Goal: Transaction & Acquisition: Purchase product/service

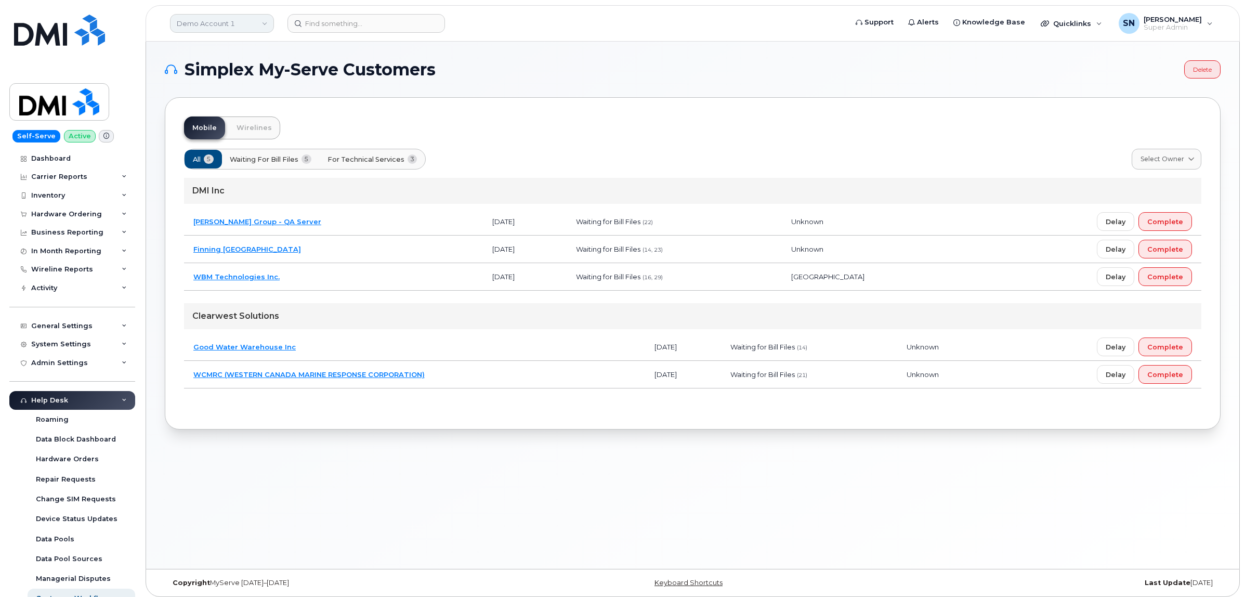
click at [252, 17] on link "Demo Account 1" at bounding box center [222, 23] width 104 height 19
type input "F"
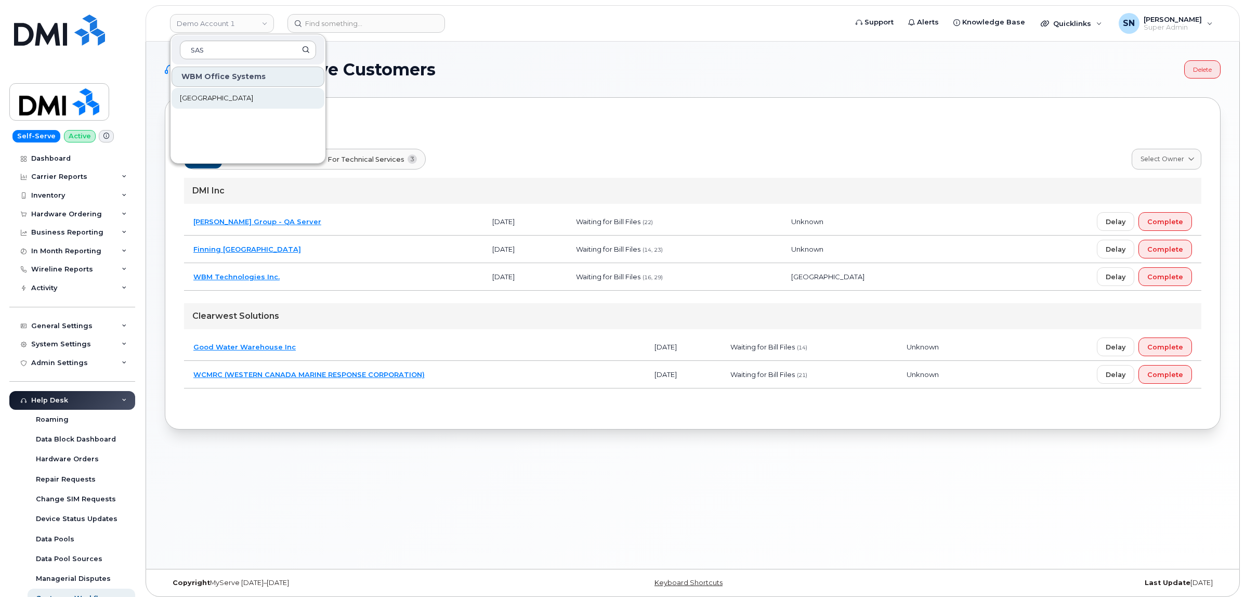
type input "SAS"
click at [240, 97] on span "[GEOGRAPHIC_DATA]" at bounding box center [216, 98] width 73 height 10
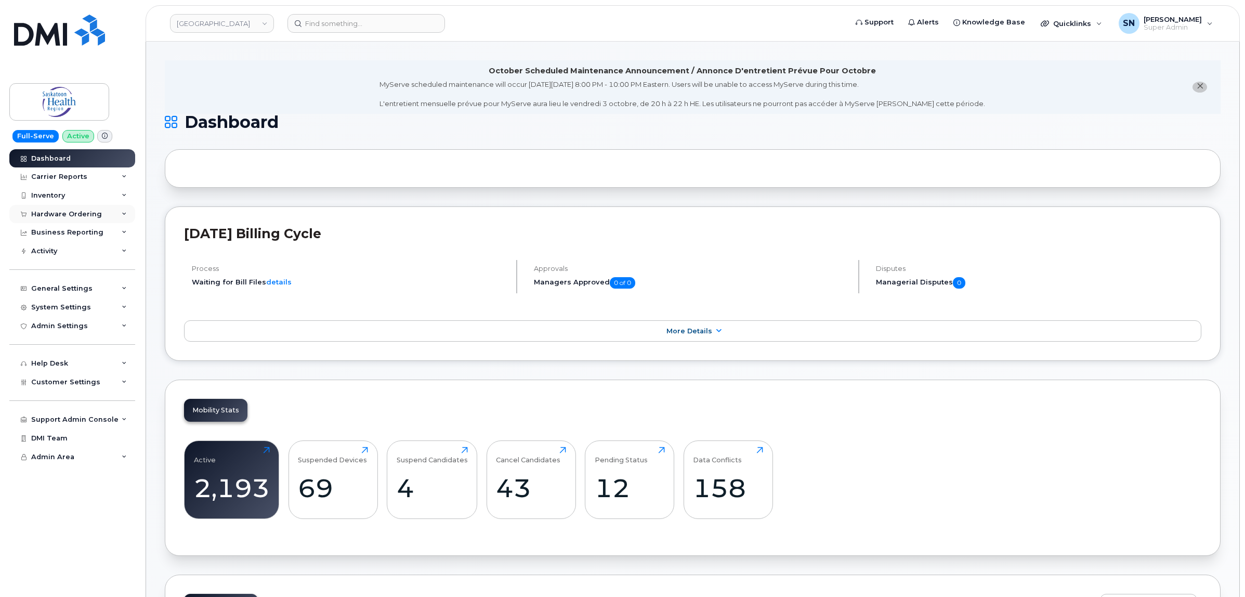
click at [58, 206] on div "Hardware Ordering" at bounding box center [72, 214] width 126 height 19
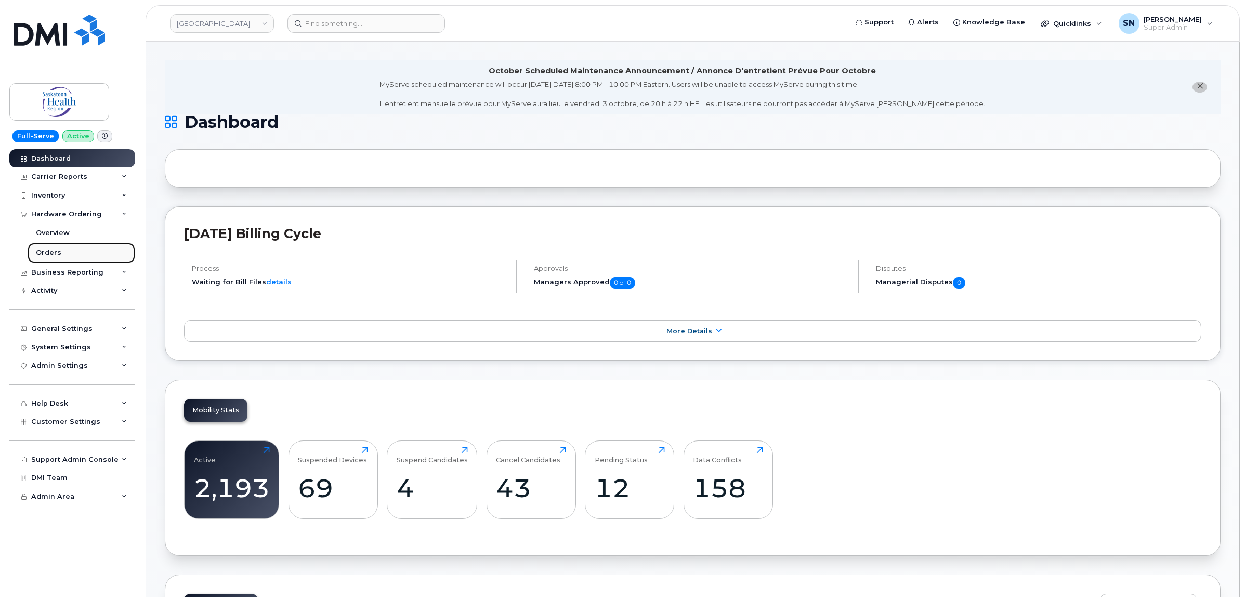
click at [60, 250] on link "Orders" at bounding box center [82, 253] width 108 height 20
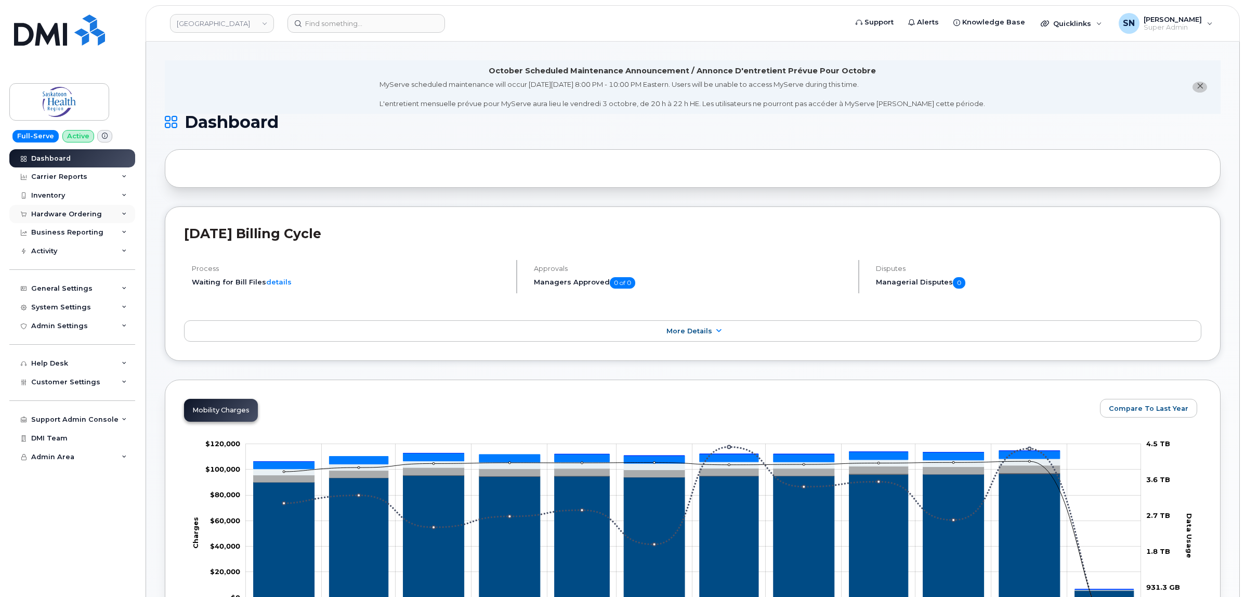
click at [82, 212] on div "Hardware Ordering" at bounding box center [66, 214] width 71 height 8
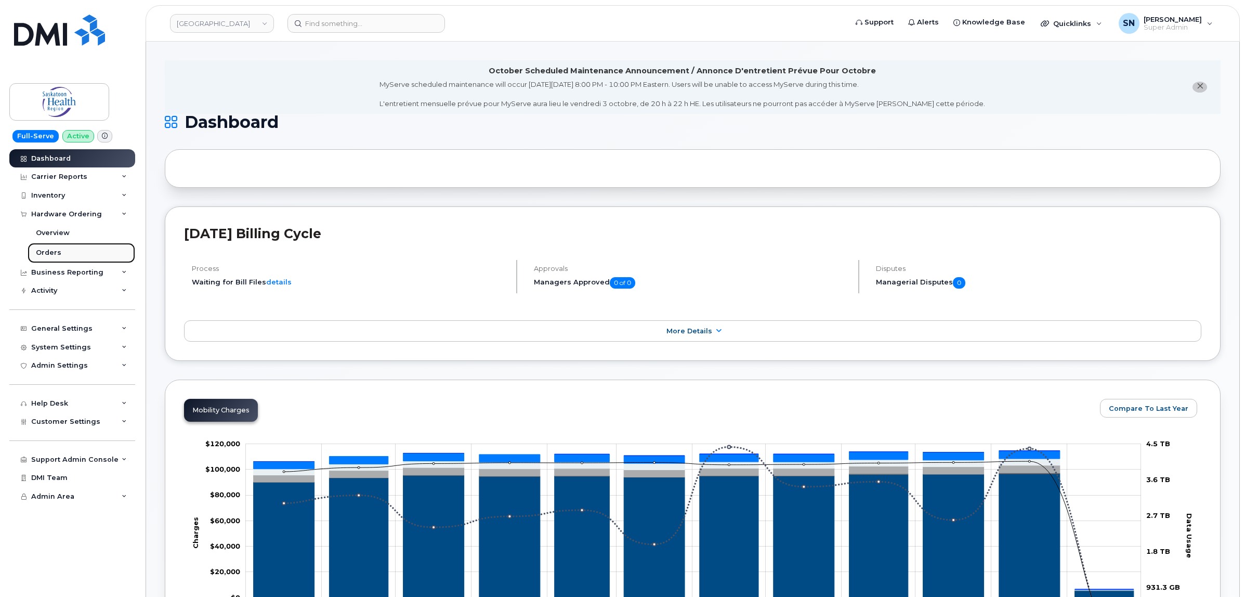
click at [47, 253] on div "Orders" at bounding box center [48, 252] width 25 height 9
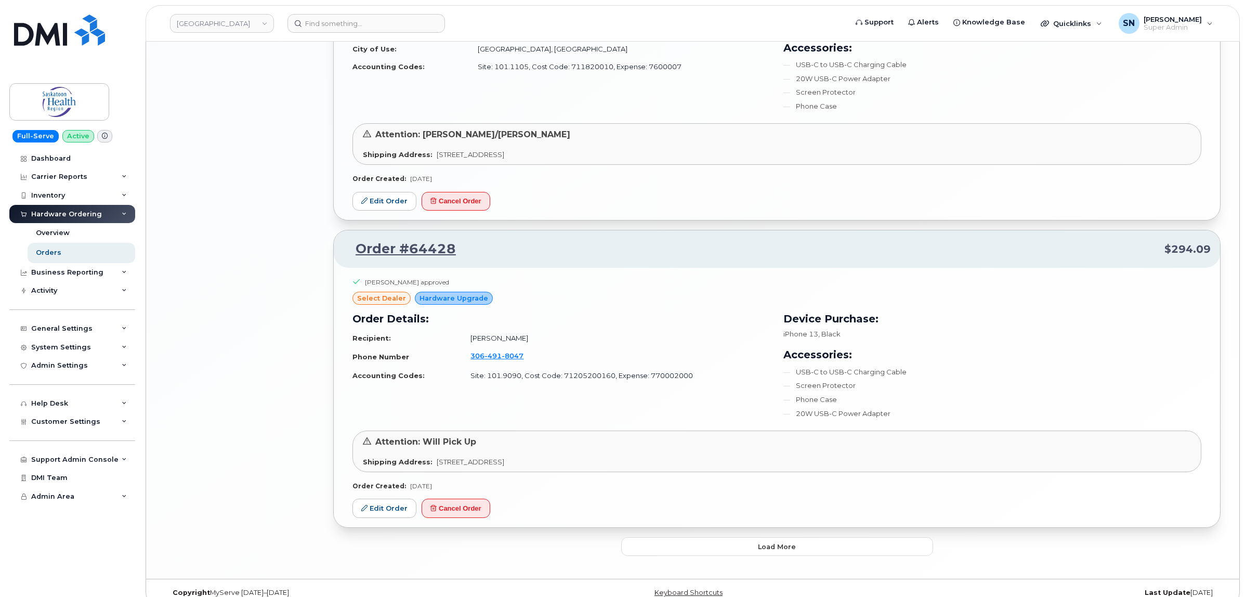
scroll to position [1969, 0]
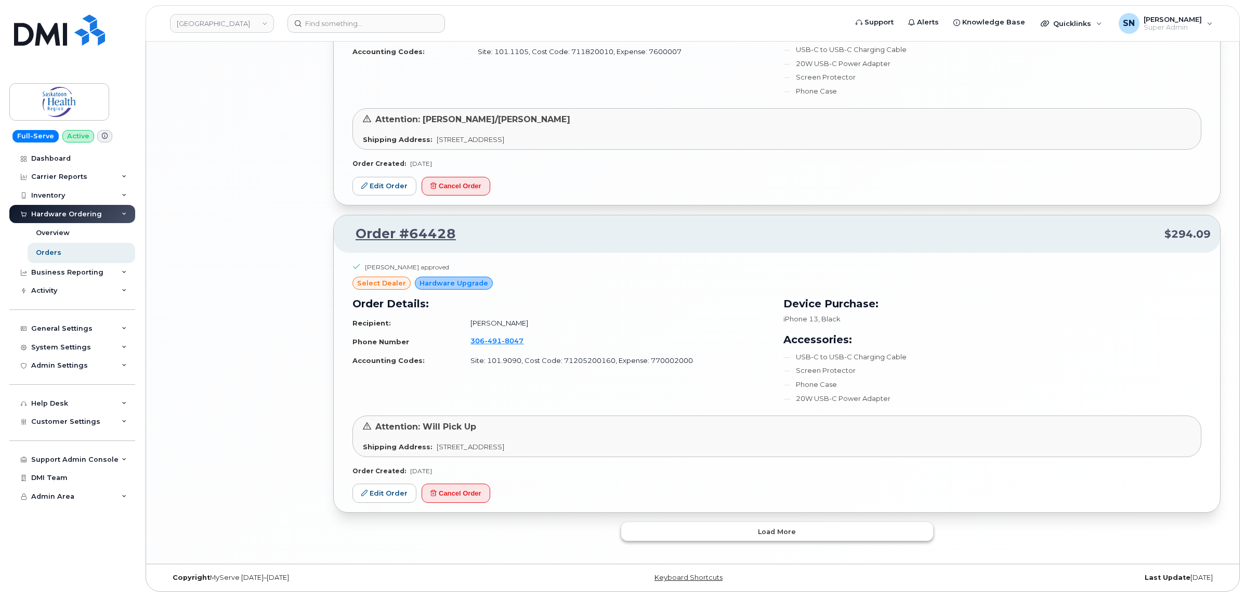
click at [806, 535] on button "Load more" at bounding box center [777, 531] width 312 height 19
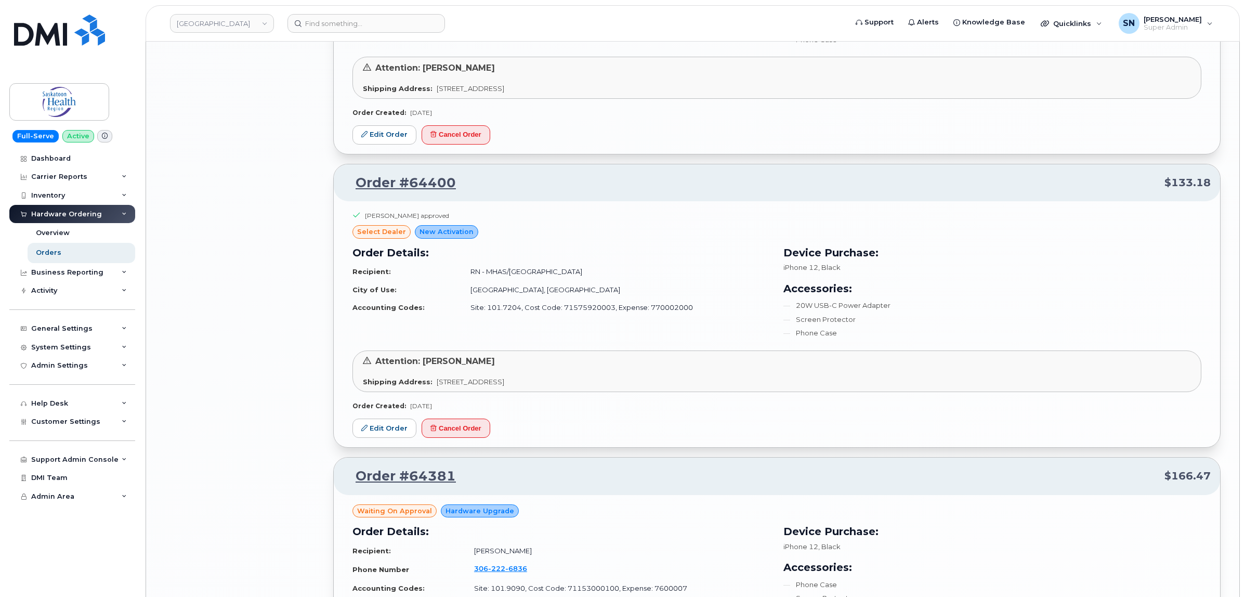
scroll to position [2879, 0]
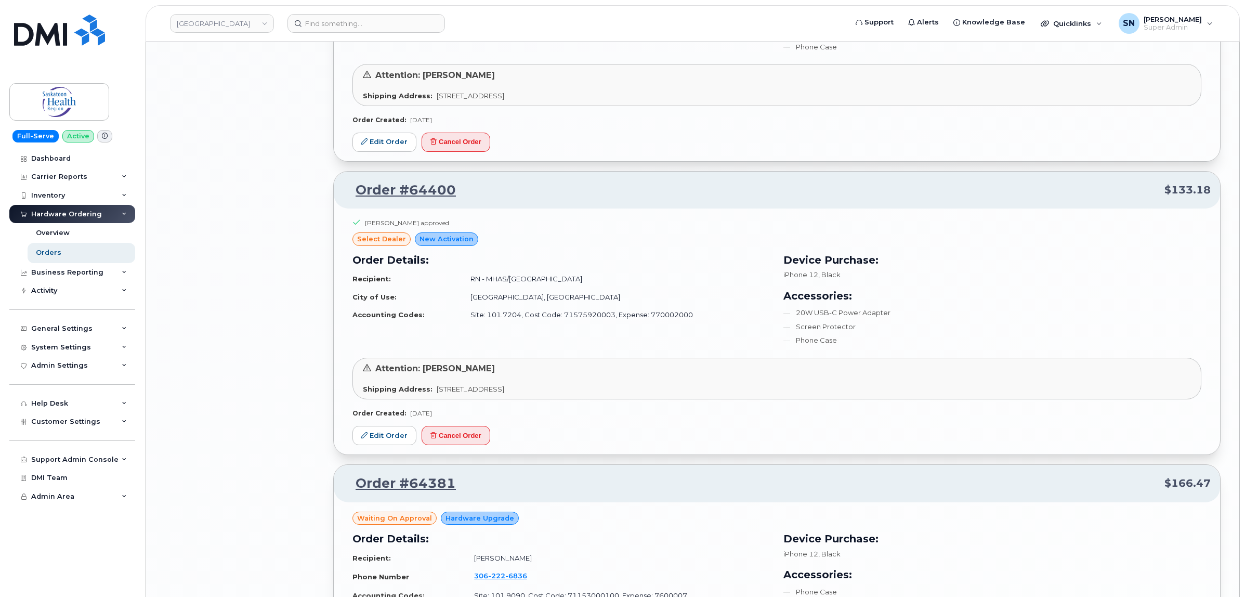
drag, startPoint x: 700, startPoint y: 367, endPoint x: 641, endPoint y: 270, distance: 113.0
click at [641, 268] on h3 "Order Details:" at bounding box center [561, 260] width 419 height 16
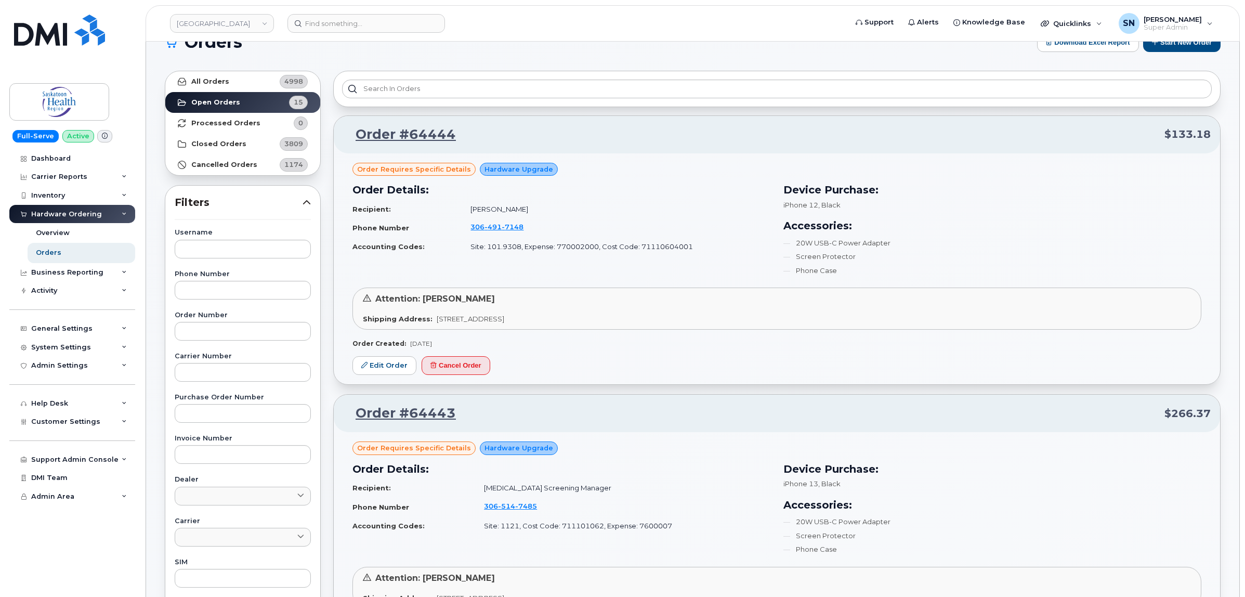
scroll to position [13, 0]
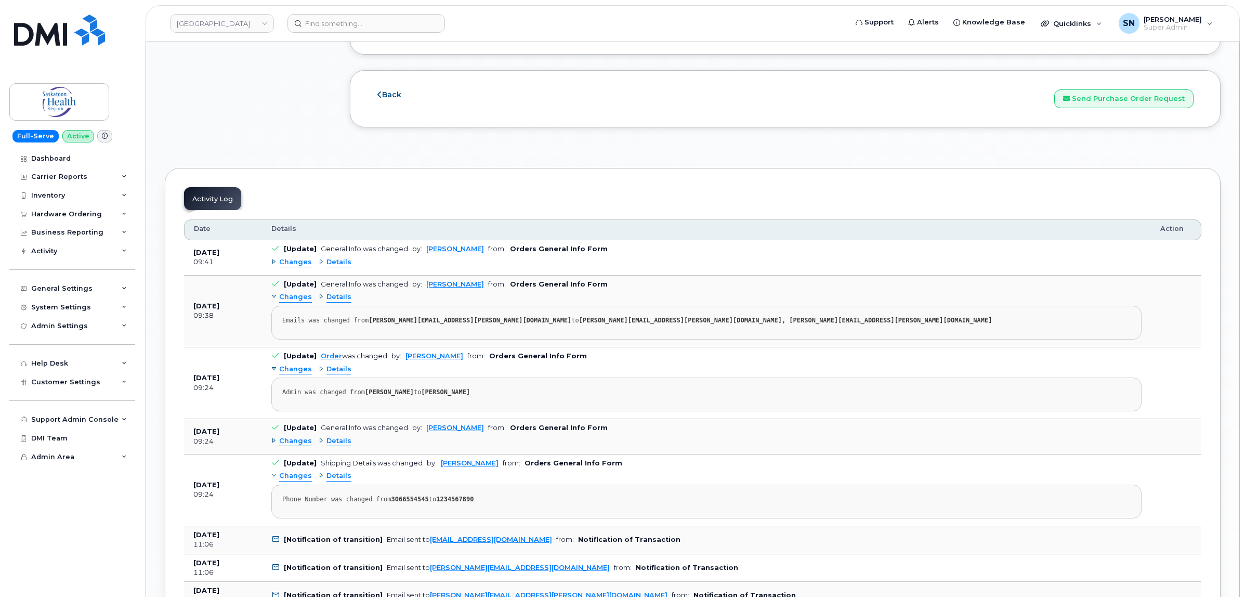
scroll to position [1105, 0]
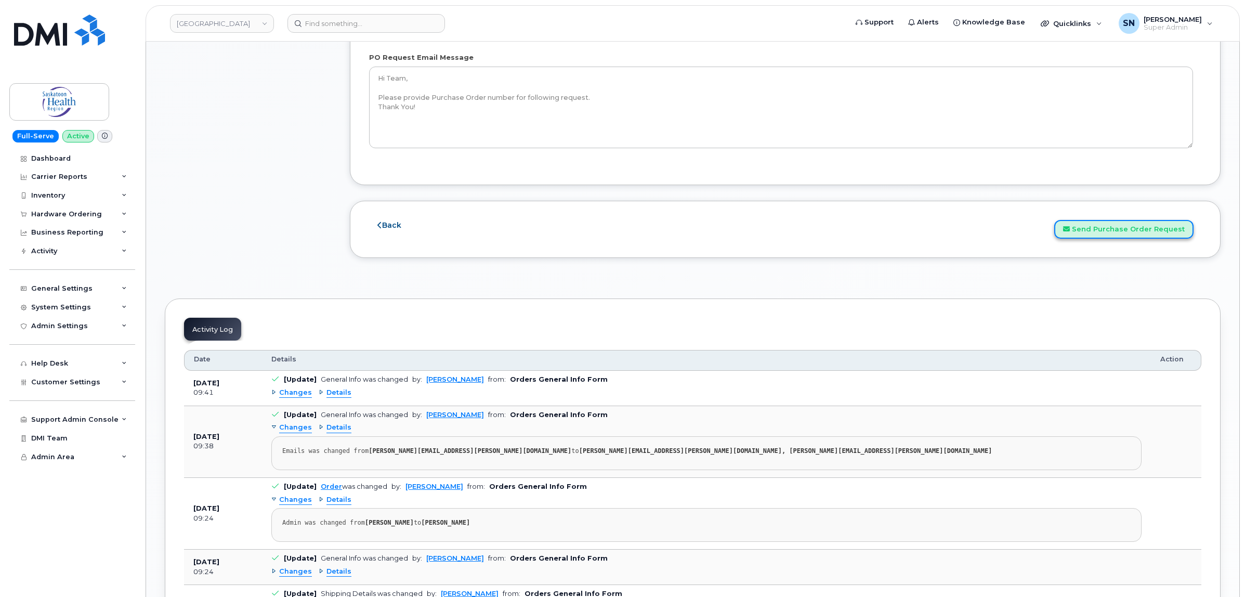
click at [1162, 230] on button "Send Purchase Order Request" at bounding box center [1123, 229] width 139 height 19
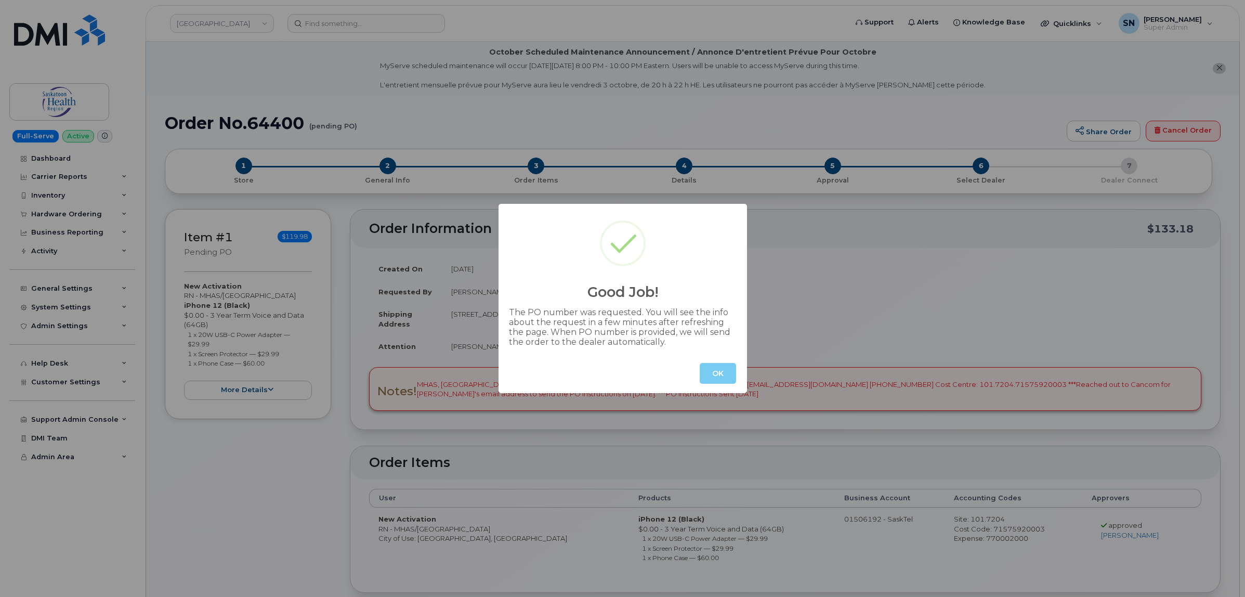
click at [725, 375] on button "OK" at bounding box center [718, 373] width 36 height 21
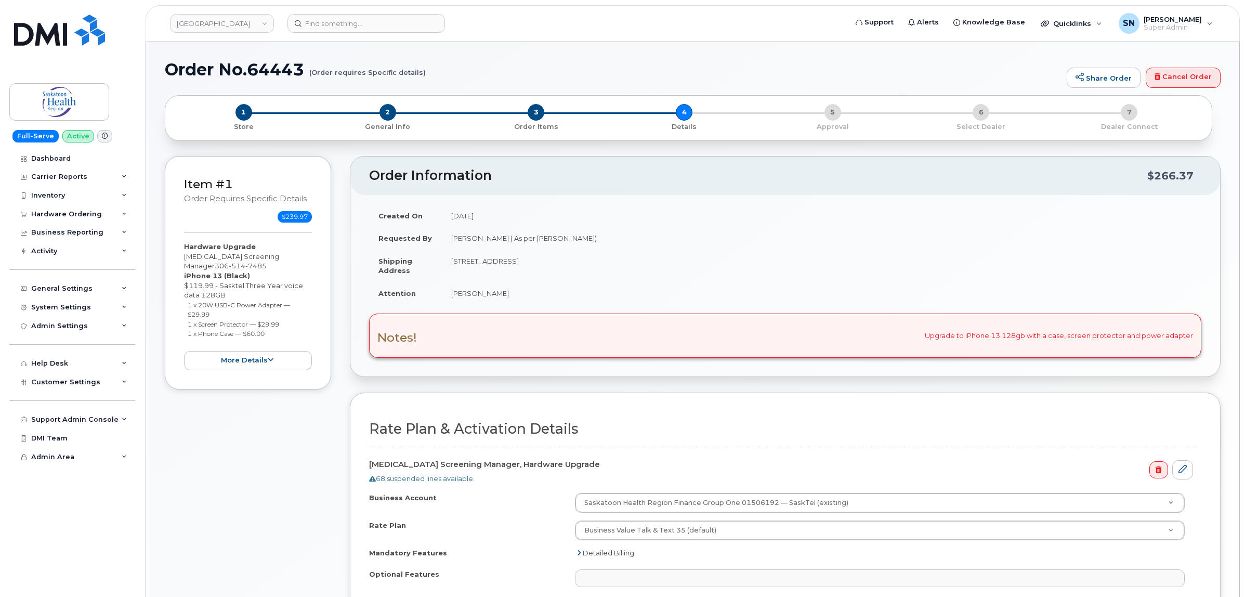
select select
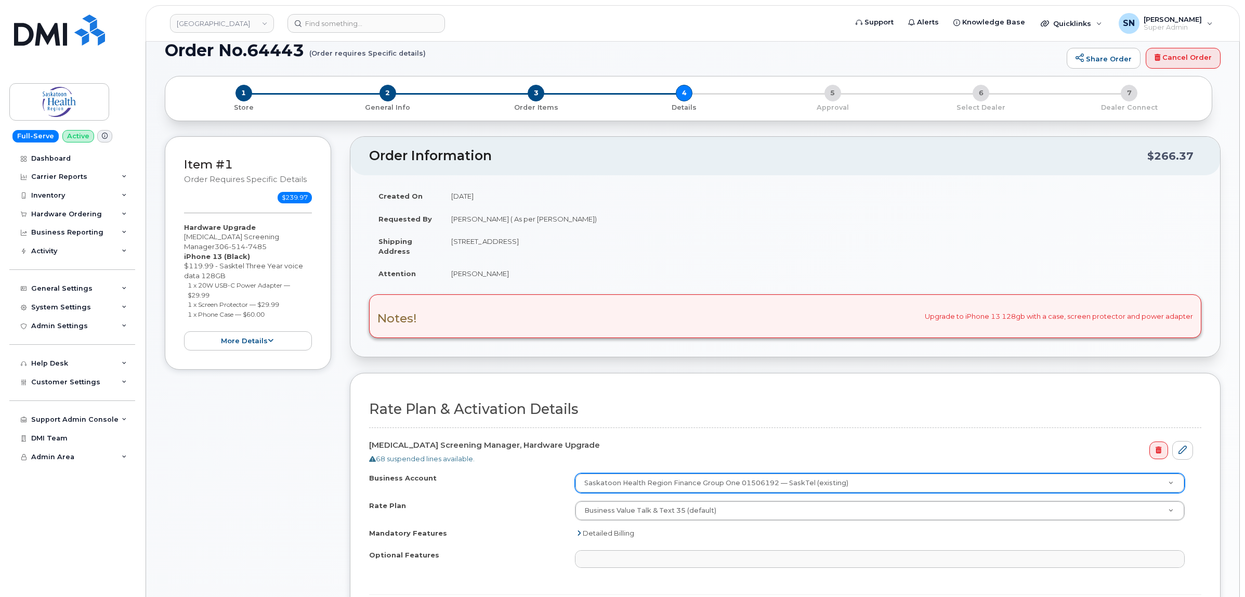
scroll to position [260, 0]
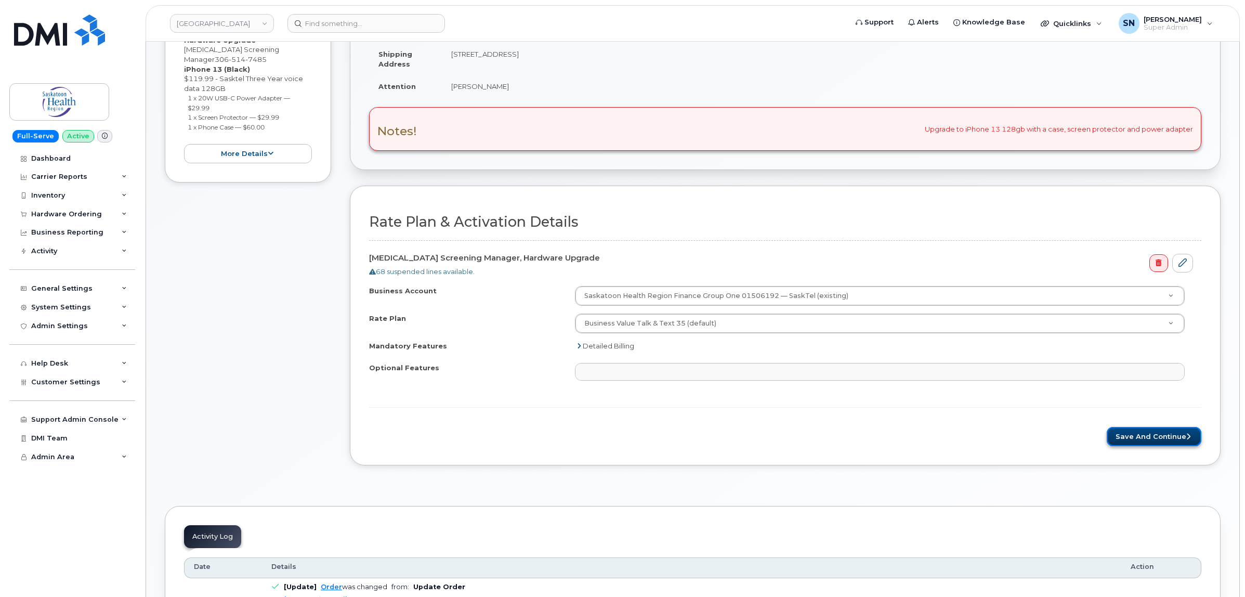
click at [1144, 436] on button "Save and Continue" at bounding box center [1154, 436] width 95 height 19
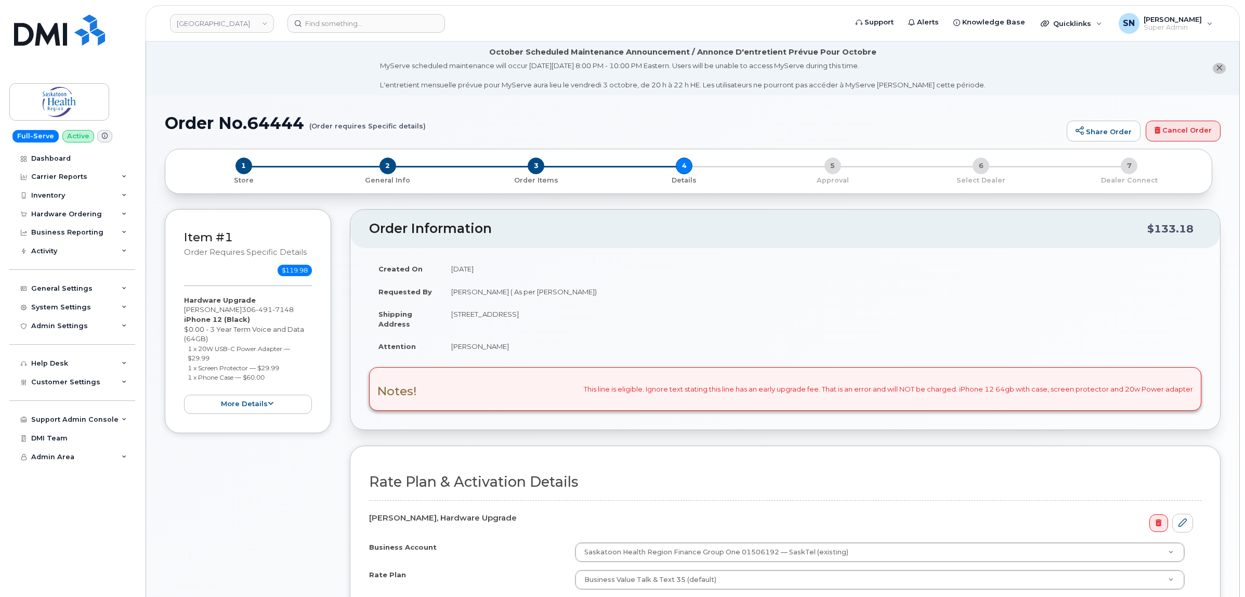
select select
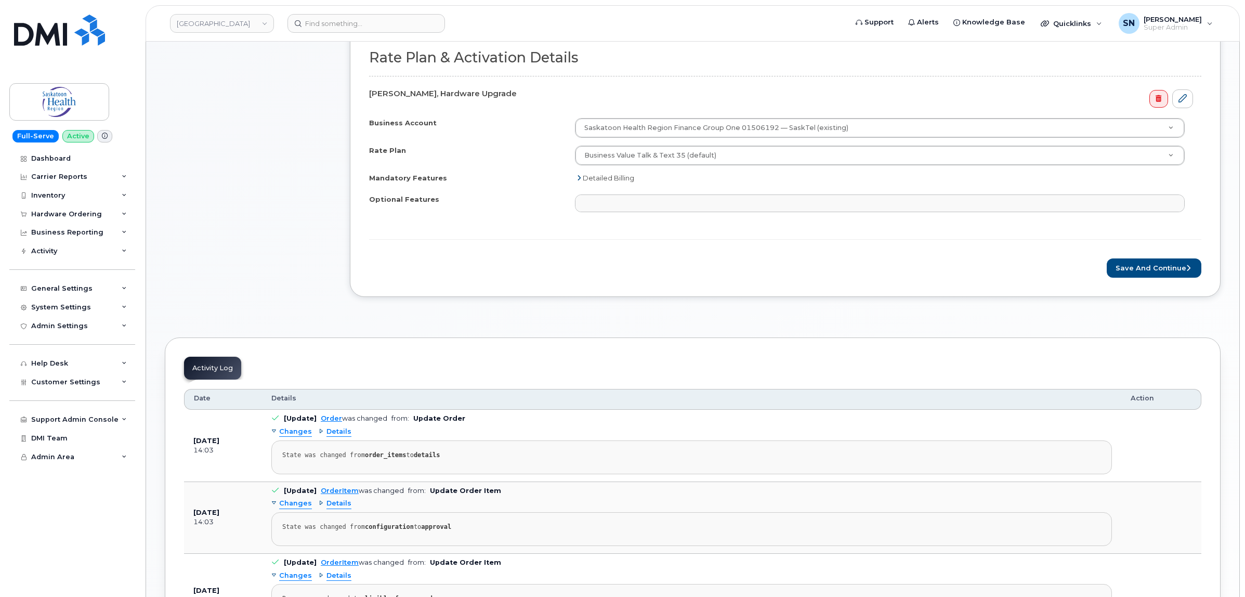
scroll to position [520, 0]
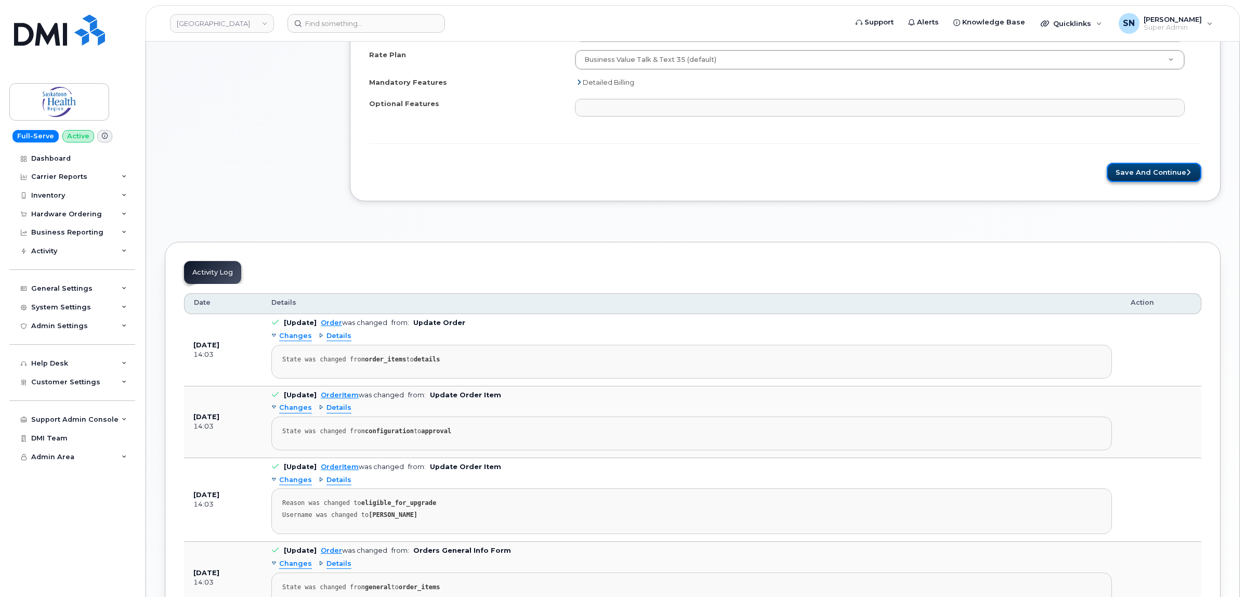
click at [1128, 168] on button "Save and Continue" at bounding box center [1154, 172] width 95 height 19
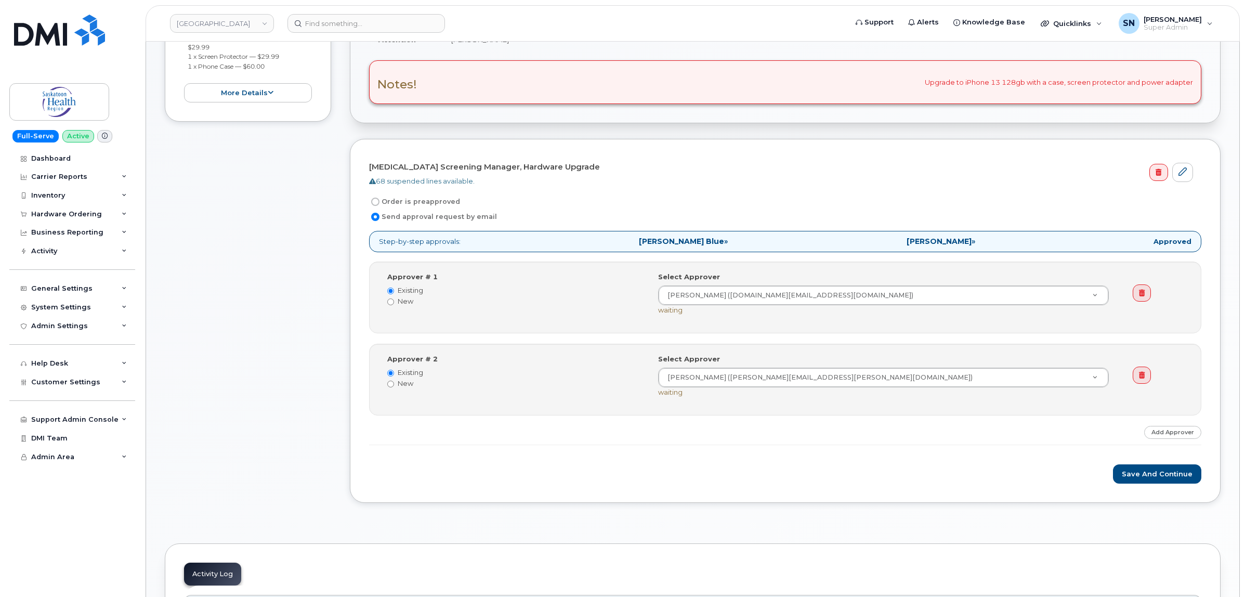
scroll to position [325, 0]
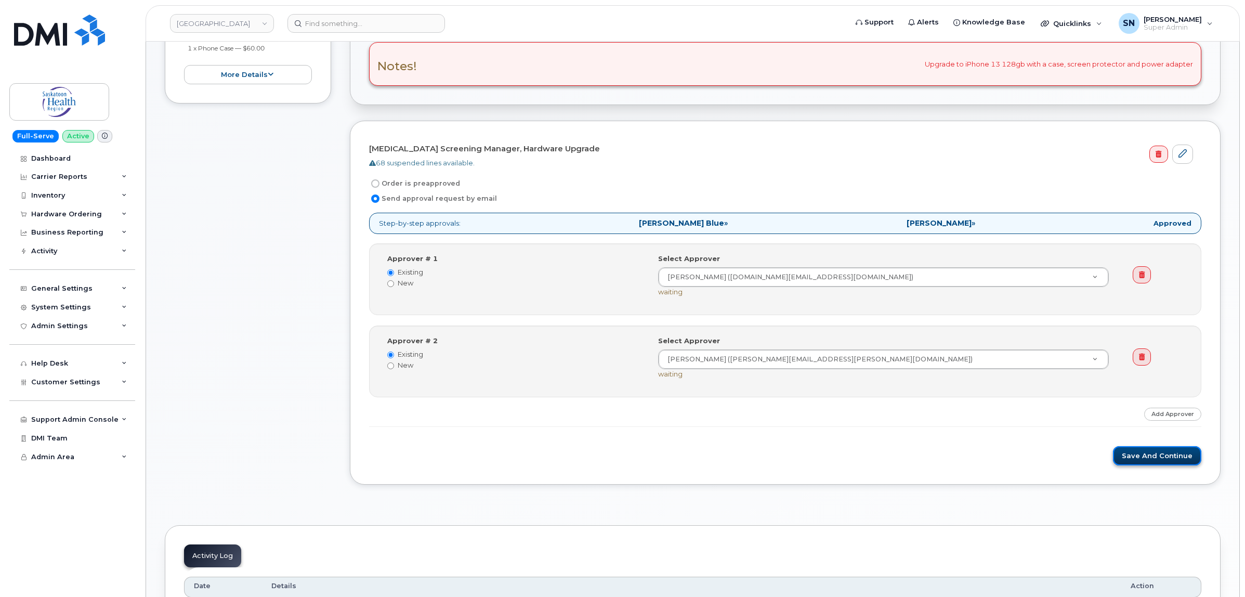
click at [1132, 459] on button "Save and Continue" at bounding box center [1157, 455] width 88 height 19
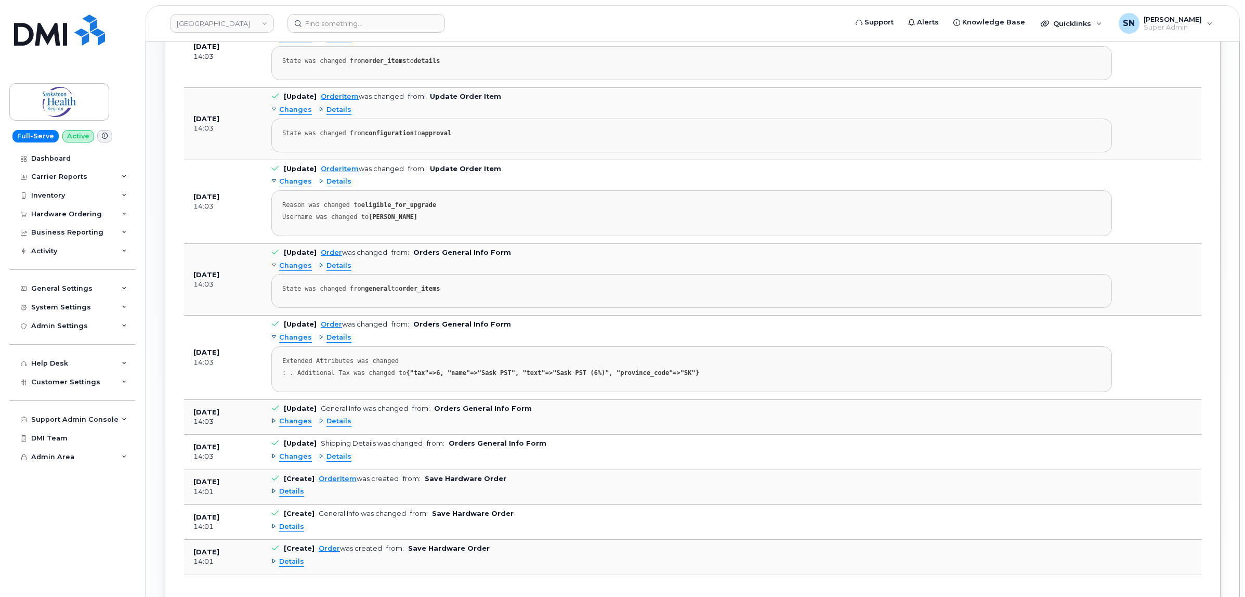
scroll to position [593, 0]
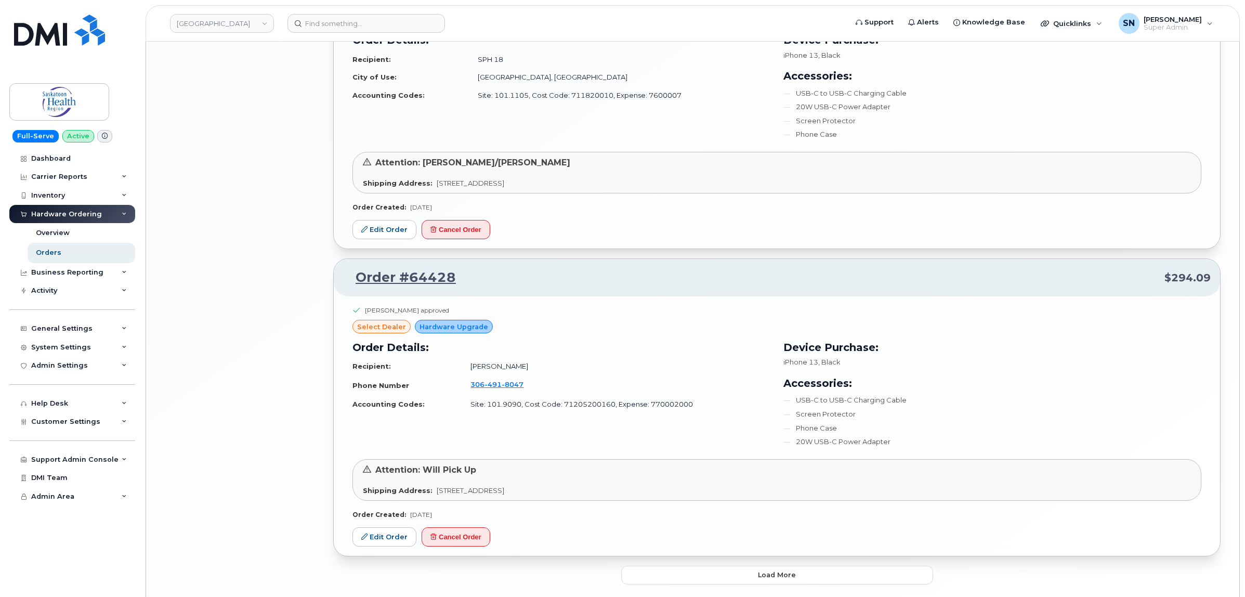
scroll to position [2011, 0]
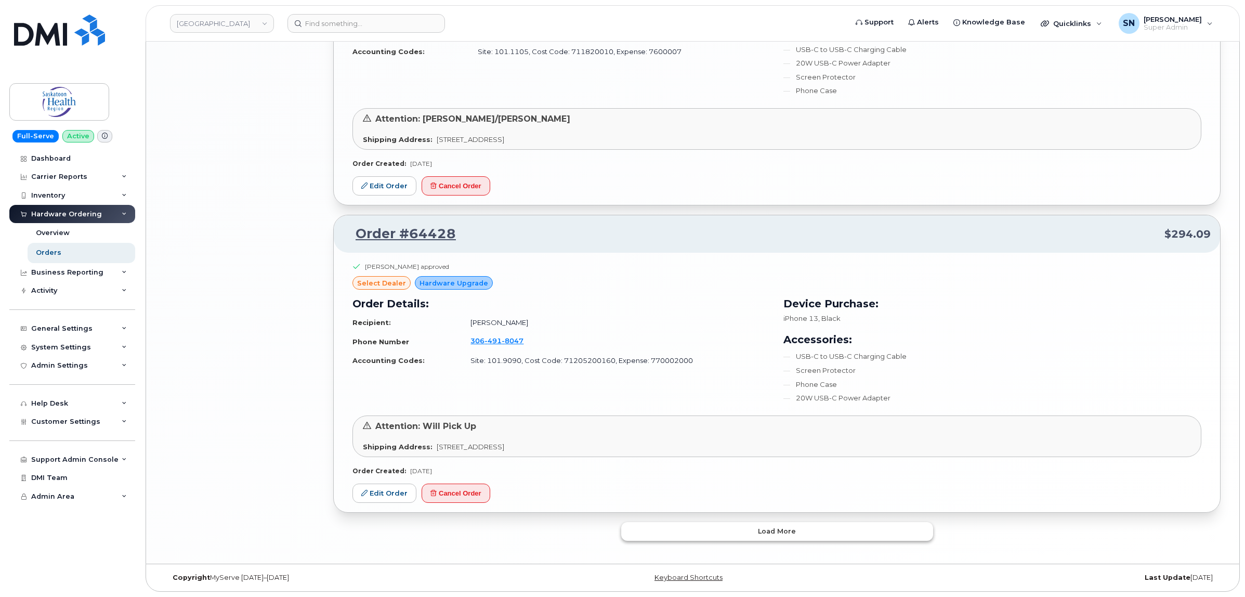
click at [768, 528] on span "Load more" at bounding box center [777, 531] width 38 height 10
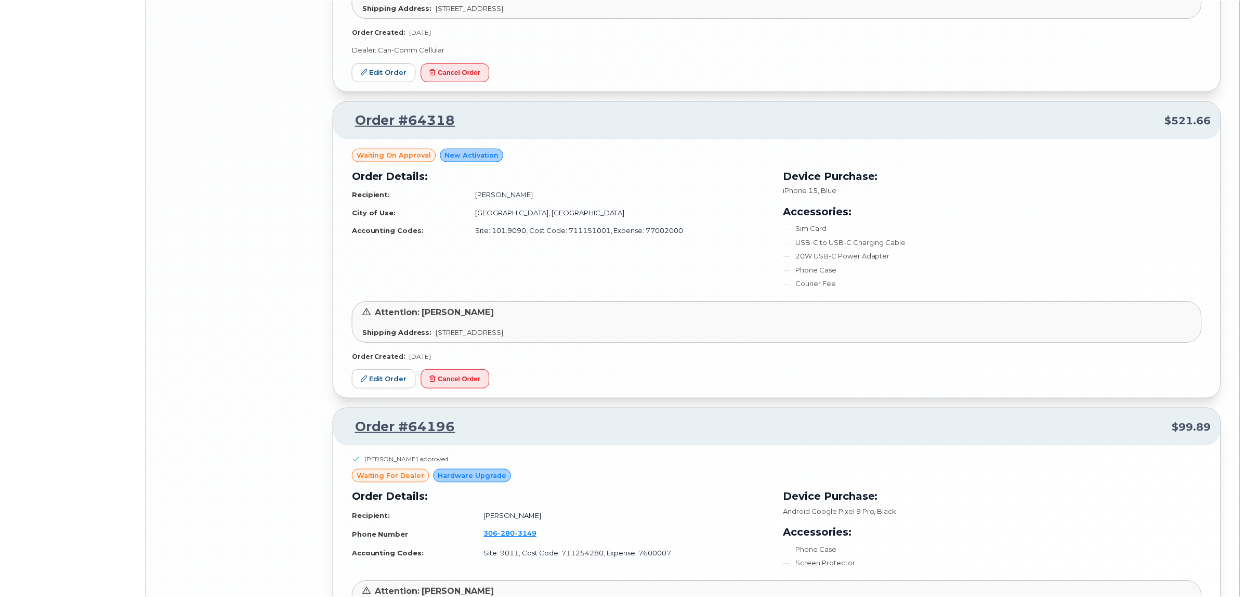
scroll to position [4102, 0]
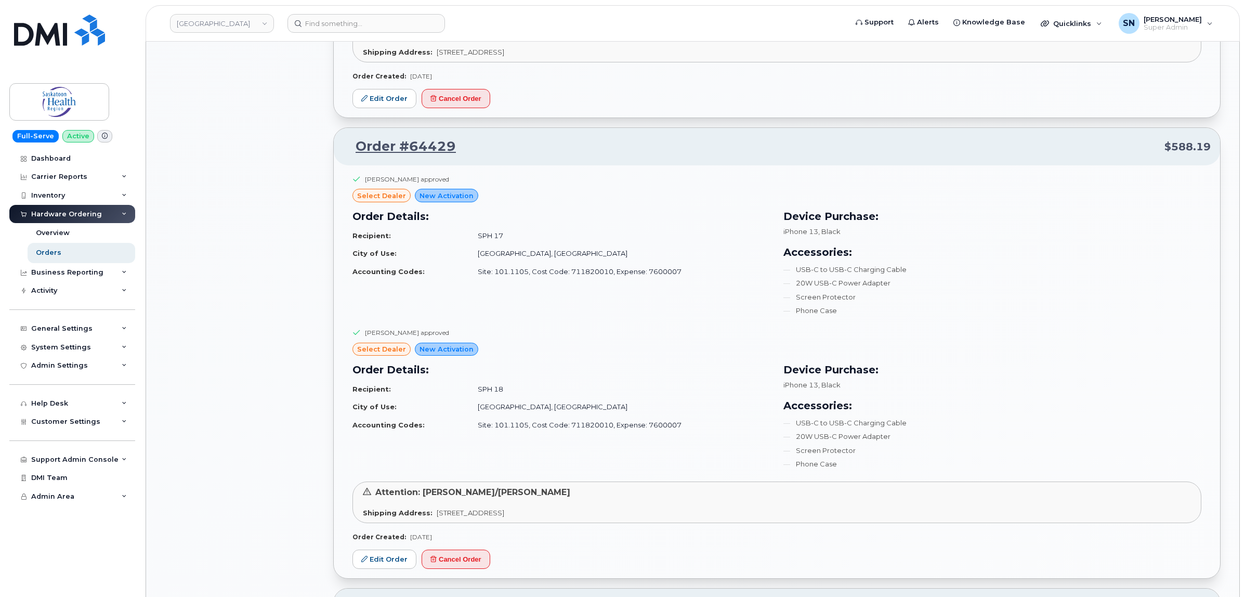
scroll to position [1633, 0]
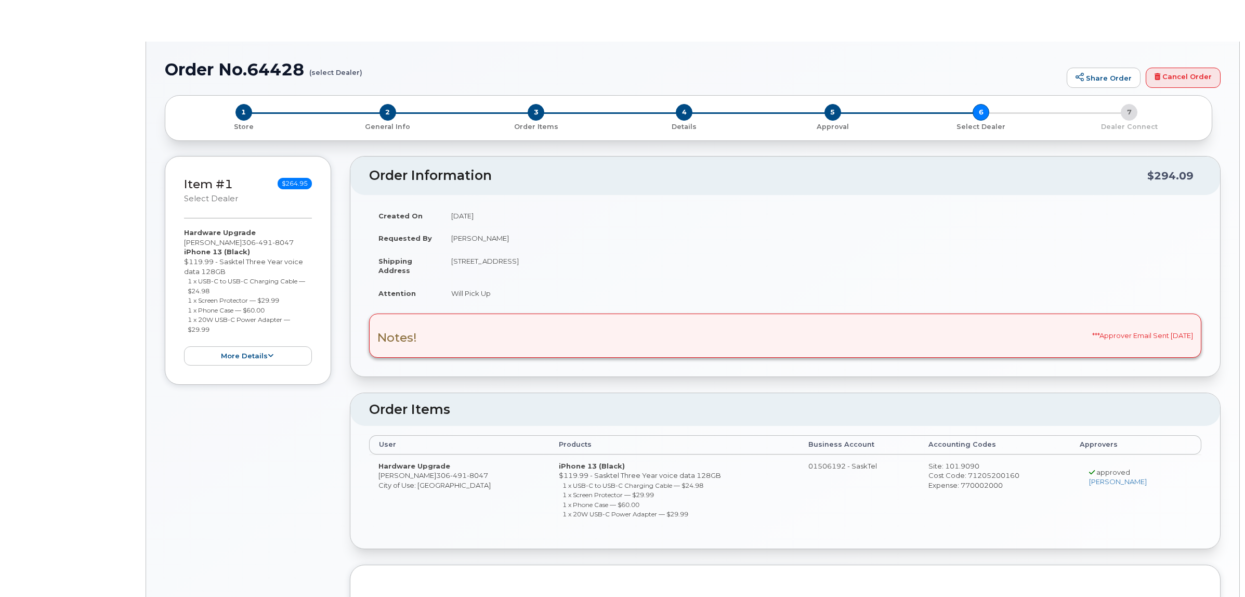
type textarea "Will Pick Up by co-worker Dani Misener"
radio input "true"
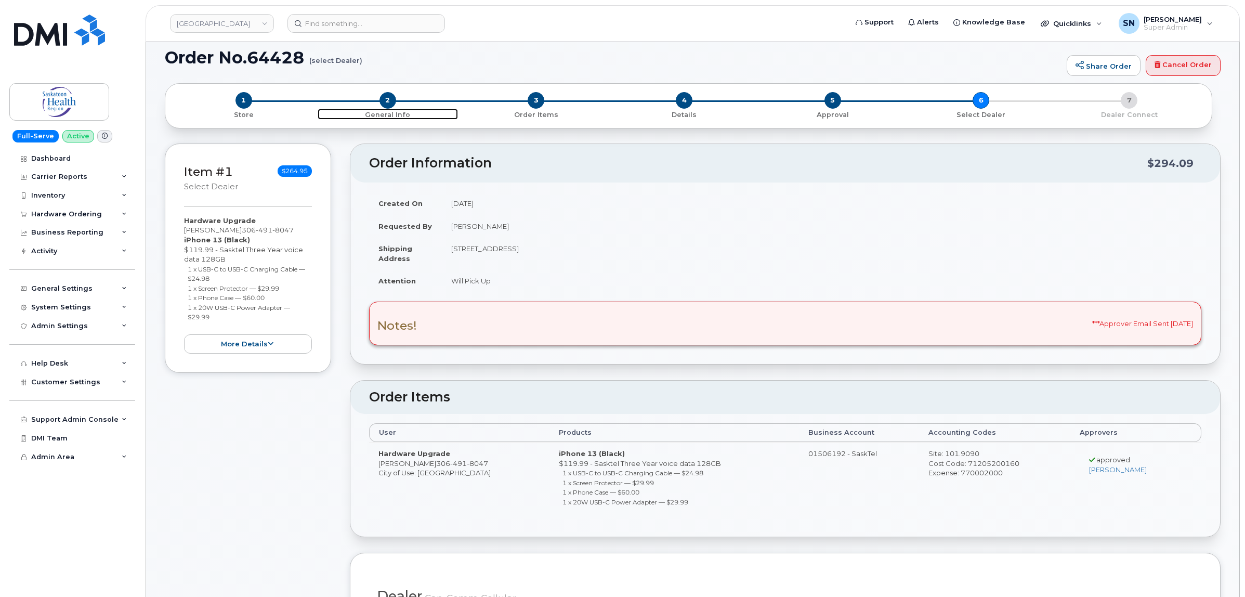
scroll to position [65, 0]
drag, startPoint x: 188, startPoint y: 267, endPoint x: 221, endPoint y: 277, distance: 34.7
click at [221, 277] on li "1 x USB-C to USB-C Charging Cable — $24.98" at bounding box center [250, 274] width 125 height 19
copy small "1 x USB-C to USB-C Charging Cable — $24.98"
drag, startPoint x: 191, startPoint y: 289, endPoint x: 292, endPoint y: 286, distance: 100.9
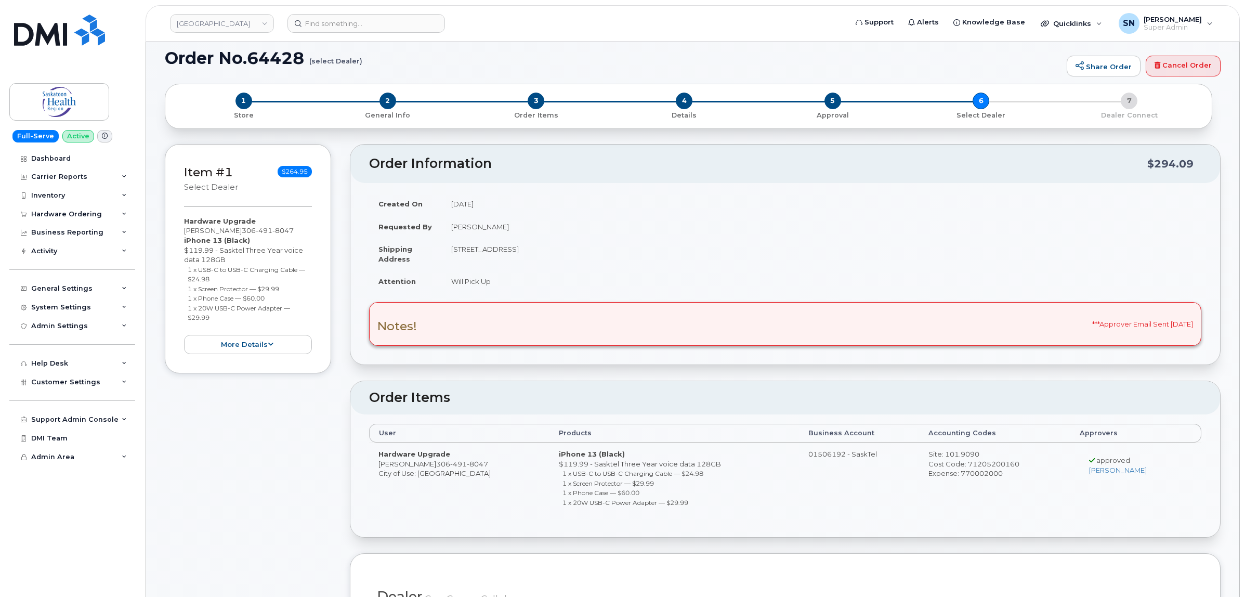
click at [292, 286] on li "1 x Screen Protector — $29.99" at bounding box center [250, 289] width 125 height 10
copy small "1 x Screen Protector — $29.99"
drag, startPoint x: 188, startPoint y: 299, endPoint x: 271, endPoint y: 297, distance: 83.2
click at [271, 297] on li "1 x Phone Case — $60.00" at bounding box center [250, 298] width 125 height 10
copy small "1 x Phone Case — $60.00"
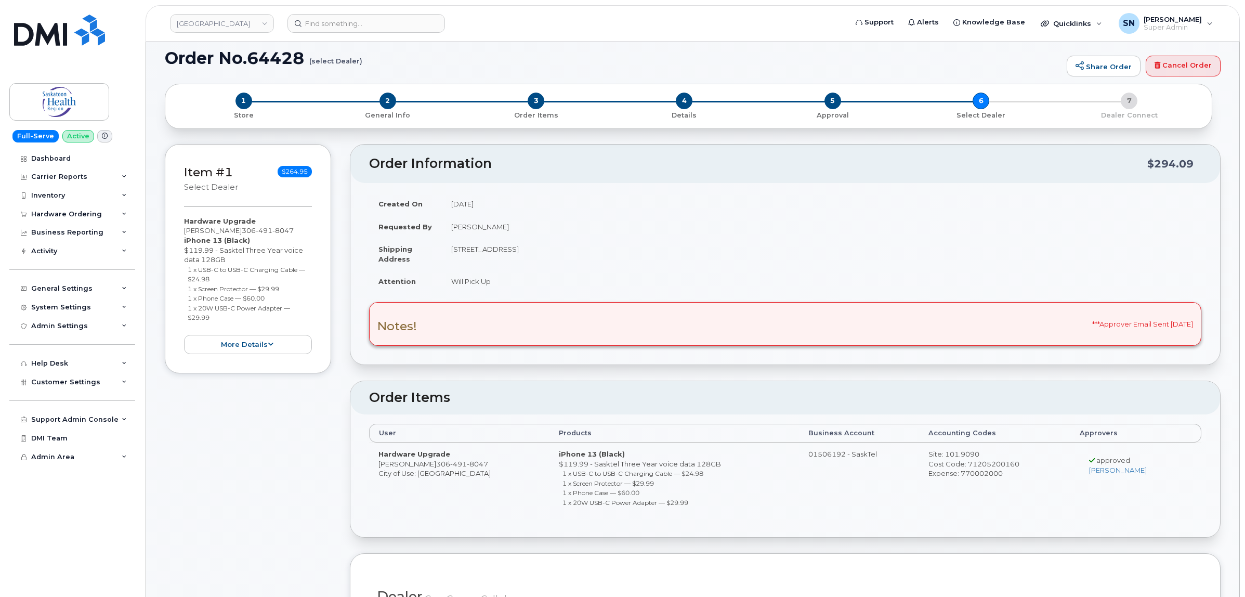
drag, startPoint x: 186, startPoint y: 310, endPoint x: 219, endPoint y: 313, distance: 33.4
click at [219, 313] on ul "1 x USB-C to USB-C Charging Cable — $24.98 1 x Screen Protector — $29.99 1 x Ph…" at bounding box center [248, 294] width 128 height 58
copy small "1 x 20W USB-C Power Adapter — $29.99"
drag, startPoint x: 185, startPoint y: 230, endPoint x: 230, endPoint y: 229, distance: 45.2
click at [230, 229] on div "Hardware Upgrade Zoey Stadnyk 306 491 8047 iPhone 13 (Black) $119.99 - Sasktel …" at bounding box center [248, 285] width 128 height 138
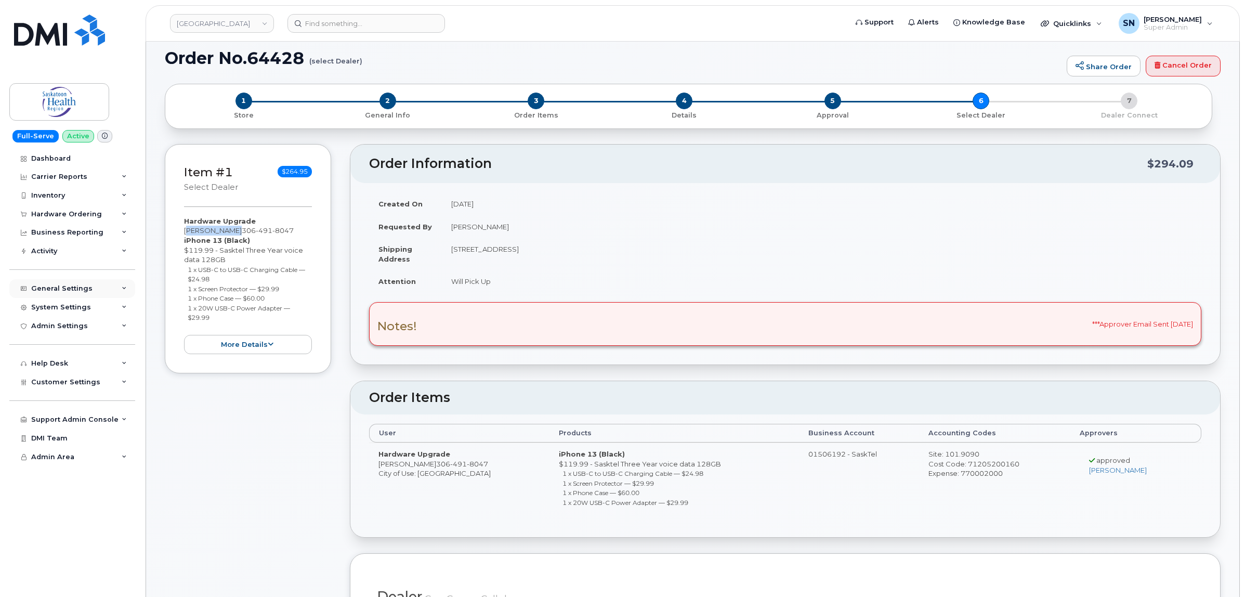
copy div "[PERSON_NAME]"
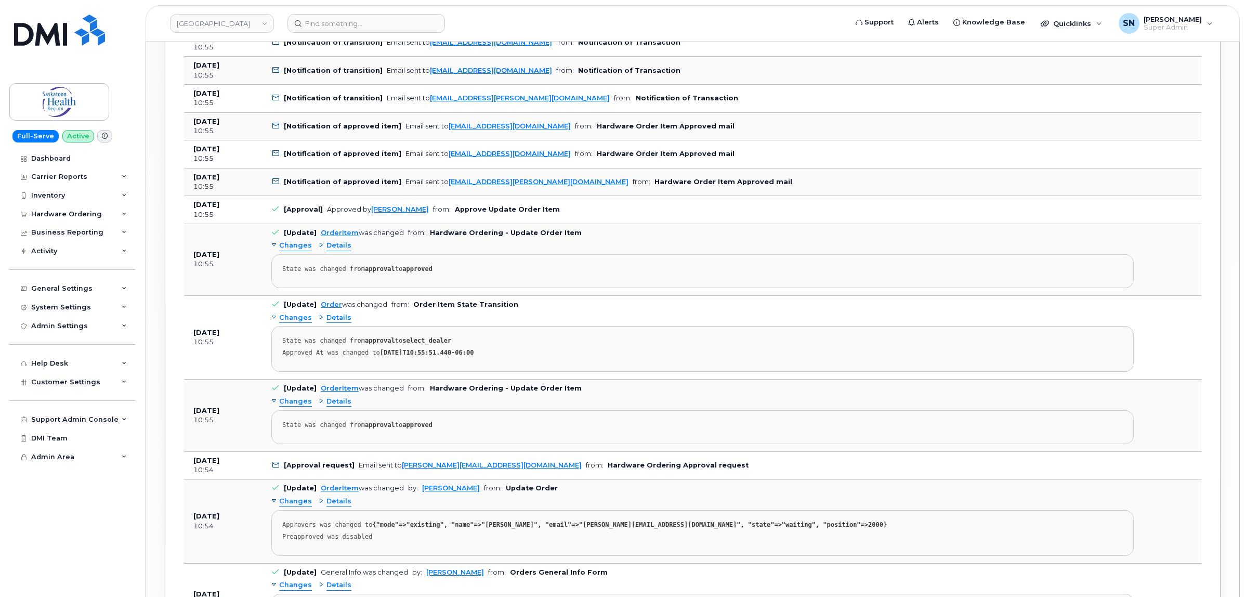
scroll to position [1495, 0]
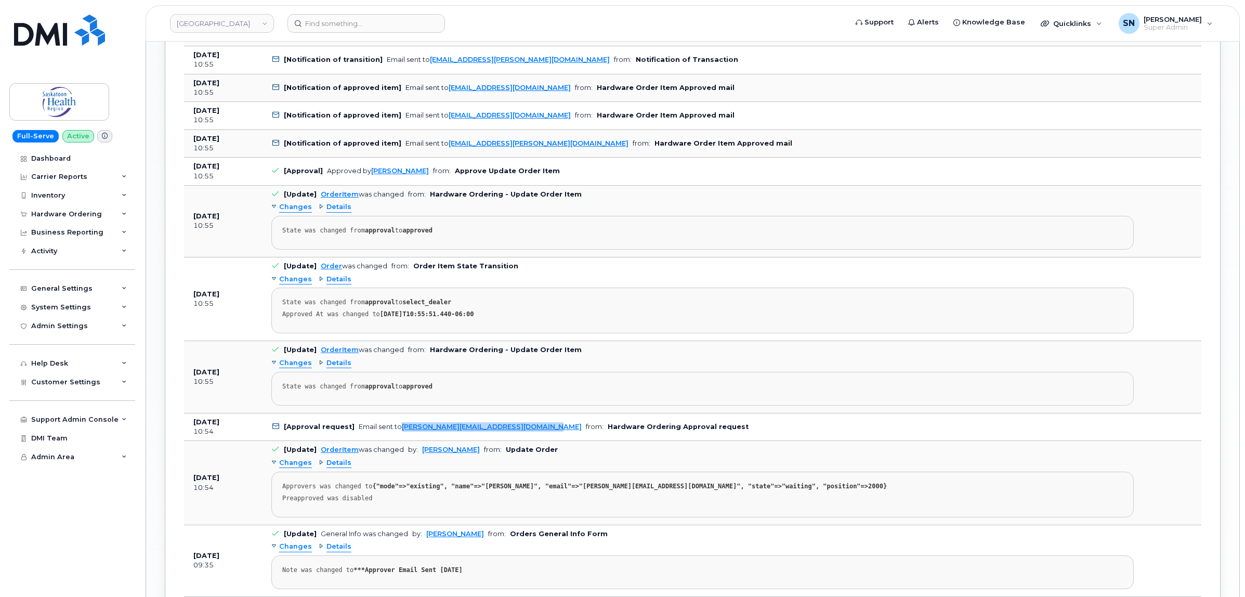
drag, startPoint x: 526, startPoint y: 435, endPoint x: 399, endPoint y: 445, distance: 127.2
click at [399, 441] on td "[Approval request] Email sent to alicia.tressel@saskhealthauthority.ca from: Ha…" at bounding box center [702, 427] width 881 height 28
copy link "[PERSON_NAME][EMAIL_ADDRESS][DOMAIN_NAME]"
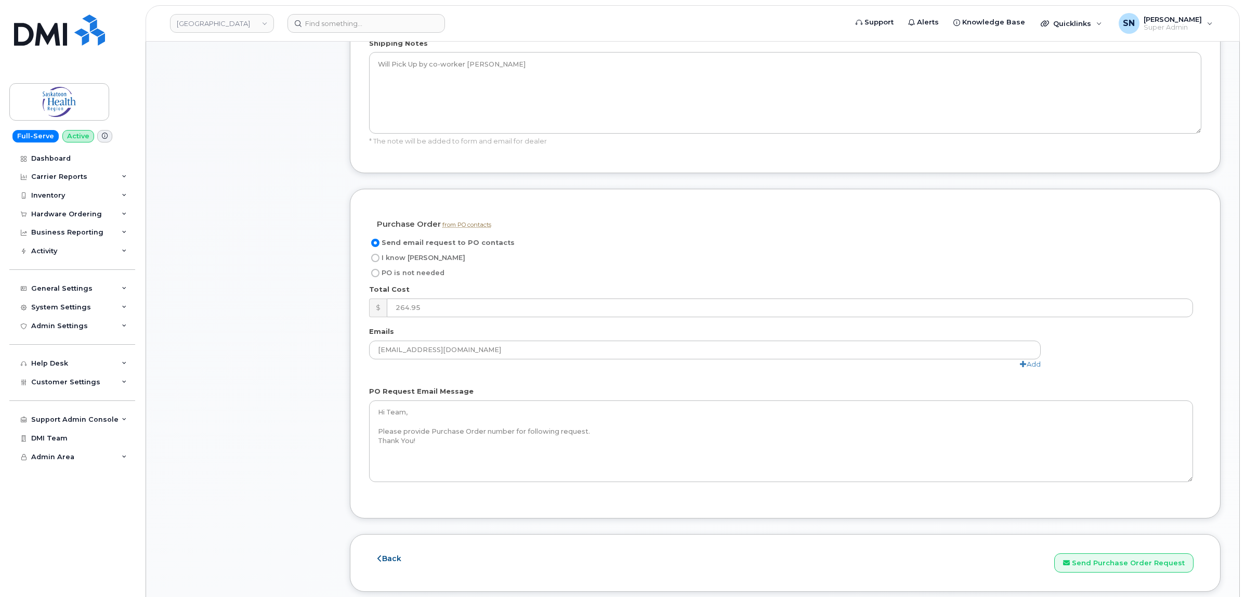
scroll to position [780, 0]
click at [1110, 565] on button "Send Purchase Order Request" at bounding box center [1123, 563] width 139 height 19
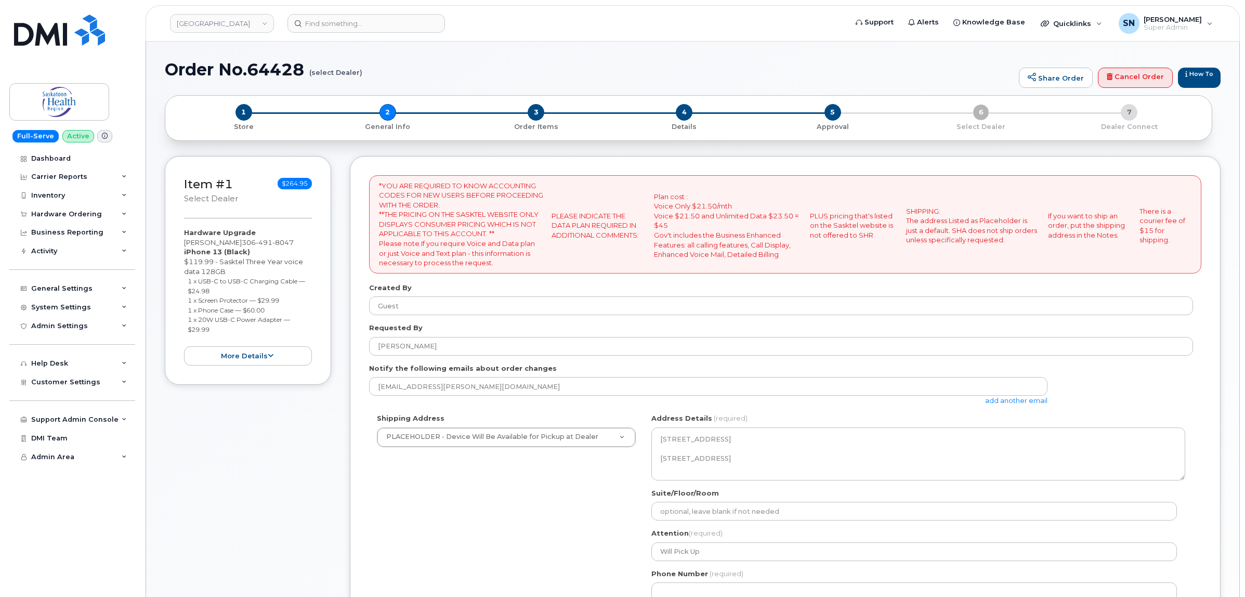
select select
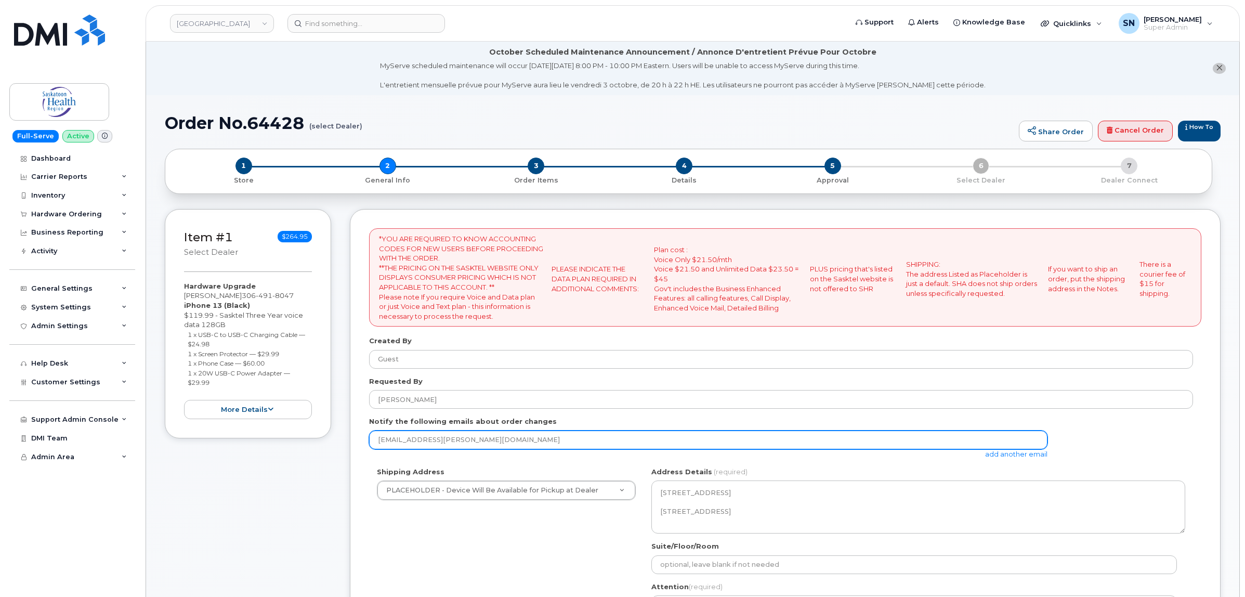
drag, startPoint x: 513, startPoint y: 439, endPoint x: 376, endPoint y: 436, distance: 136.8
click at [377, 436] on input "[EMAIL_ADDRESS][PERSON_NAME][DOMAIN_NAME]" at bounding box center [708, 439] width 678 height 19
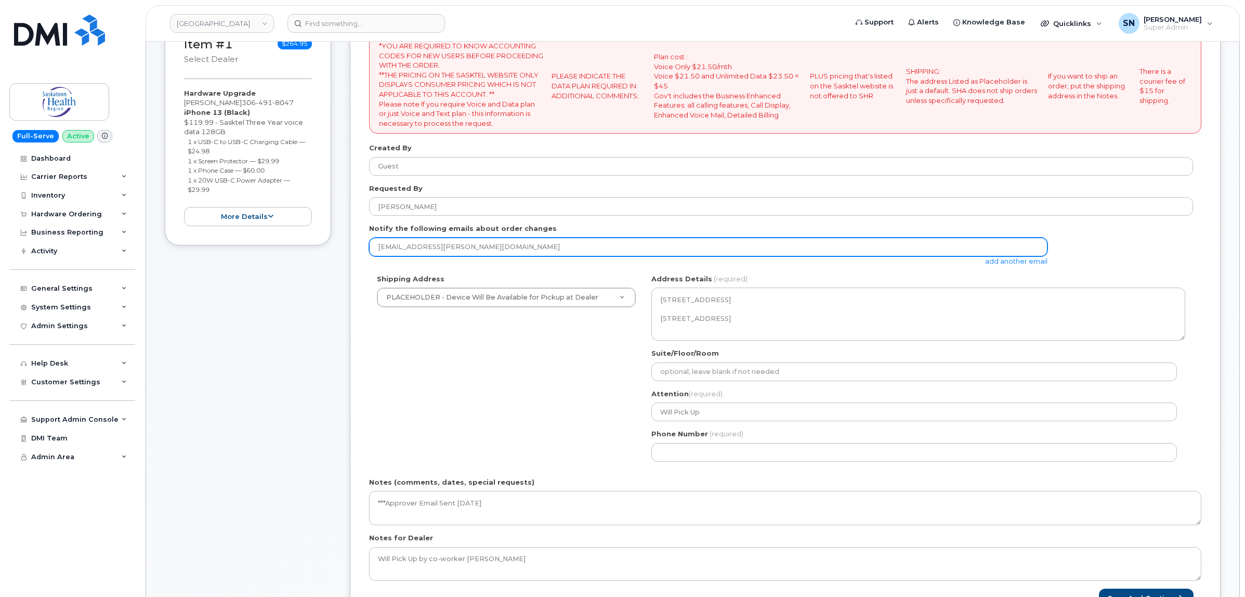
scroll to position [390, 0]
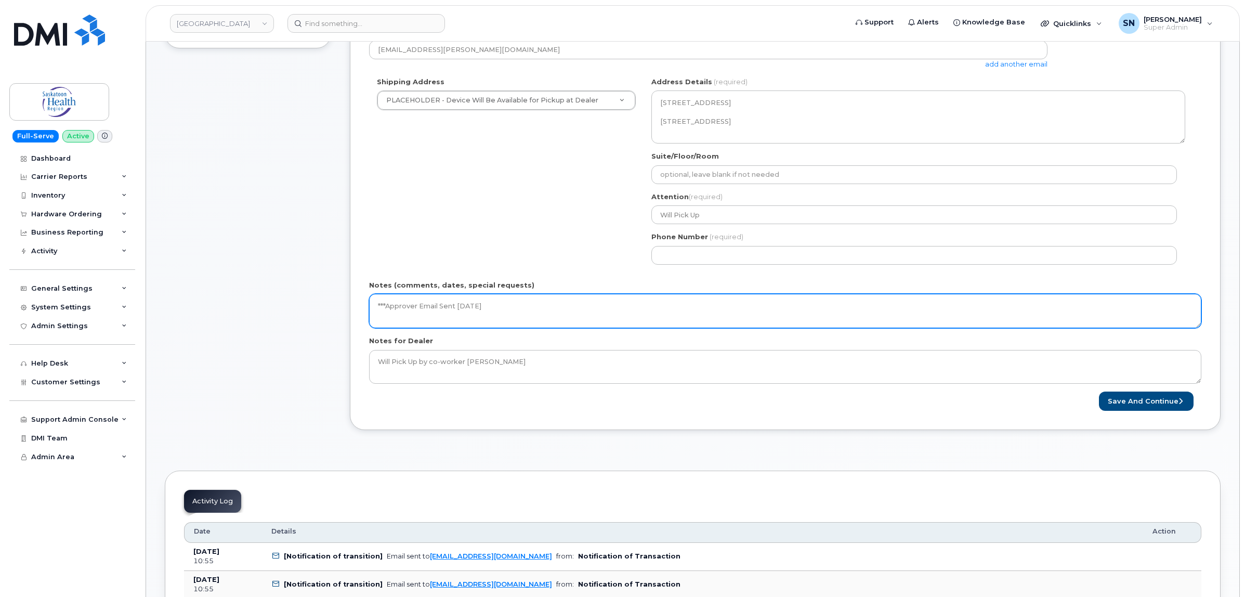
click at [552, 313] on textarea "***Approver Email Sent [DATE]" at bounding box center [785, 311] width 832 height 34
type textarea "***Approver Email Sent [DATE]. ***PO Instructions Sent [DATE]"
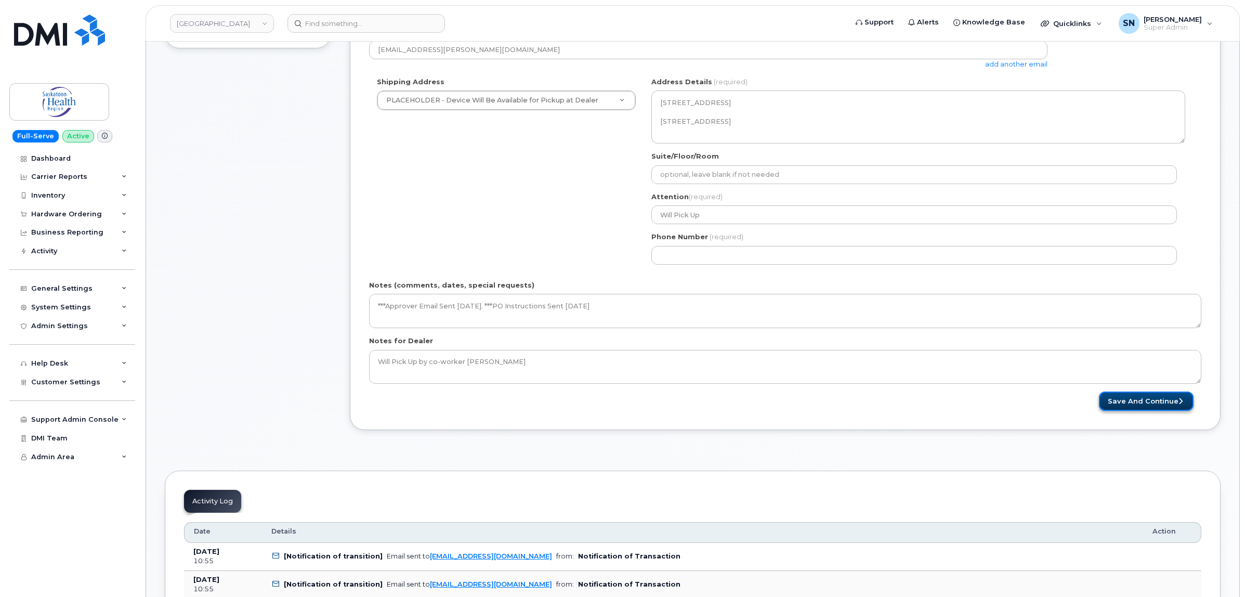
click at [1149, 398] on button "Save and Continue" at bounding box center [1146, 400] width 95 height 19
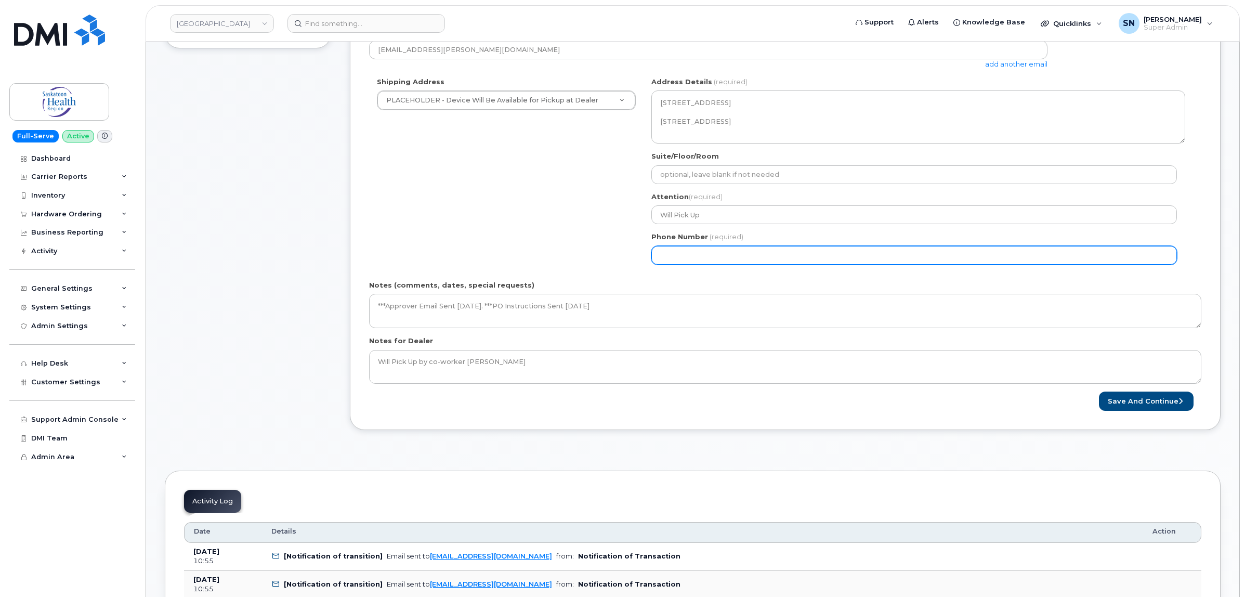
select select
type input "123456789"
select select
type input "1234567890"
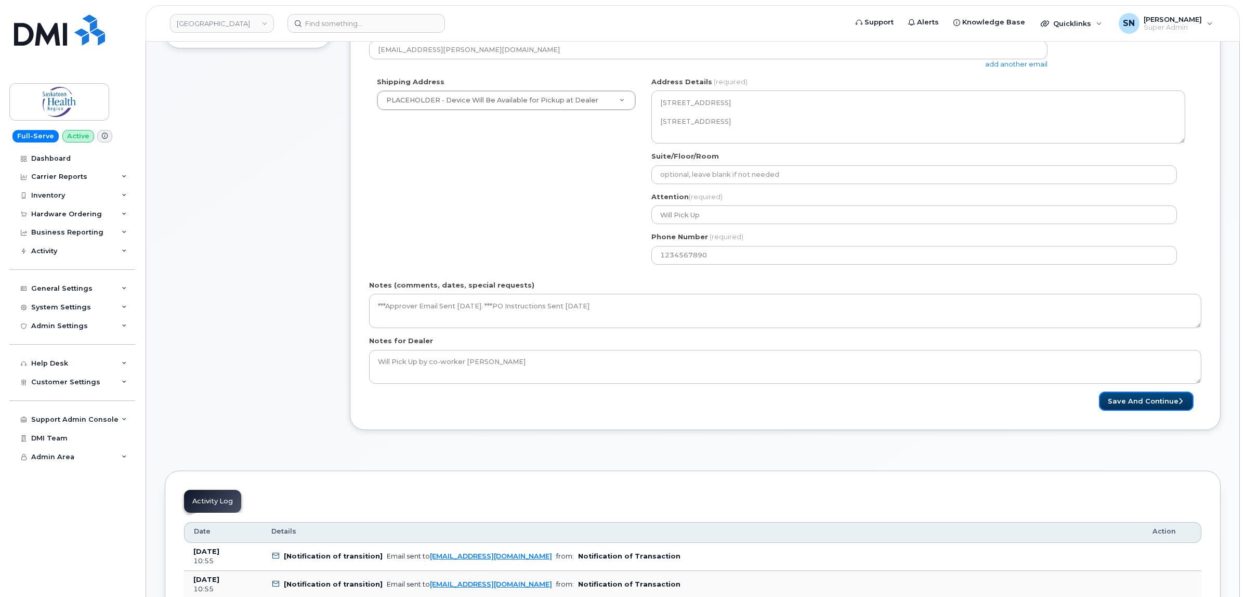
click at [1121, 401] on button "Save and Continue" at bounding box center [1146, 400] width 95 height 19
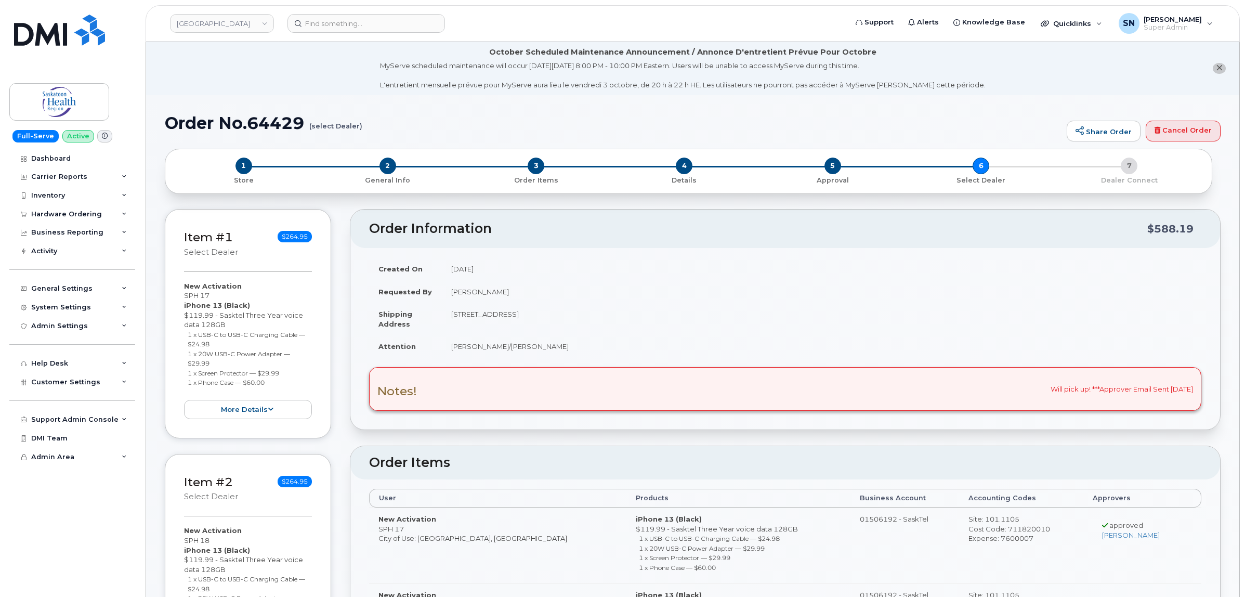
drag, startPoint x: 186, startPoint y: 334, endPoint x: 219, endPoint y: 341, distance: 34.0
click at [219, 341] on ul "1 x USB-C to USB-C Charging Cable — $24.98 1 x 20W USB-C Power Adapter — $29.99…" at bounding box center [248, 359] width 128 height 58
copy small "1 x USB-C to USB-C Charging Cable — $24.98"
drag, startPoint x: 188, startPoint y: 354, endPoint x: 219, endPoint y: 362, distance: 32.2
click at [219, 362] on li "1 x 20W USB-C Power Adapter — $29.99" at bounding box center [250, 358] width 125 height 19
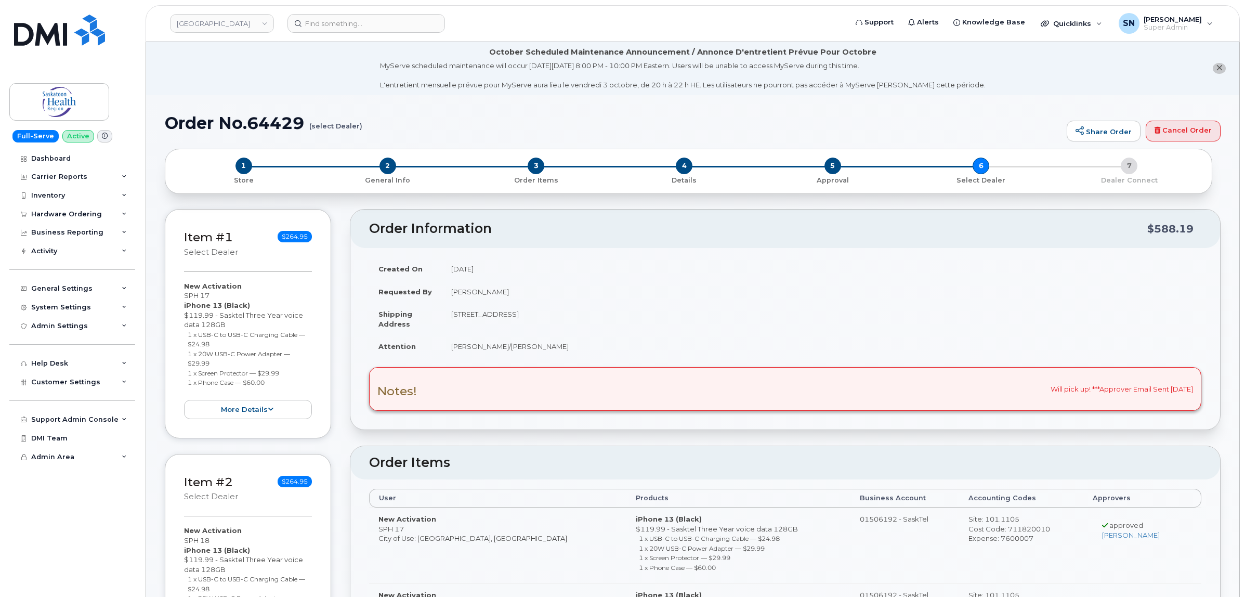
copy small "1 x 20W USB-C Power Adapter — $29.99"
drag, startPoint x: 187, startPoint y: 373, endPoint x: 292, endPoint y: 368, distance: 104.6
click at [292, 368] on li "1 x Screen Protector — $29.99" at bounding box center [250, 373] width 125 height 10
copy small "1 x Screen Protector — $29.99"
drag, startPoint x: 184, startPoint y: 383, endPoint x: 271, endPoint y: 383, distance: 87.3
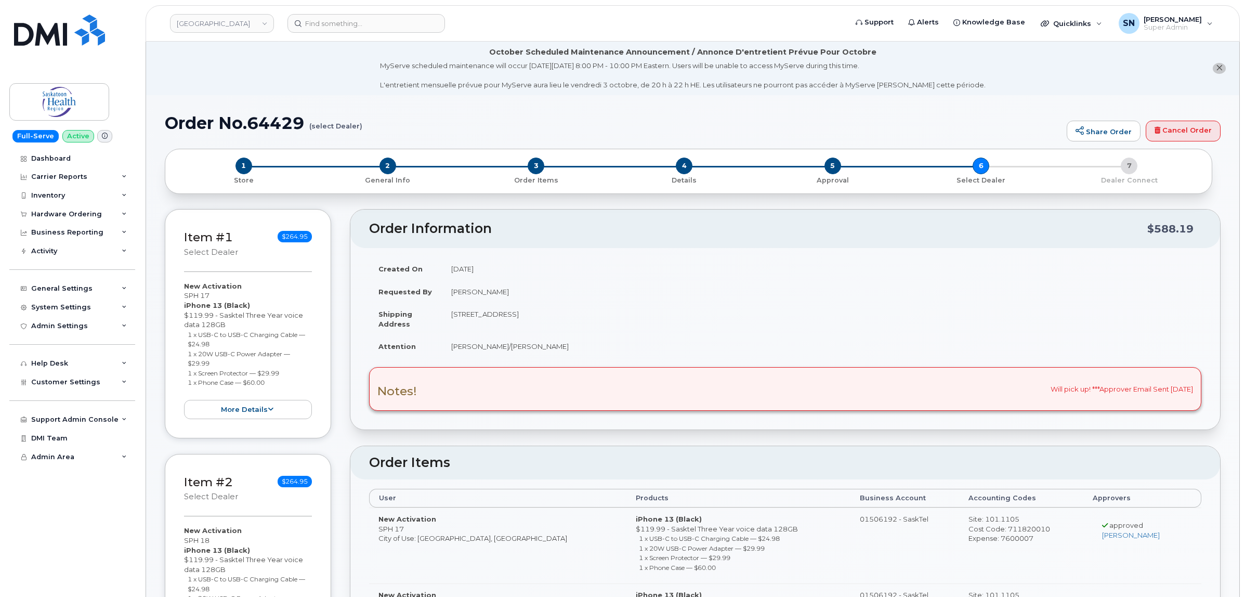
click at [271, 383] on ul "1 x USB-C to USB-C Charging Cable — $24.98 1 x 20W USB-C Power Adapter — $29.99…" at bounding box center [248, 359] width 128 height 58
copy small "1 x Phone Case — $60.00"
drag, startPoint x: 185, startPoint y: 295, endPoint x: 217, endPoint y: 294, distance: 31.8
click at [217, 294] on div "New Activation SPH 17 iPhone 13 (Black) $119.99 - Sasktel Three Year voice data…" at bounding box center [248, 350] width 128 height 138
copy div "SPH 17"
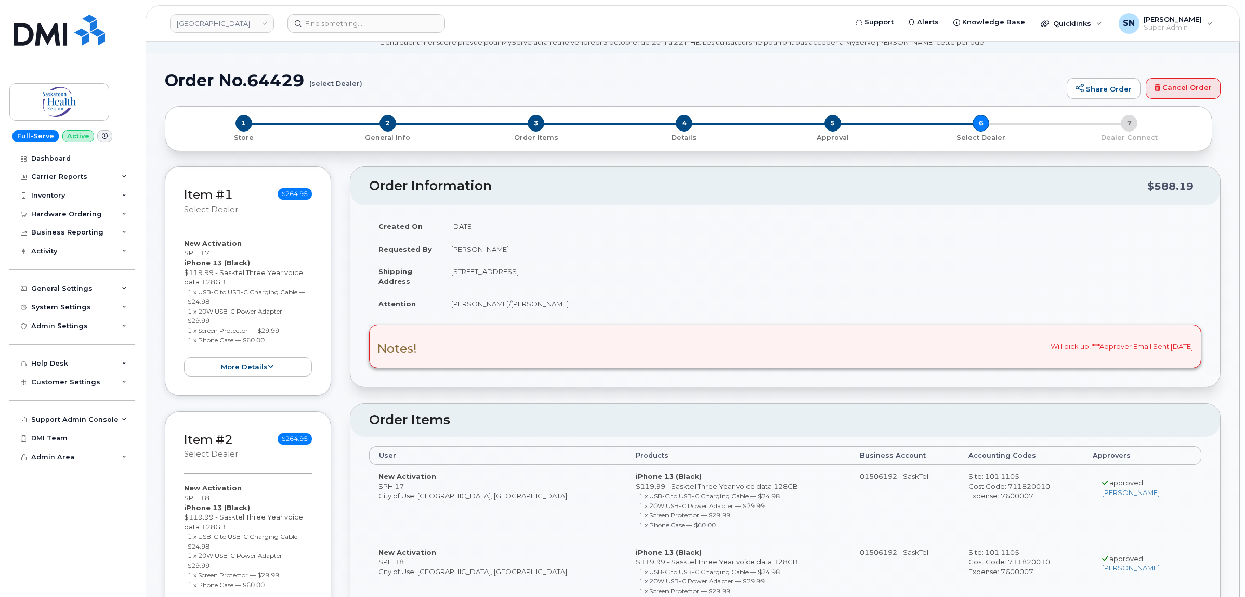
scroll to position [65, 0]
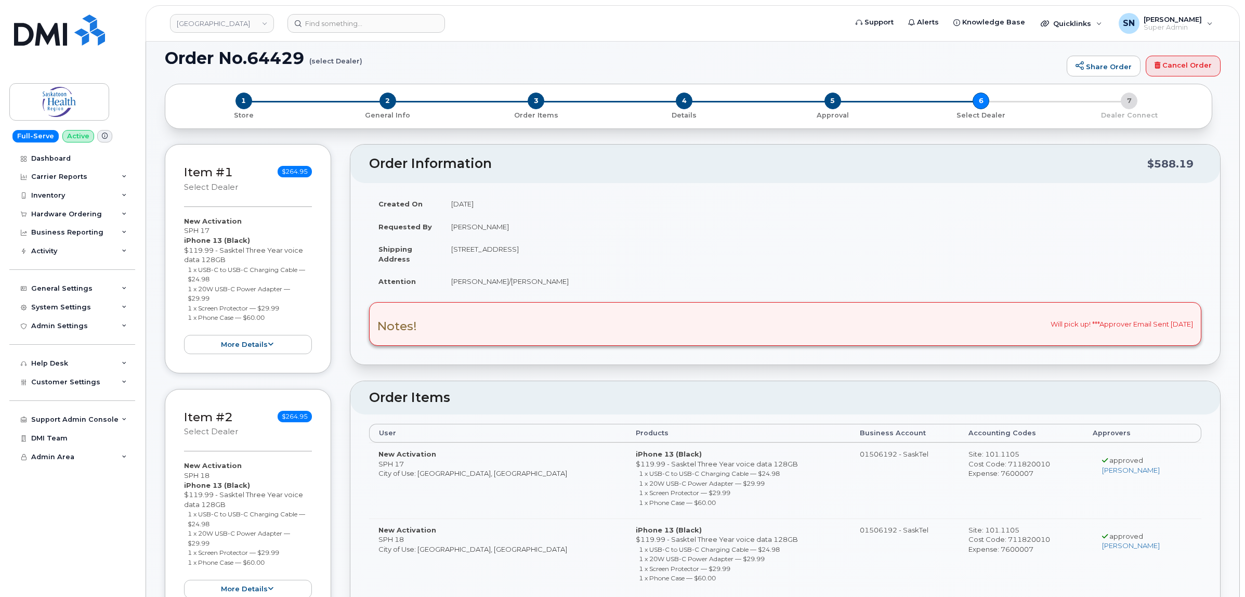
drag, startPoint x: 183, startPoint y: 476, endPoint x: 212, endPoint y: 474, distance: 28.6
click at [212, 474] on div "Item #2 select Dealer $264.95 New Activation SPH 18 iPhone 13 (Black) $119.99 -…" at bounding box center [248, 503] width 166 height 229
copy div "SPH 18"
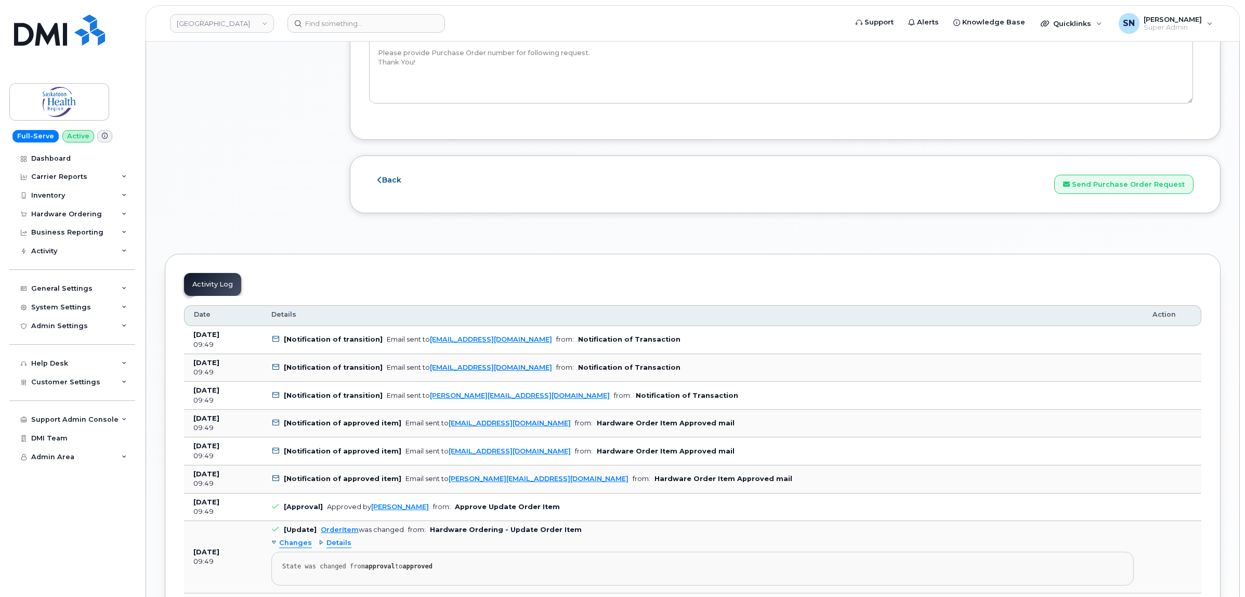
scroll to position [1365, 0]
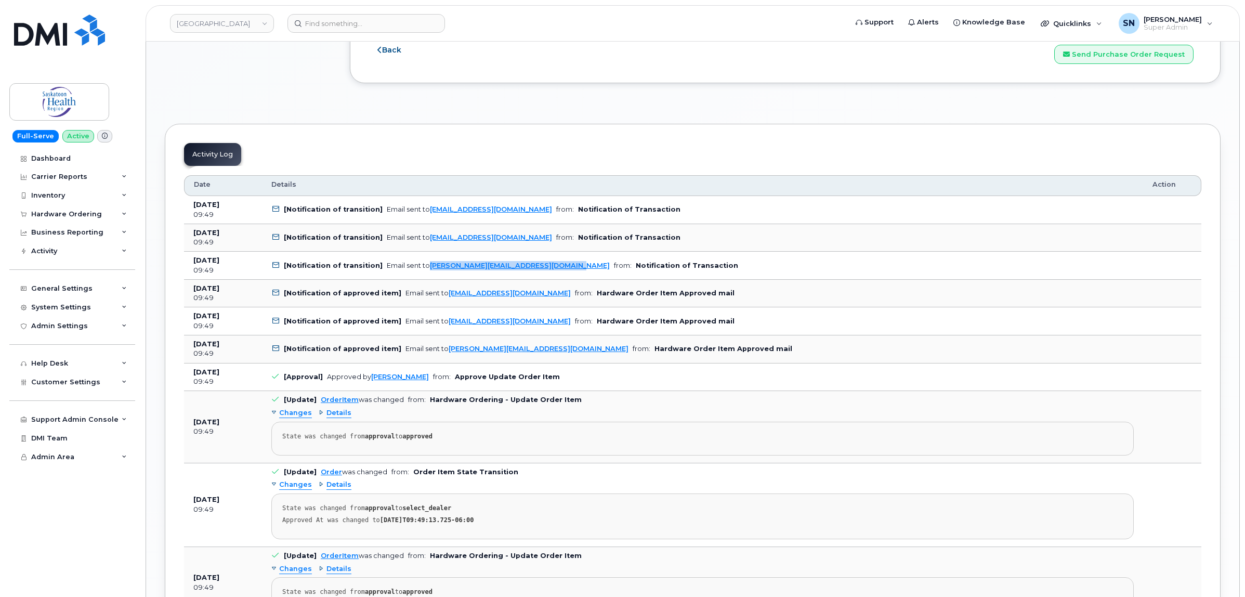
drag, startPoint x: 555, startPoint y: 271, endPoint x: 425, endPoint y: 273, distance: 129.5
click at [425, 273] on td "[Notification of transition] Email sent to Nicki.Stevens@saskhealthauthority.ca…" at bounding box center [702, 266] width 881 height 28
copy link "[PERSON_NAME][EMAIL_ADDRESS][DOMAIN_NAME]"
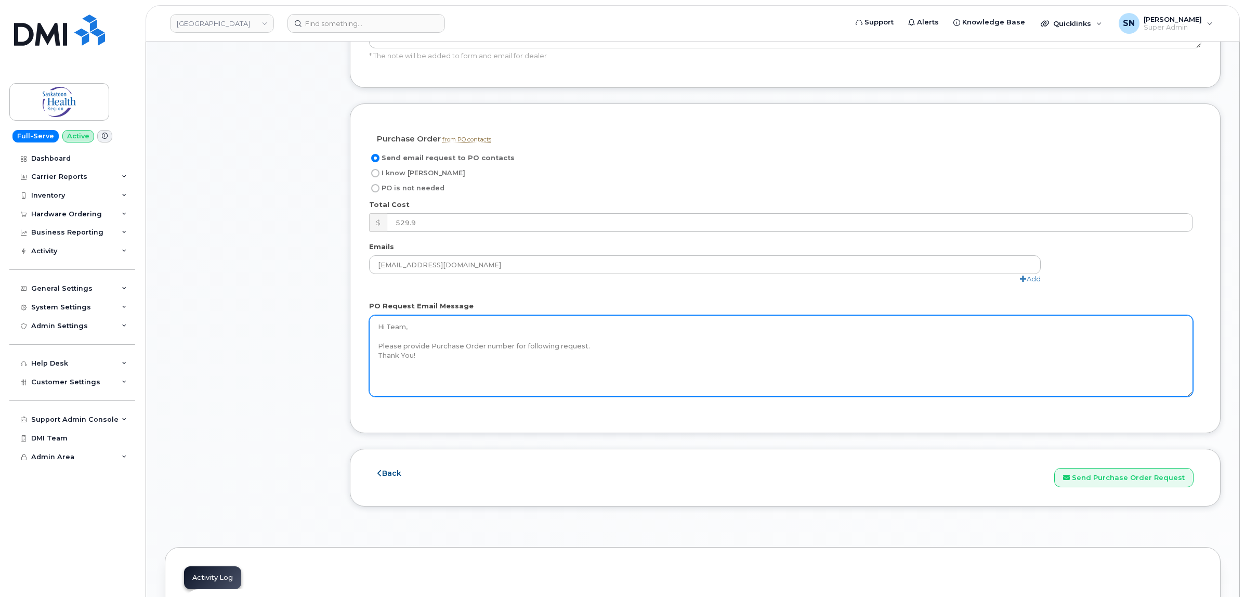
scroll to position [1040, 0]
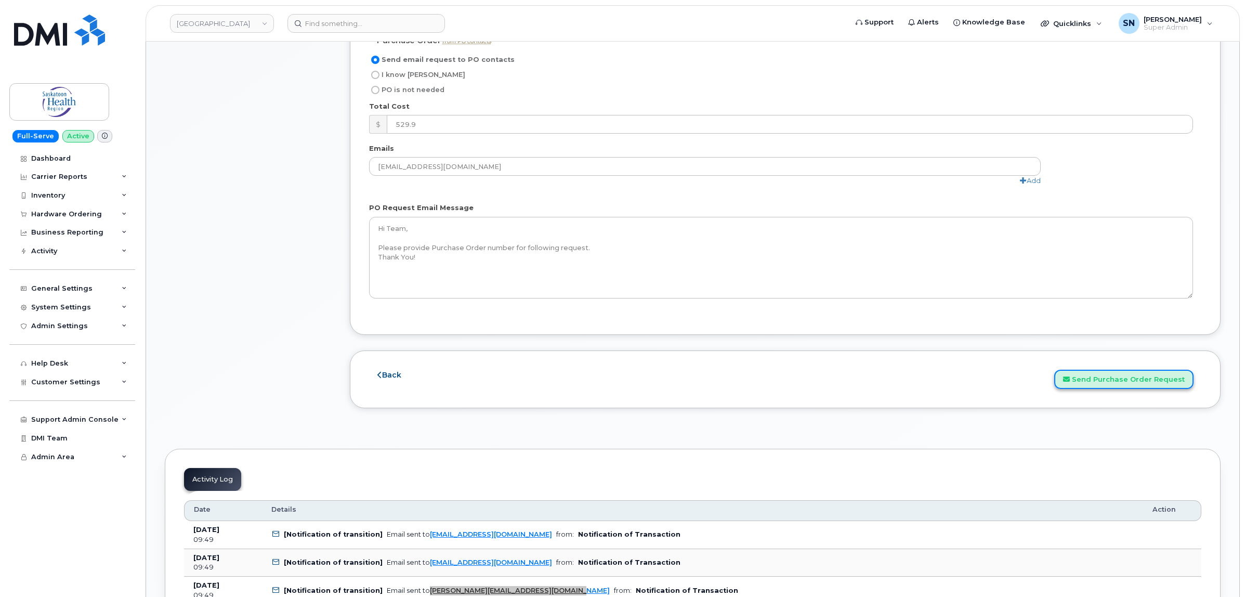
drag, startPoint x: 1111, startPoint y: 377, endPoint x: 1106, endPoint y: 378, distance: 5.3
click at [1111, 377] on button "Send Purchase Order Request" at bounding box center [1123, 379] width 139 height 19
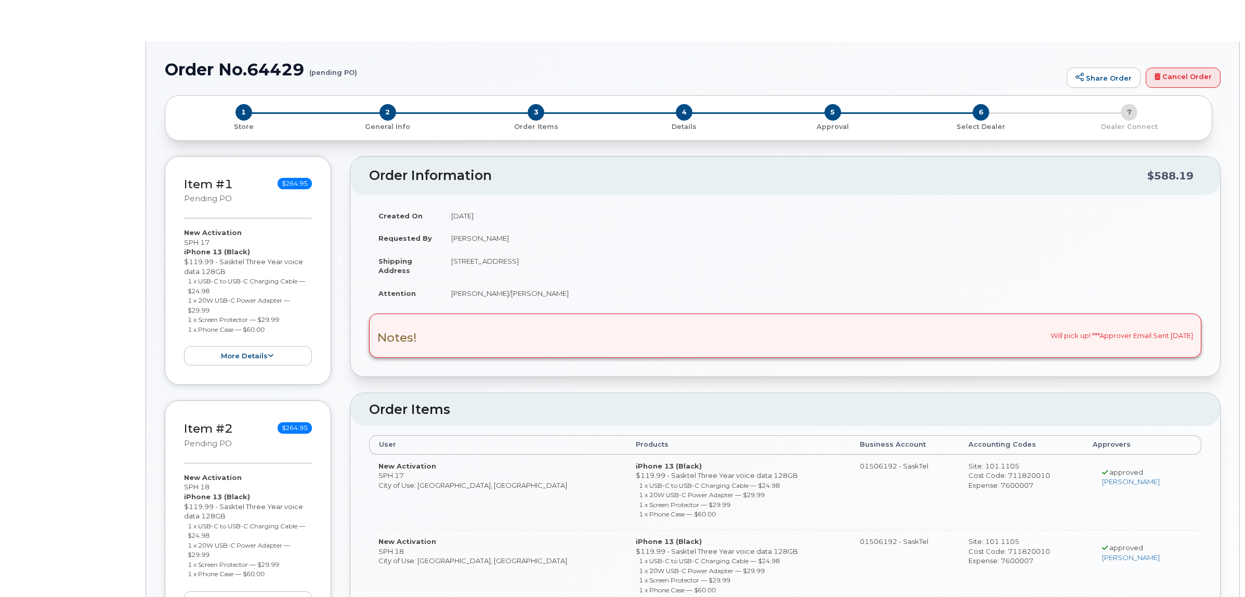
radio input "false"
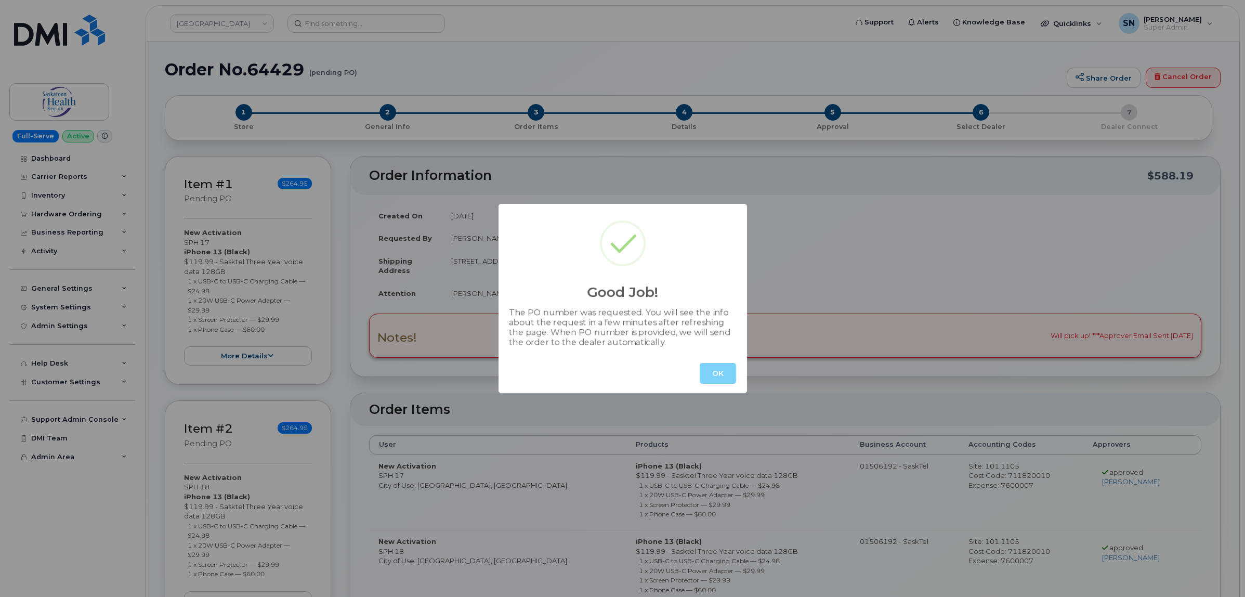
type textarea "Can you please put the screen protectors on! Thank you!"
radio input "true"
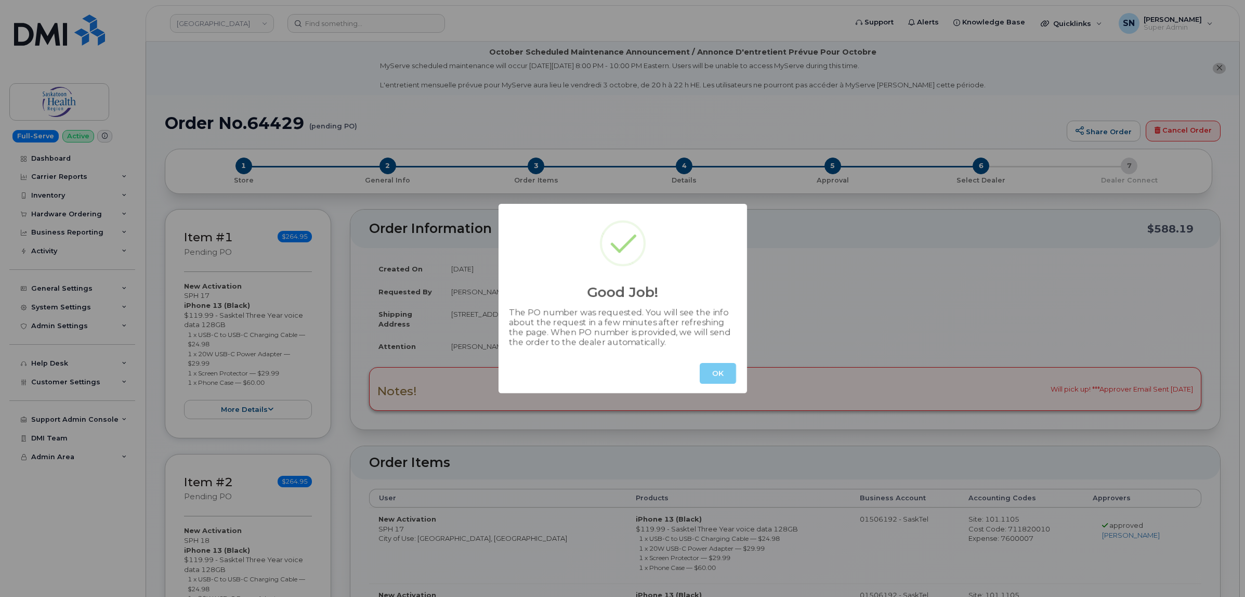
click at [711, 375] on button "OK" at bounding box center [718, 373] width 36 height 21
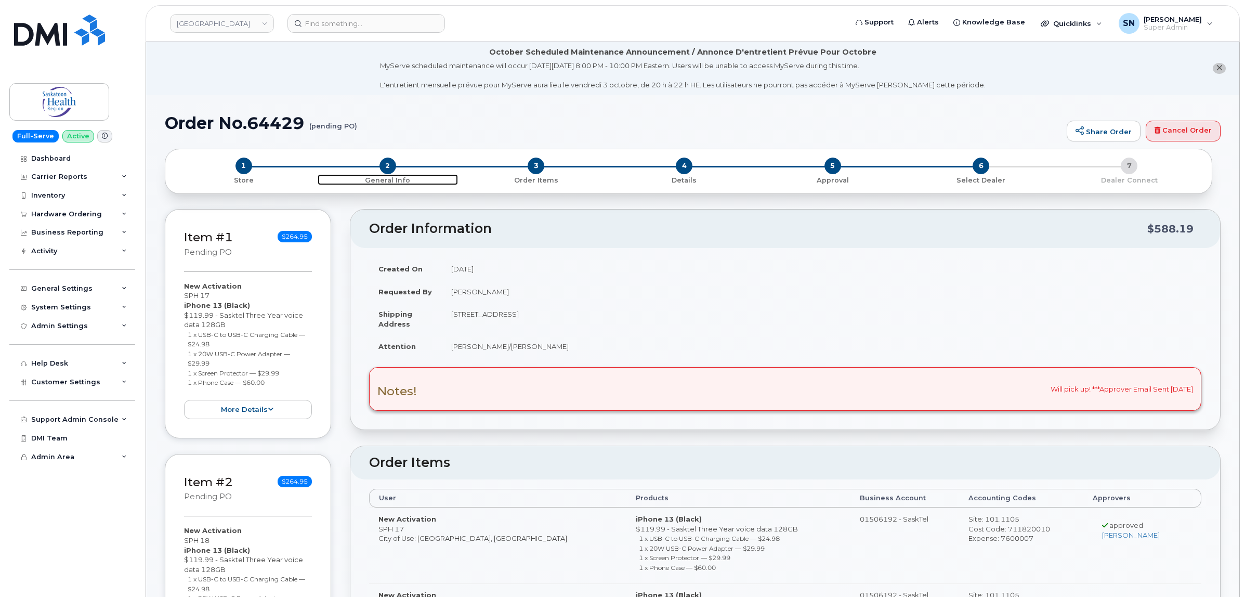
click at [383, 162] on span "2" at bounding box center [388, 166] width 17 height 17
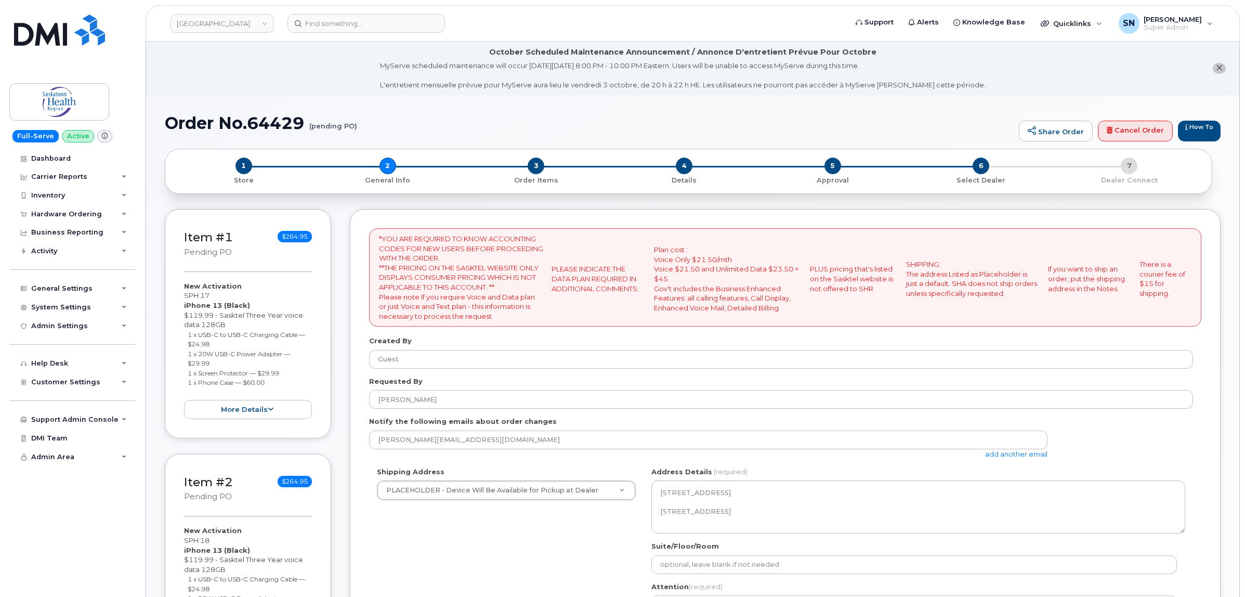
select select
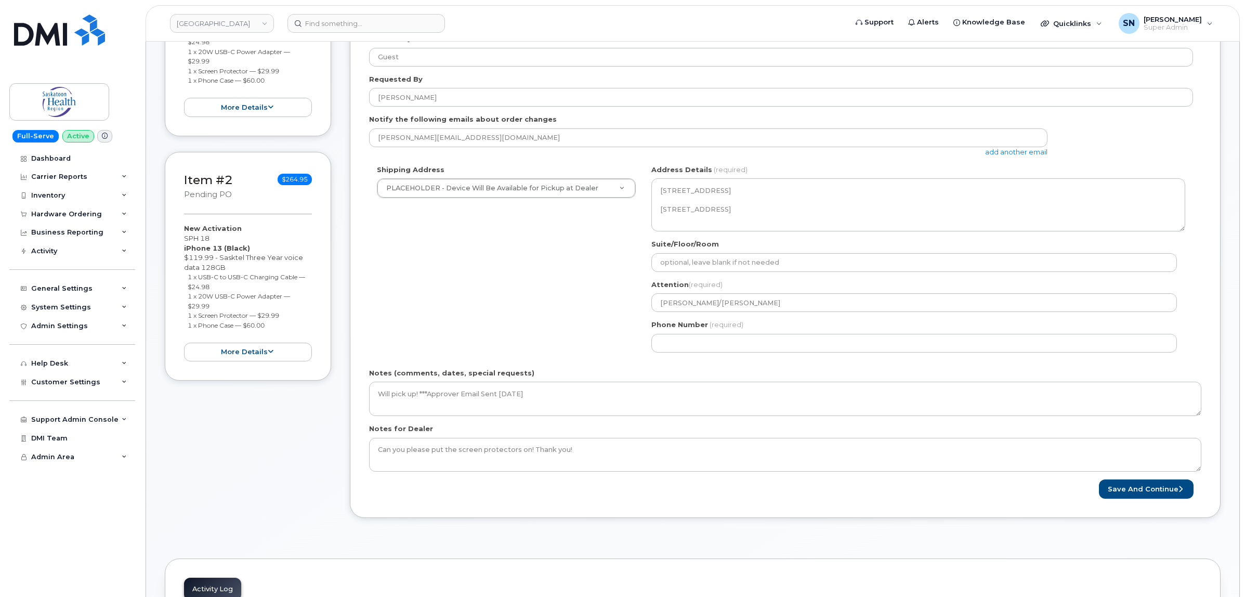
scroll to position [325, 0]
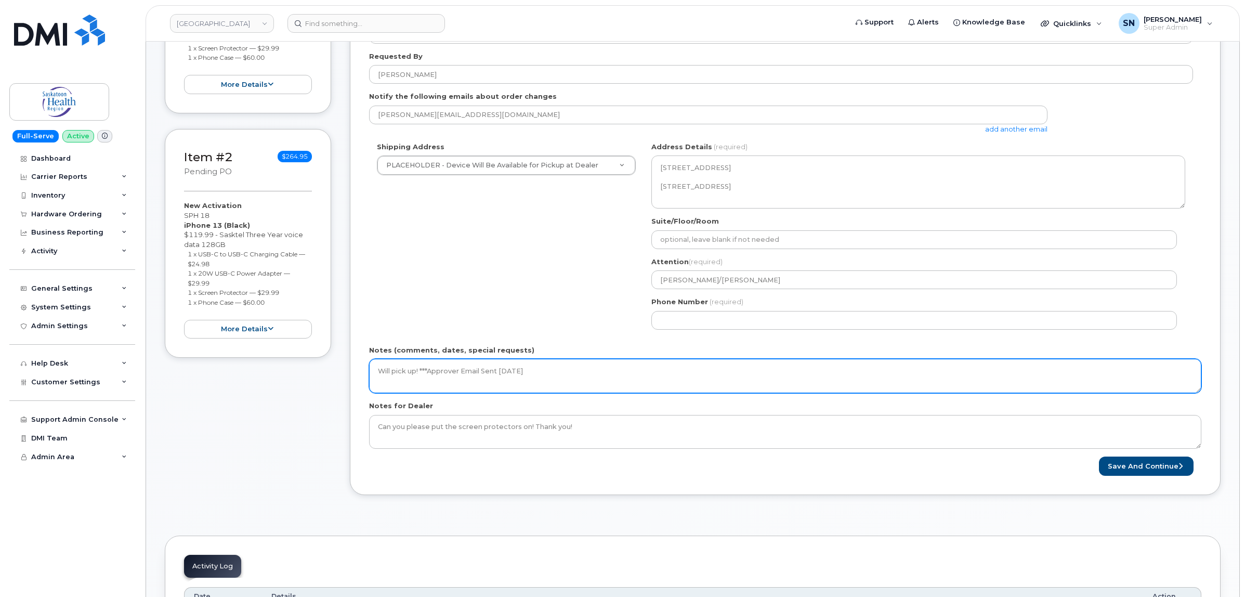
click at [589, 373] on textarea "Will pick up! ***Approver Email Sent September 23 2025" at bounding box center [785, 376] width 832 height 34
type textarea "Will pick up! ***Approver Email Sent [DATE]. ***PO Instructions Sent [DATE]"
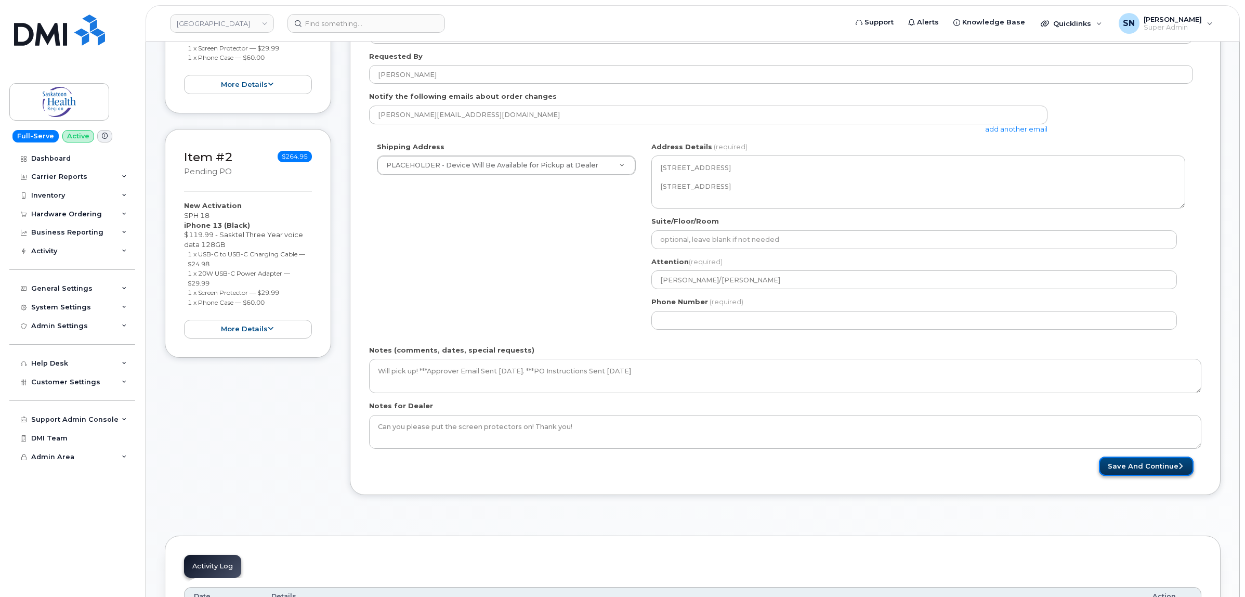
click at [1121, 467] on button "Save and Continue" at bounding box center [1146, 465] width 95 height 19
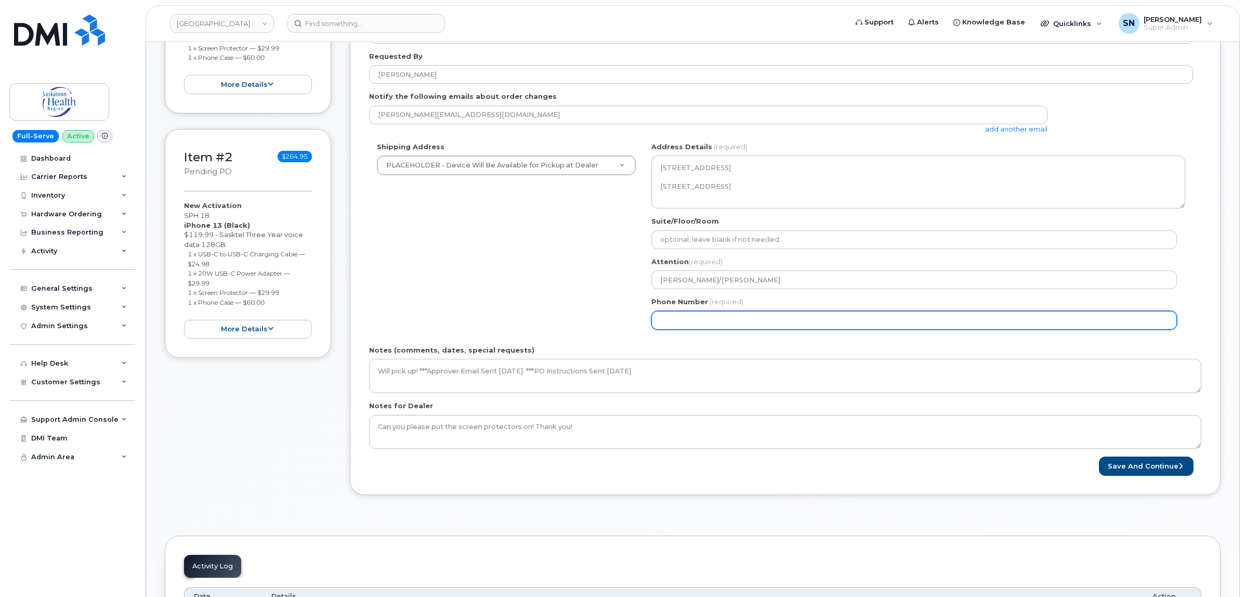
select select
type input "123456789"
select select
type input "1234567890"
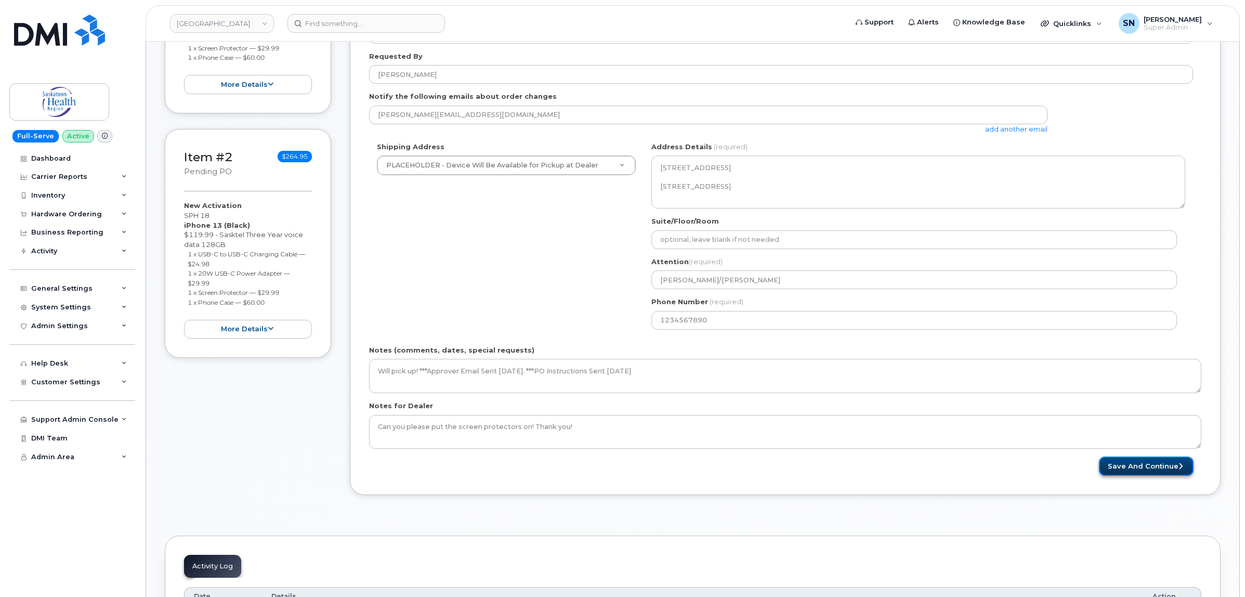
click at [1114, 476] on button "Save and Continue" at bounding box center [1146, 465] width 95 height 19
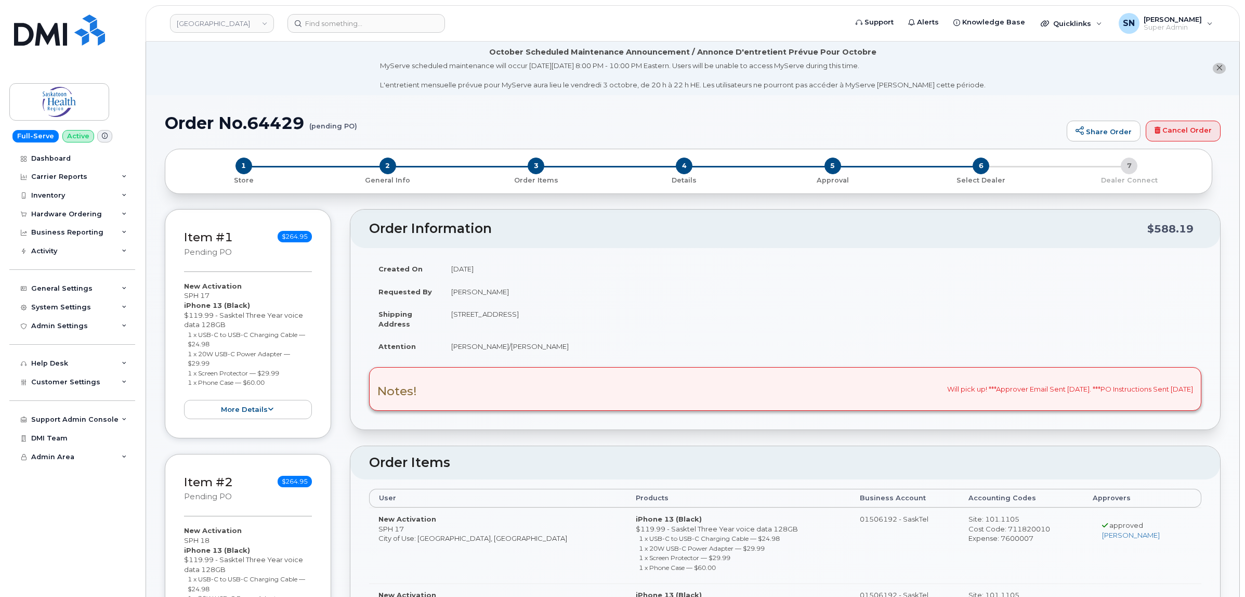
click at [1218, 74] on li "October Scheduled Maintenance Announcement / Annonce D'entretient Prévue Pour O…" at bounding box center [692, 69] width 1093 height 54
click at [1220, 71] on icon "close notification" at bounding box center [1219, 67] width 7 height 7
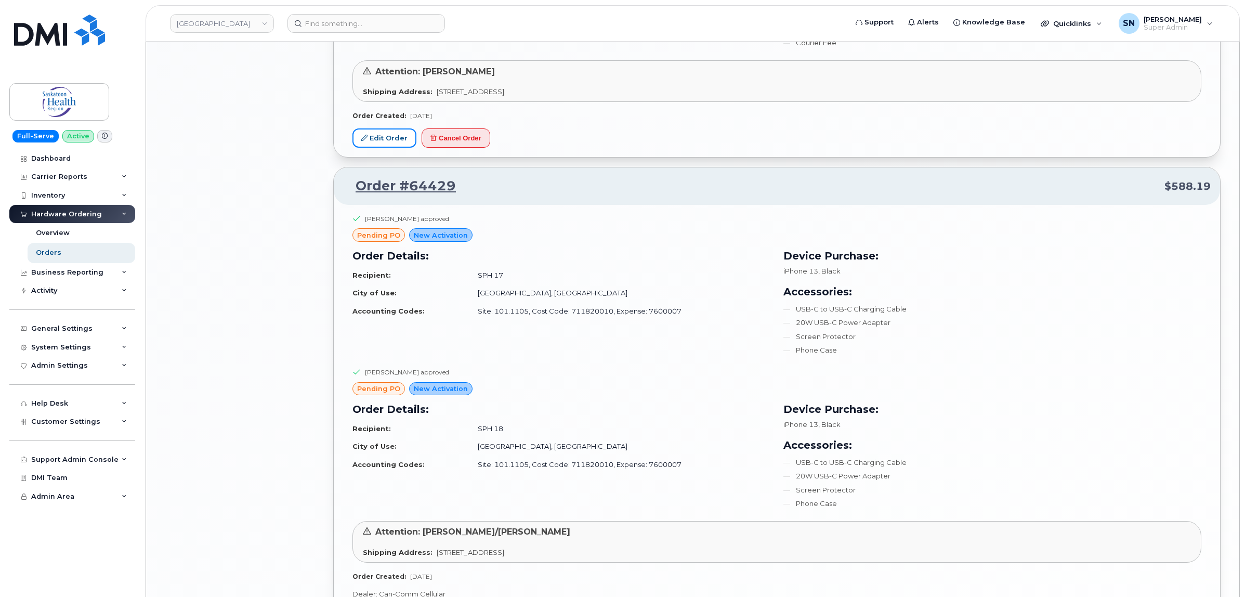
scroll to position [1495, 0]
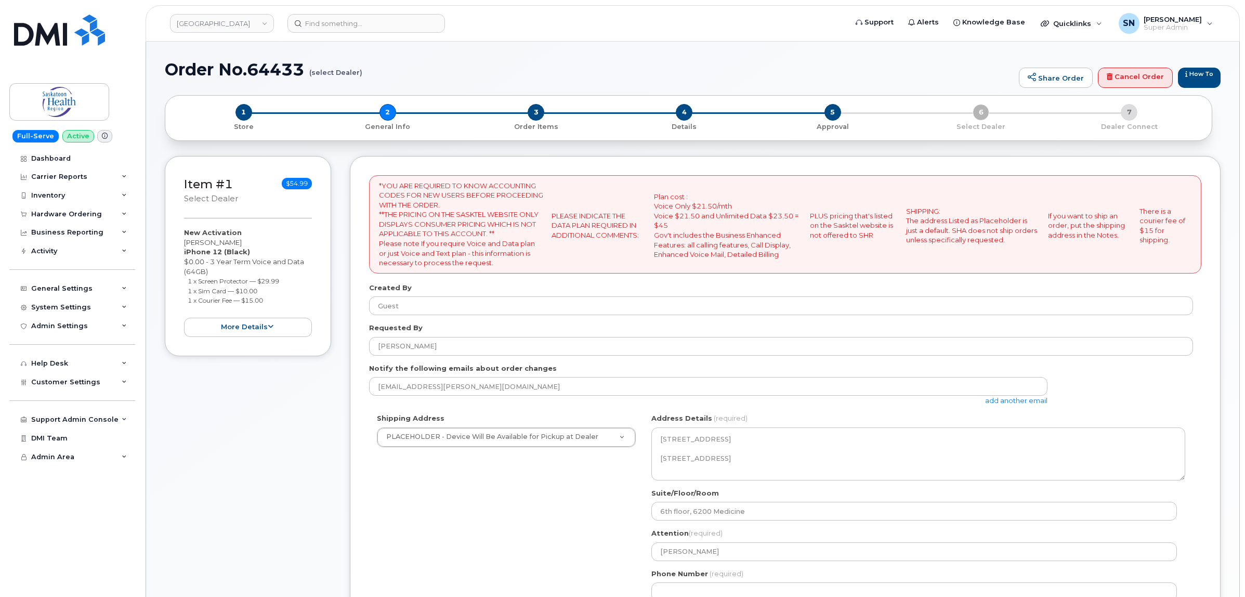
select select
drag, startPoint x: 185, startPoint y: 244, endPoint x: 253, endPoint y: 243, distance: 68.6
click at [253, 243] on div "New Activation Danielle Buckshaw iPhone 12 (Black) $0.00 - 3 Year Term Voice an…" at bounding box center [248, 282] width 128 height 109
copy div "Danielle Buckshaw"
drag, startPoint x: 185, startPoint y: 282, endPoint x: 286, endPoint y: 280, distance: 100.9
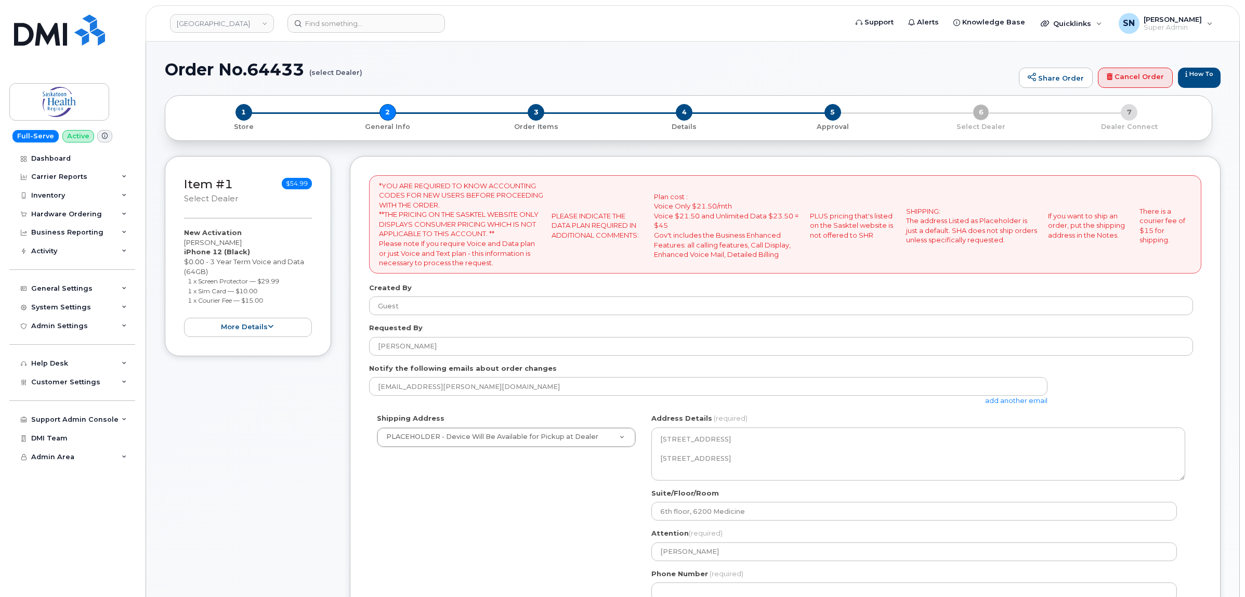
click at [286, 280] on ul "1 x Screen Protector — $29.99 1 x Sim Card — $10.00 1 x Courier Fee — $15.00" at bounding box center [248, 290] width 128 height 29
copy small "1 x Screen Protector — $29.99"
drag, startPoint x: 188, startPoint y: 290, endPoint x: 268, endPoint y: 286, distance: 79.7
click at [268, 286] on ul "1 x Screen Protector — $29.99 1 x Sim Card — $10.00 1 x Courier Fee — $15.00" at bounding box center [248, 290] width 128 height 29
click at [183, 293] on div "Item #1 select Dealer $54.99 New Activation Danielle Buckshaw iPhone 12 (Black)…" at bounding box center [248, 256] width 166 height 200
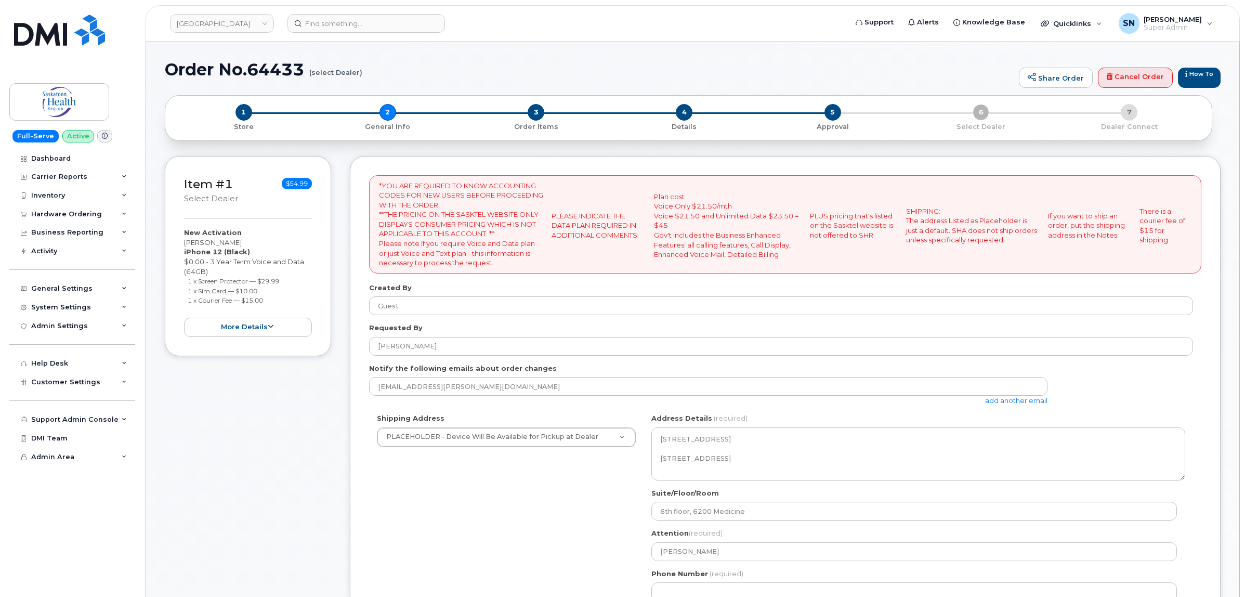
drag, startPoint x: 185, startPoint y: 290, endPoint x: 258, endPoint y: 287, distance: 73.9
click at [258, 287] on ul "1 x Screen Protector — $29.99 1 x Sim Card — $10.00 1 x Courier Fee — $15.00" at bounding box center [248, 290] width 128 height 29
copy small "1 x Sim Card — $10.00"
drag, startPoint x: 185, startPoint y: 303, endPoint x: 271, endPoint y: 300, distance: 85.8
click at [271, 300] on ul "1 x Screen Protector — $29.99 1 x Sim Card — $10.00 1 x Courier Fee — $15.00" at bounding box center [248, 290] width 128 height 29
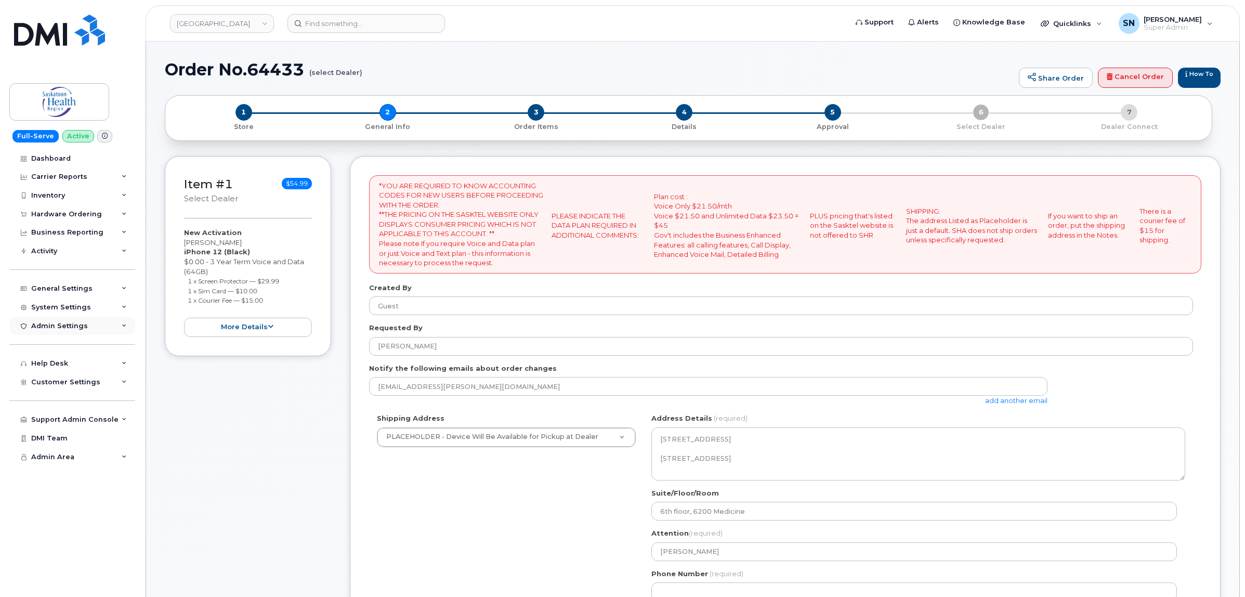
copy small "1 x Courier Fee — $15.00"
drag, startPoint x: 183, startPoint y: 240, endPoint x: 254, endPoint y: 240, distance: 70.7
click at [254, 240] on div "Item #1 select Dealer $54.99 New Activation Danielle Buckshaw iPhone 12 (Black)…" at bounding box center [248, 256] width 166 height 200
copy div "[PERSON_NAME]"
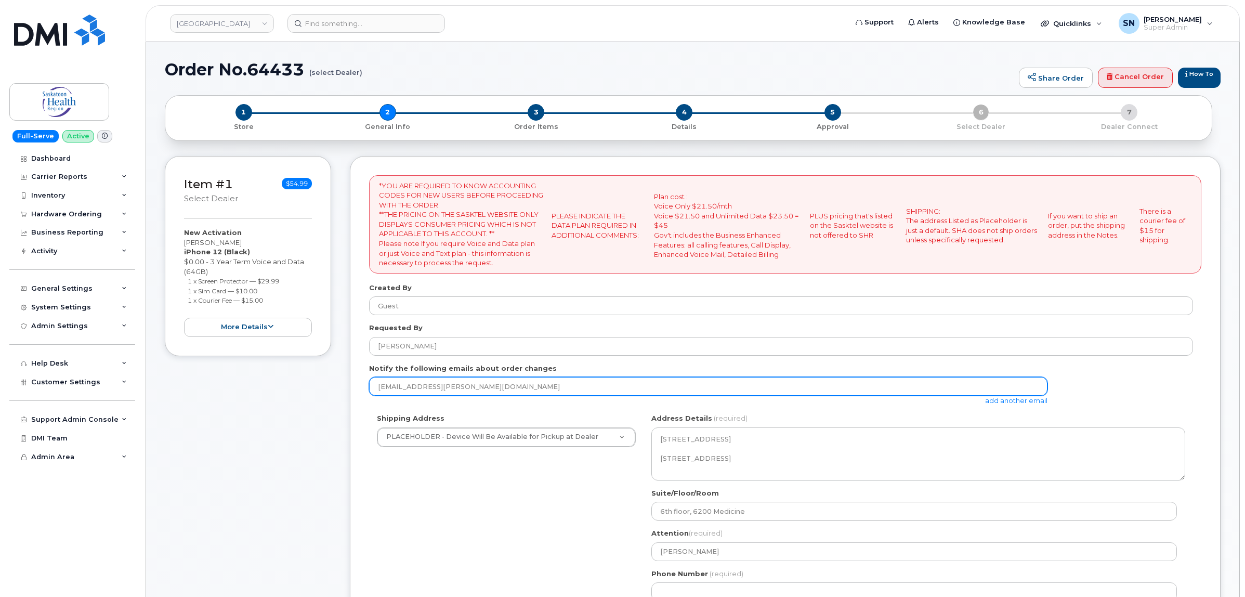
drag, startPoint x: 513, startPoint y: 383, endPoint x: 373, endPoint y: 386, distance: 139.9
click at [373, 386] on input "lauren.jelinski@saskhealthauthority.ca" at bounding box center [708, 386] width 678 height 19
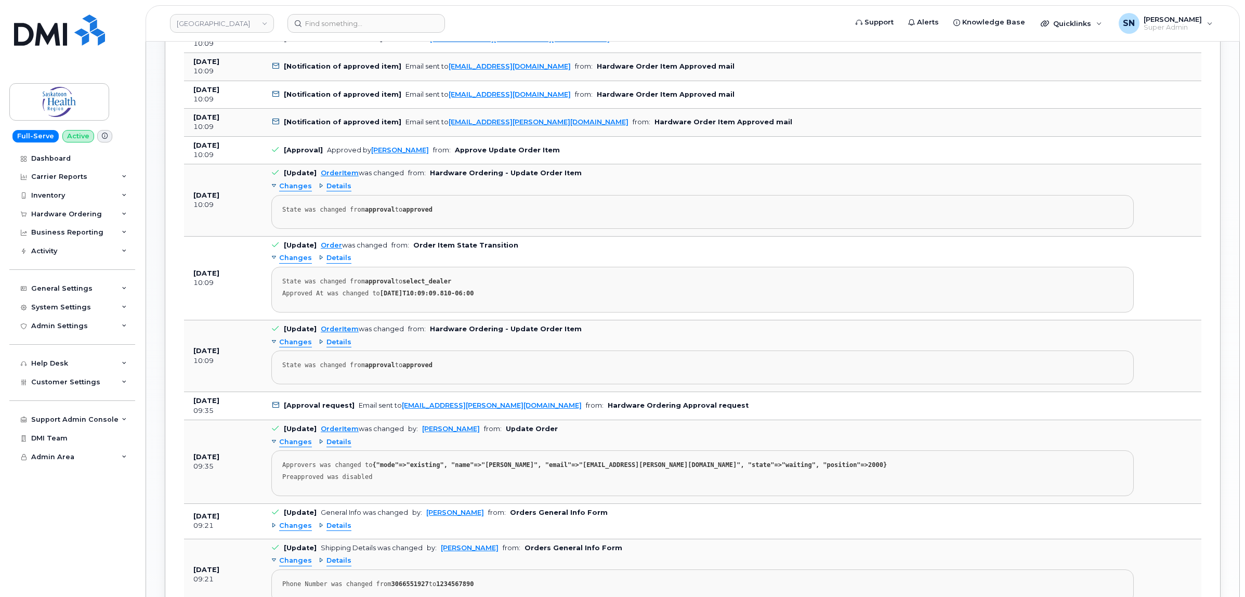
scroll to position [975, 0]
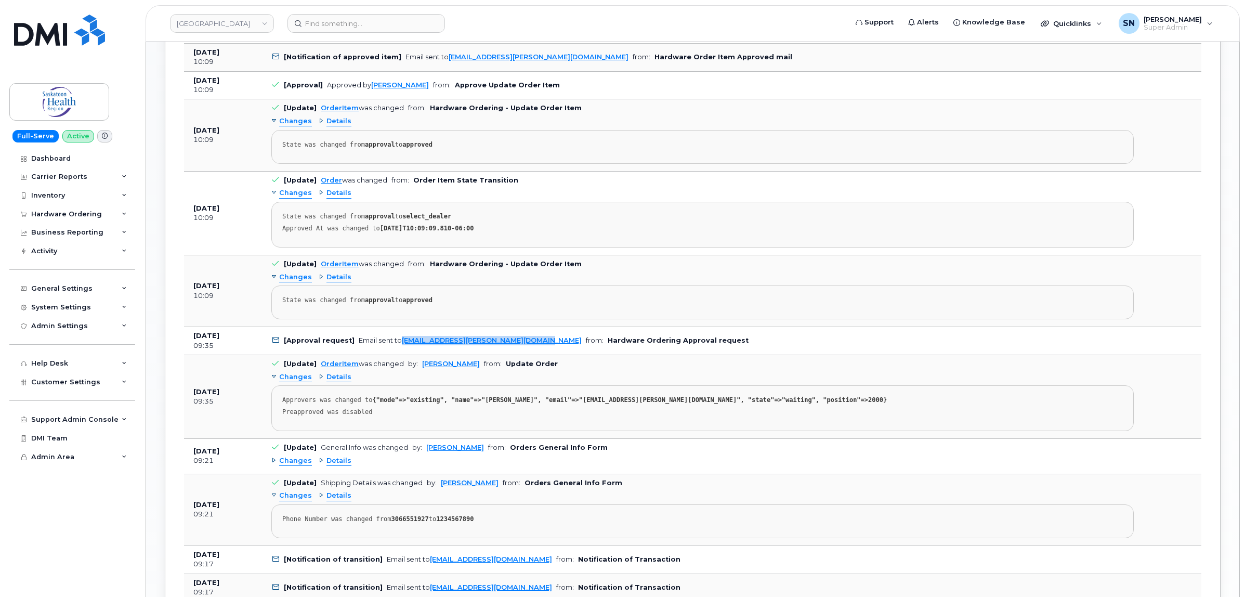
drag, startPoint x: 534, startPoint y: 346, endPoint x: 399, endPoint y: 352, distance: 135.3
click at [399, 352] on td "[Approval request] Email sent to amber.burton@saskhealthauthority.ca from: Hard…" at bounding box center [702, 341] width 881 height 28
copy link "amber.burton@saskhealthauthority.ca"
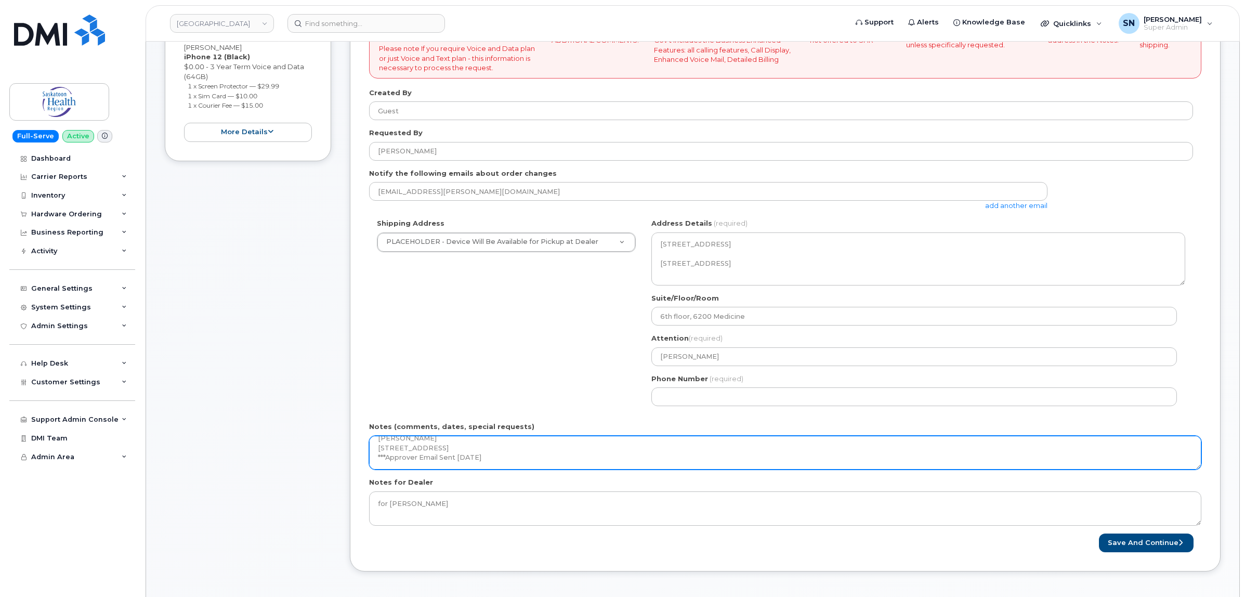
scroll to position [47, 0]
click at [535, 461] on textarea "Amber Burton 6200 Medicine 6th floor, RUH 103 Hospital Drive Saskatoon, SK S7N …" at bounding box center [785, 453] width 832 height 34
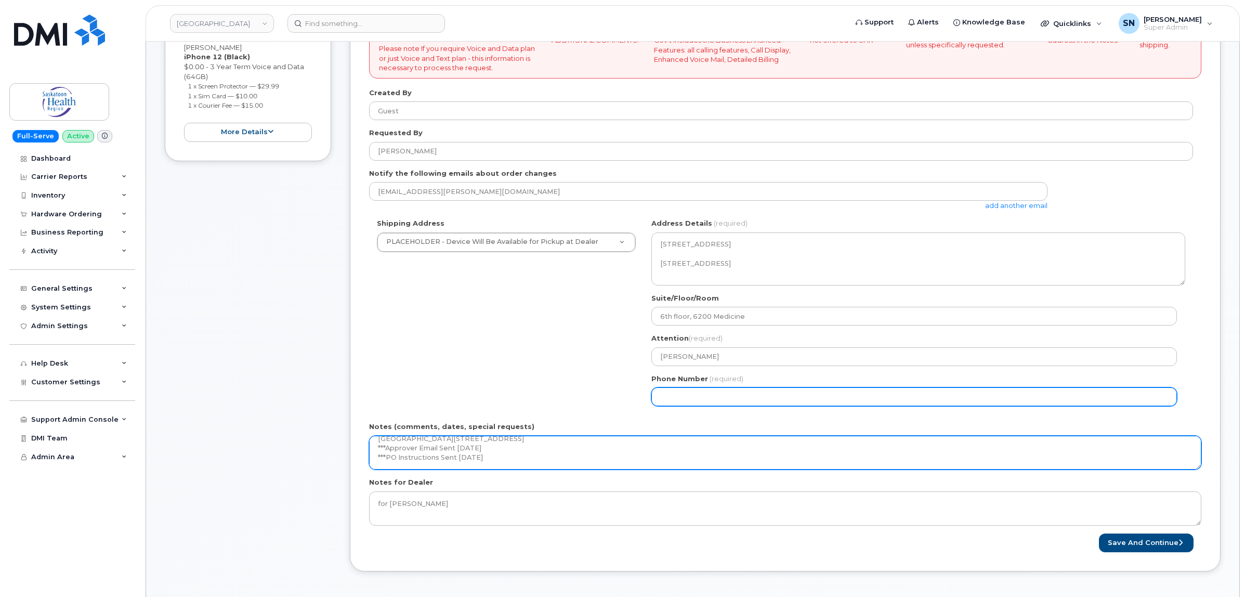
type textarea "Amber Burton 6200 Medicine 6th floor, RUH 103 Hospital Drive Saskatoon, SK S7N …"
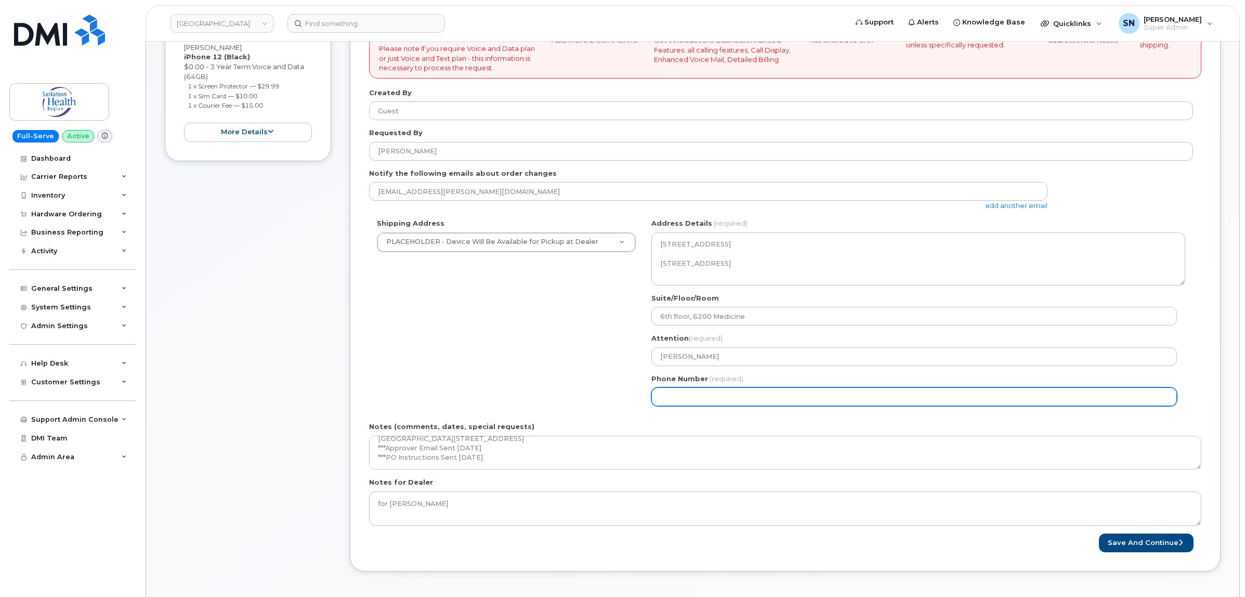
click at [660, 399] on input "Phone Number" at bounding box center [914, 396] width 526 height 19
select select
type input "123456789"
select select
type input "1234567890"
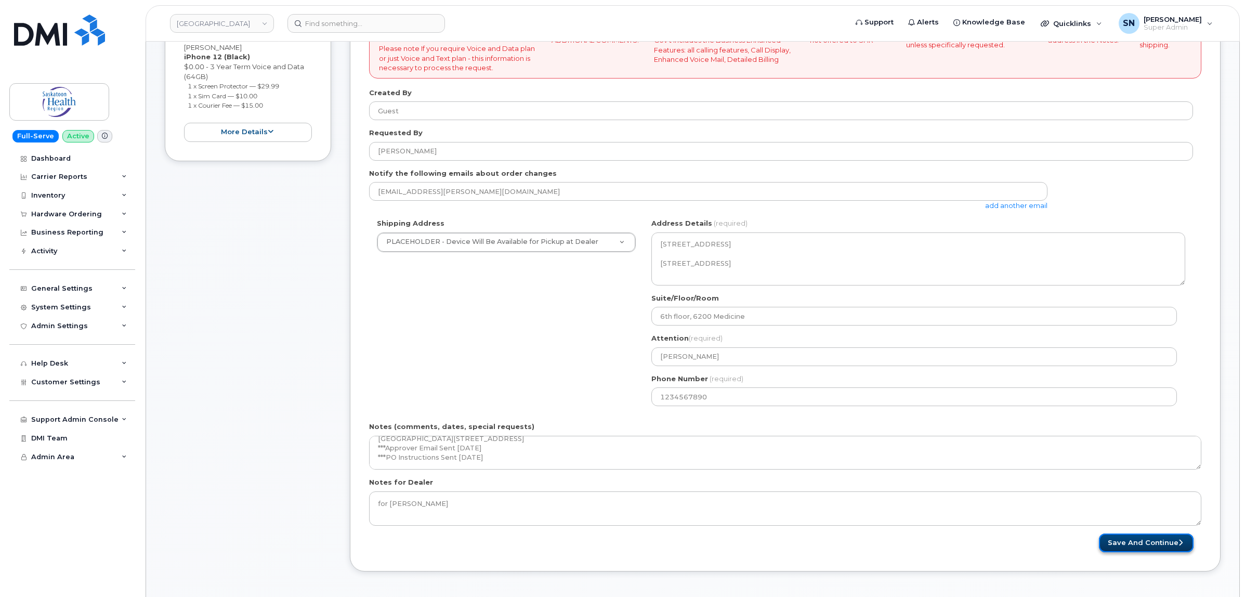
click at [1117, 546] on button "Save and Continue" at bounding box center [1146, 542] width 95 height 19
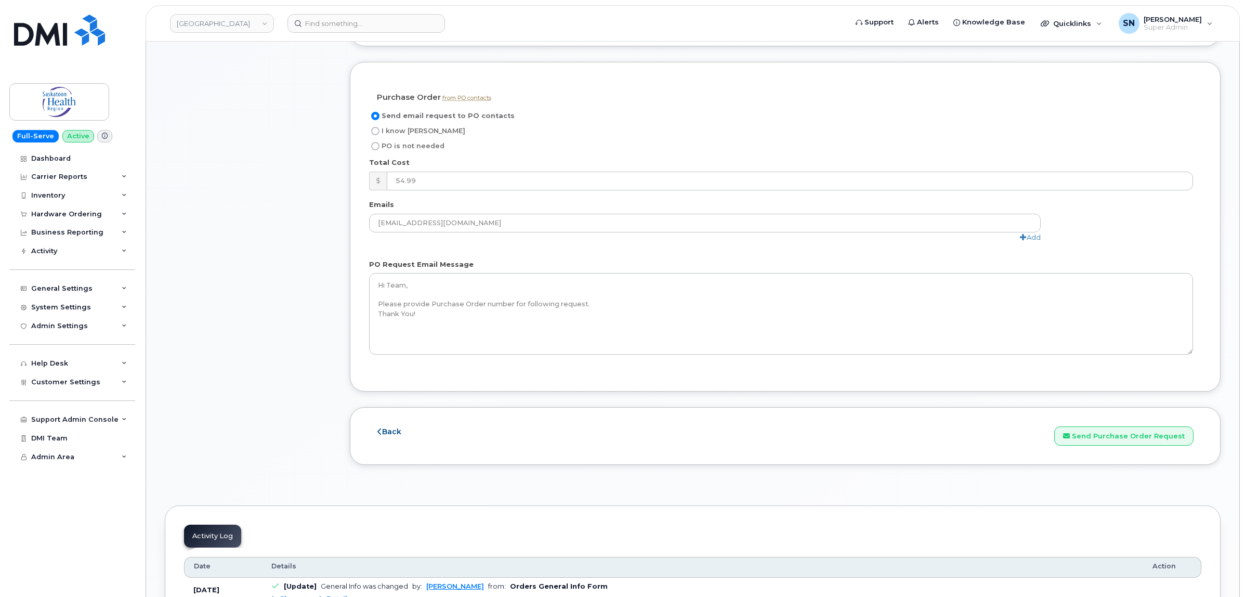
scroll to position [1105, 0]
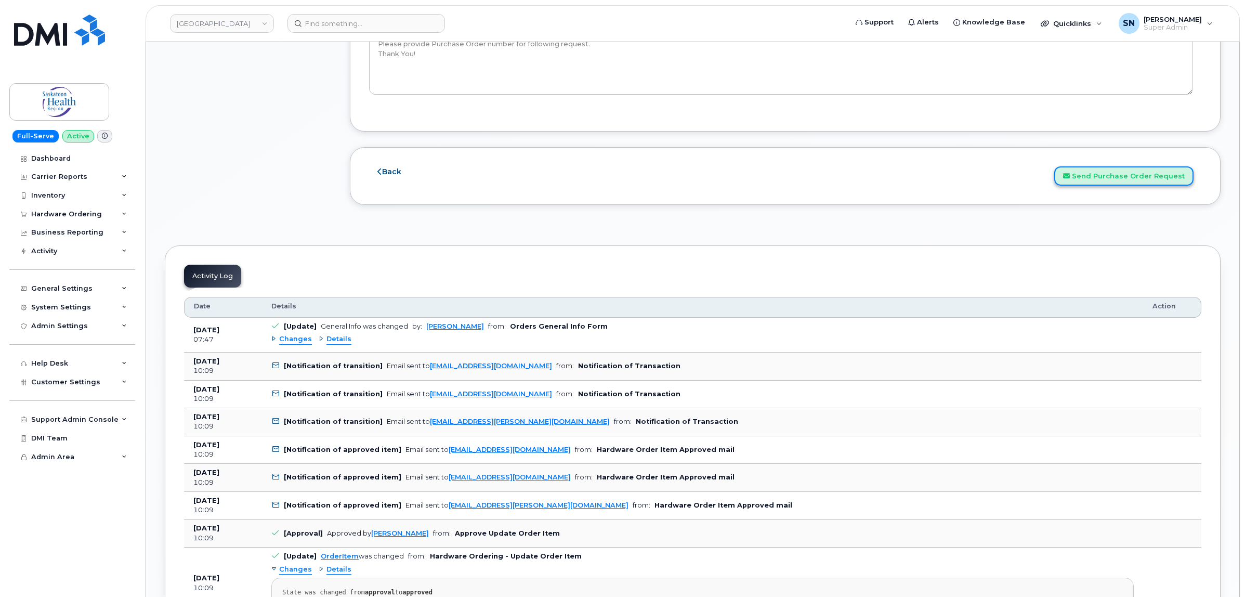
click at [1139, 177] on button "Send Purchase Order Request" at bounding box center [1123, 175] width 139 height 19
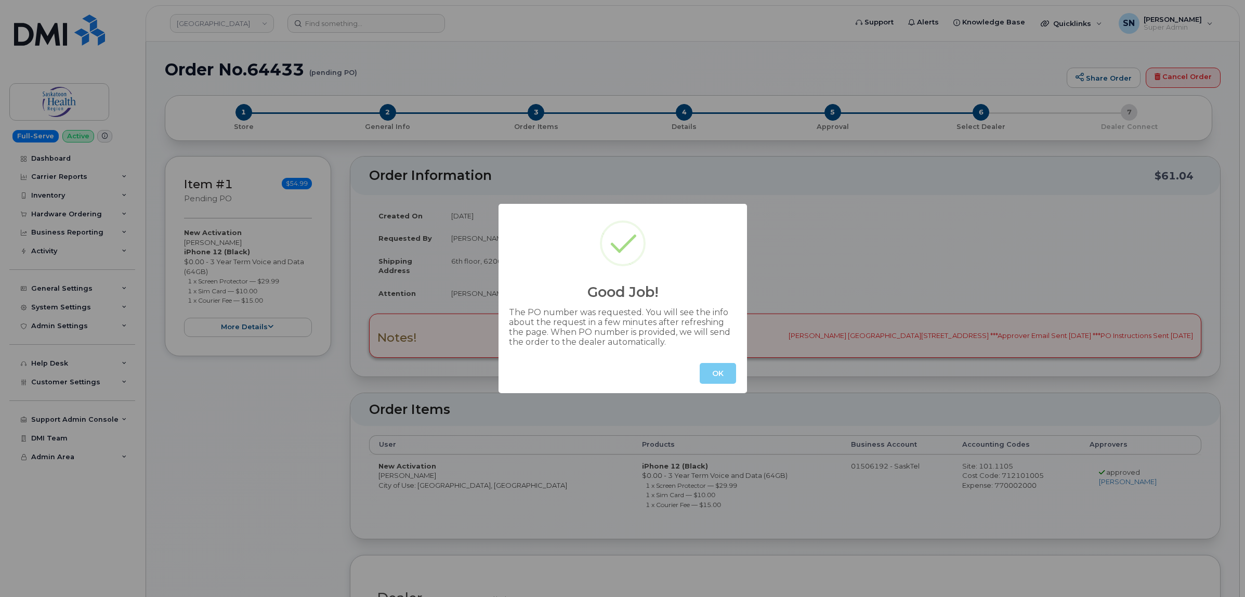
click at [719, 377] on button "OK" at bounding box center [718, 373] width 36 height 21
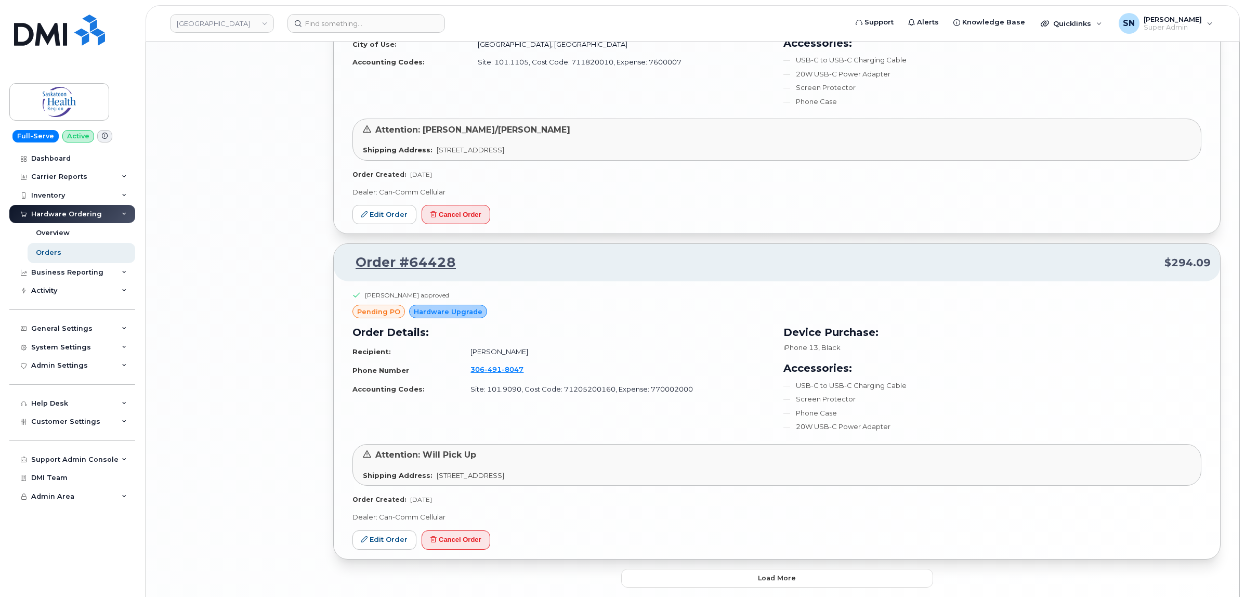
scroll to position [2065, 0]
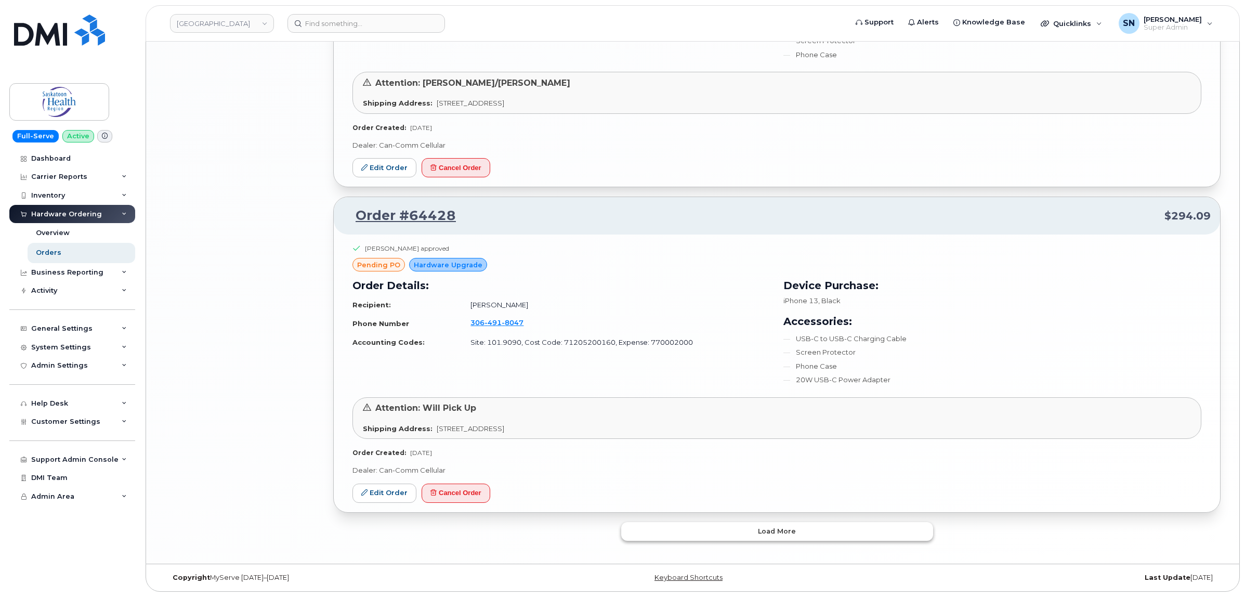
click at [674, 535] on button "Load more" at bounding box center [777, 531] width 312 height 19
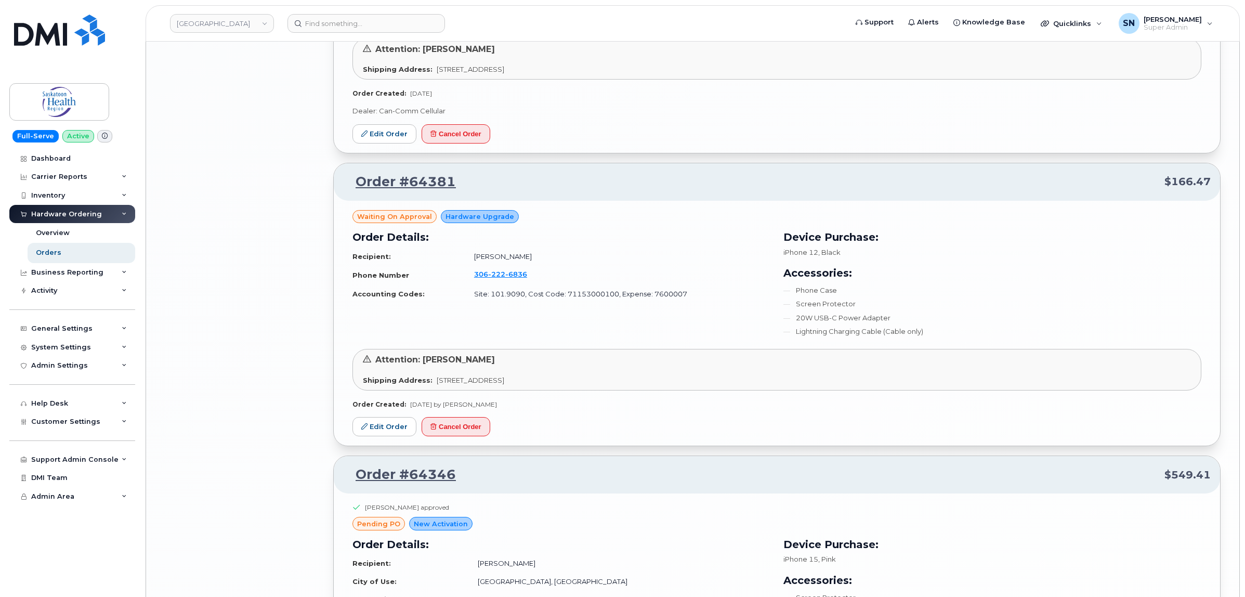
scroll to position [3300, 0]
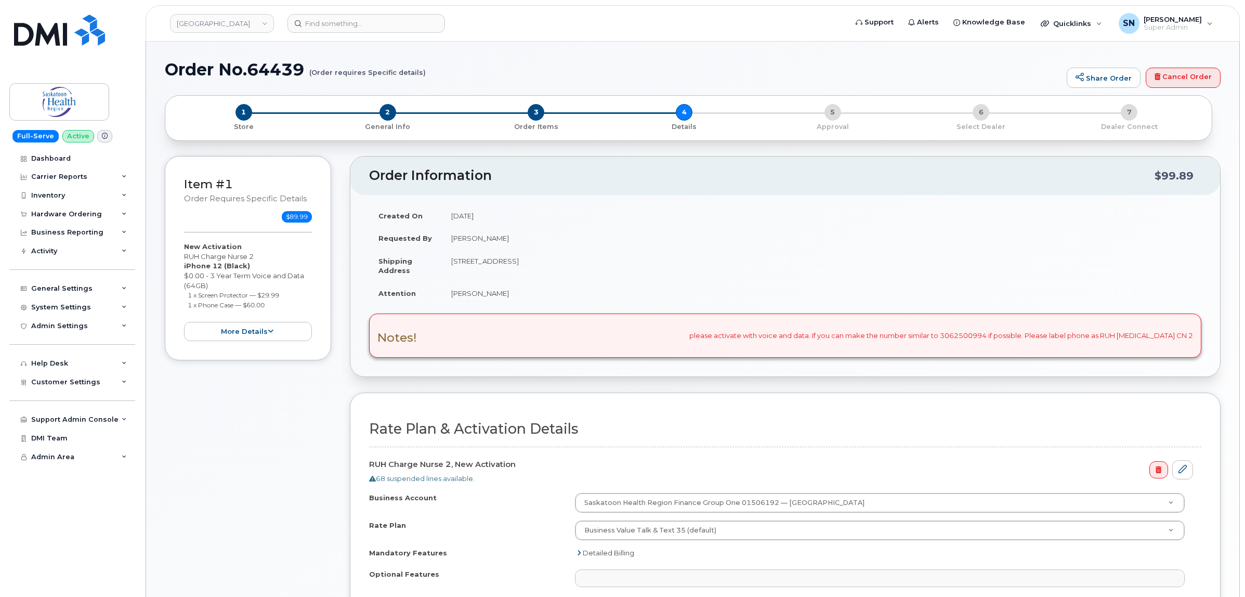
select select
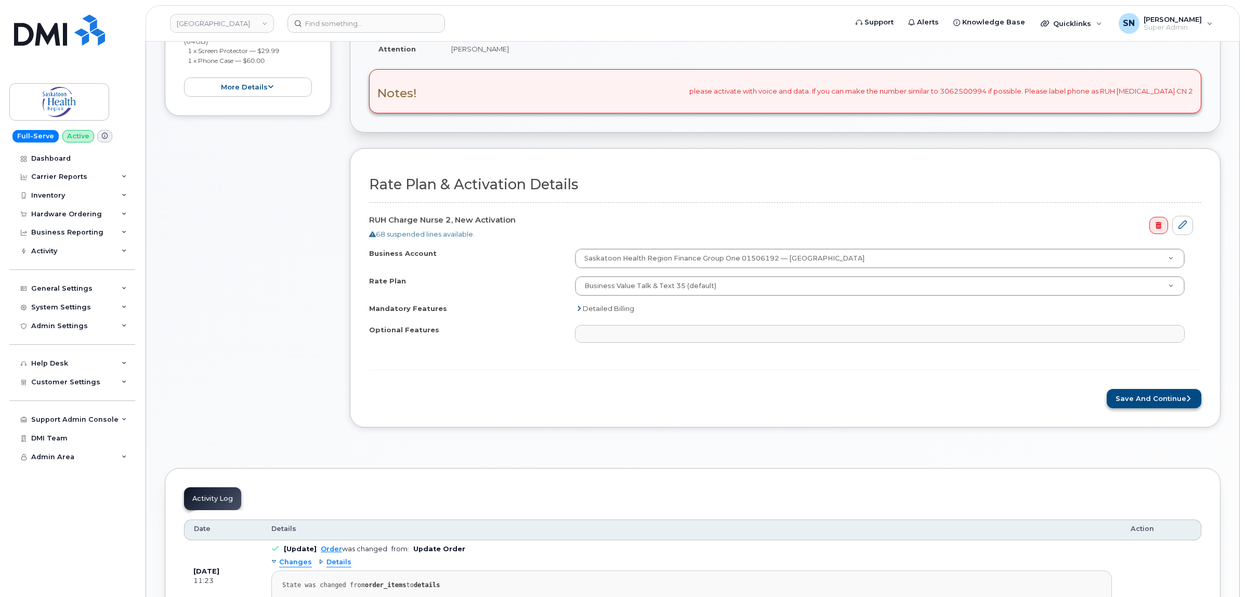
scroll to position [260, 0]
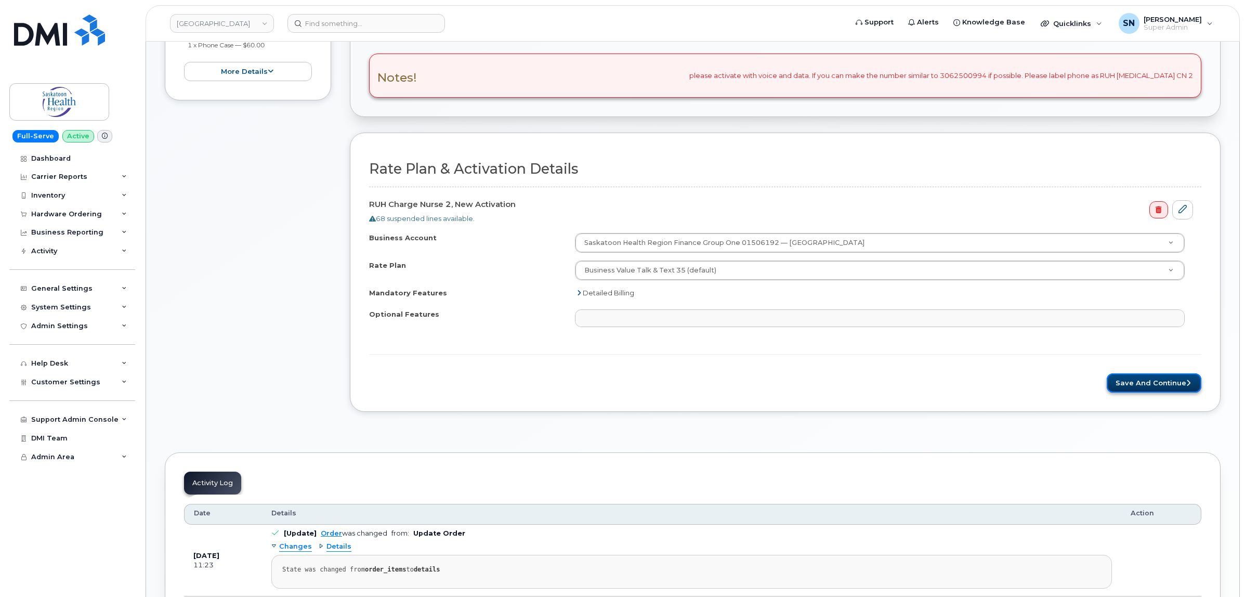
click at [1137, 387] on button "Save and Continue" at bounding box center [1154, 382] width 95 height 19
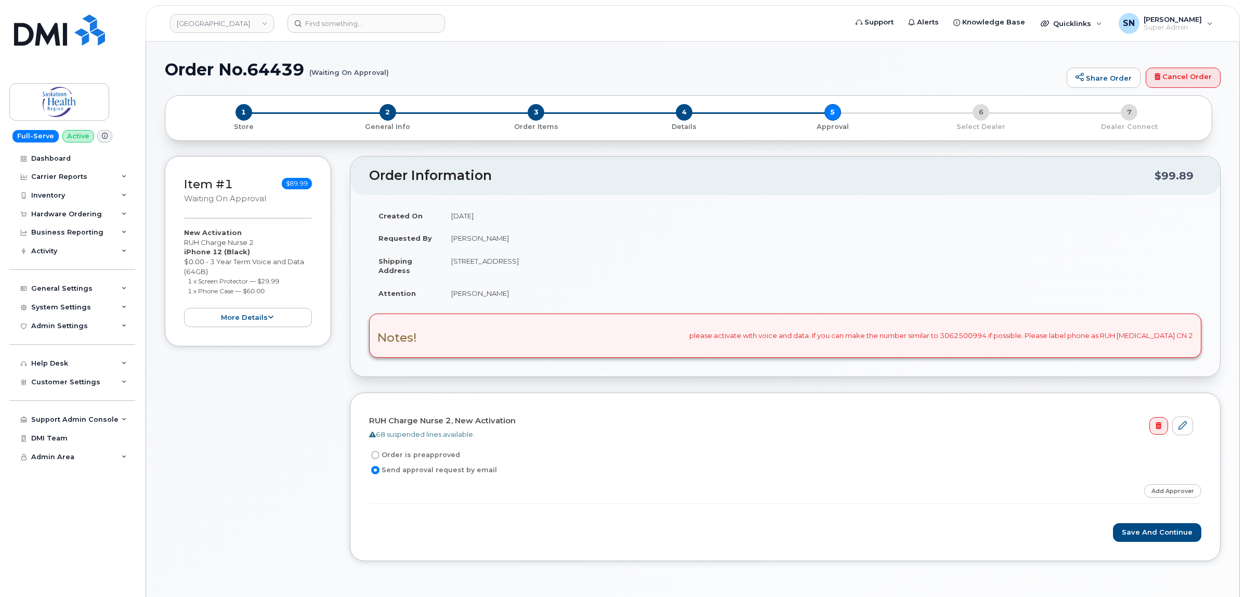
drag, startPoint x: 185, startPoint y: 240, endPoint x: 259, endPoint y: 242, distance: 73.9
click at [259, 242] on div "New Activation RUH Charge Nurse 2 iPhone 12 (Black) $0.00 - 3 Year Term Voice a…" at bounding box center [248, 277] width 128 height 99
copy div "RUH Charge Nurse 2"
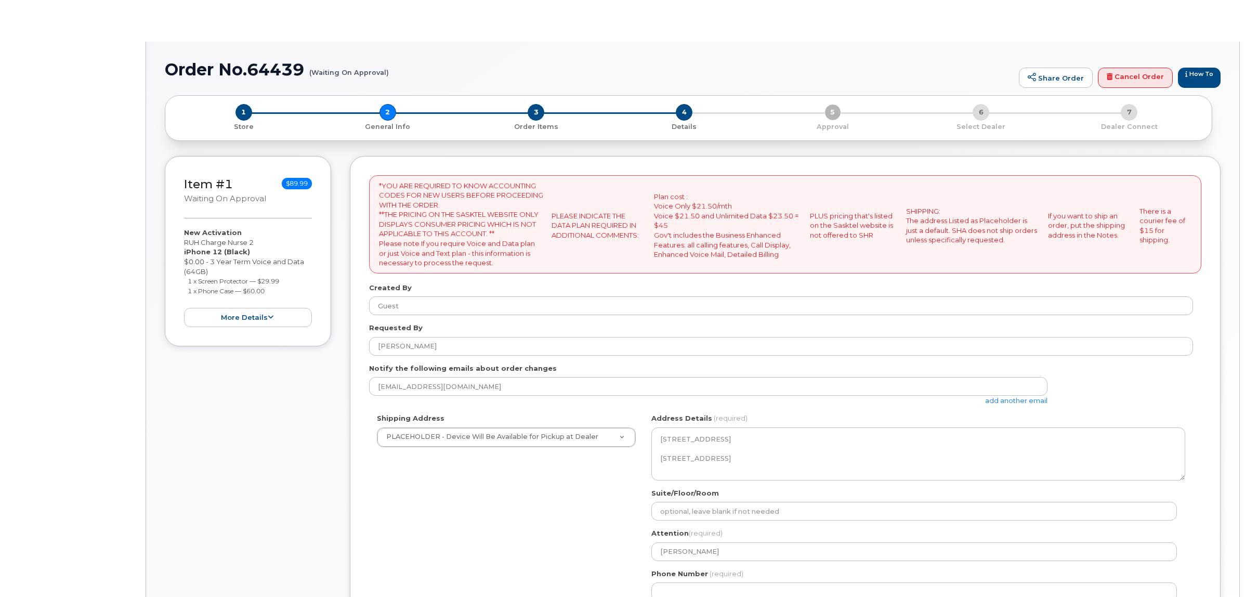
select select
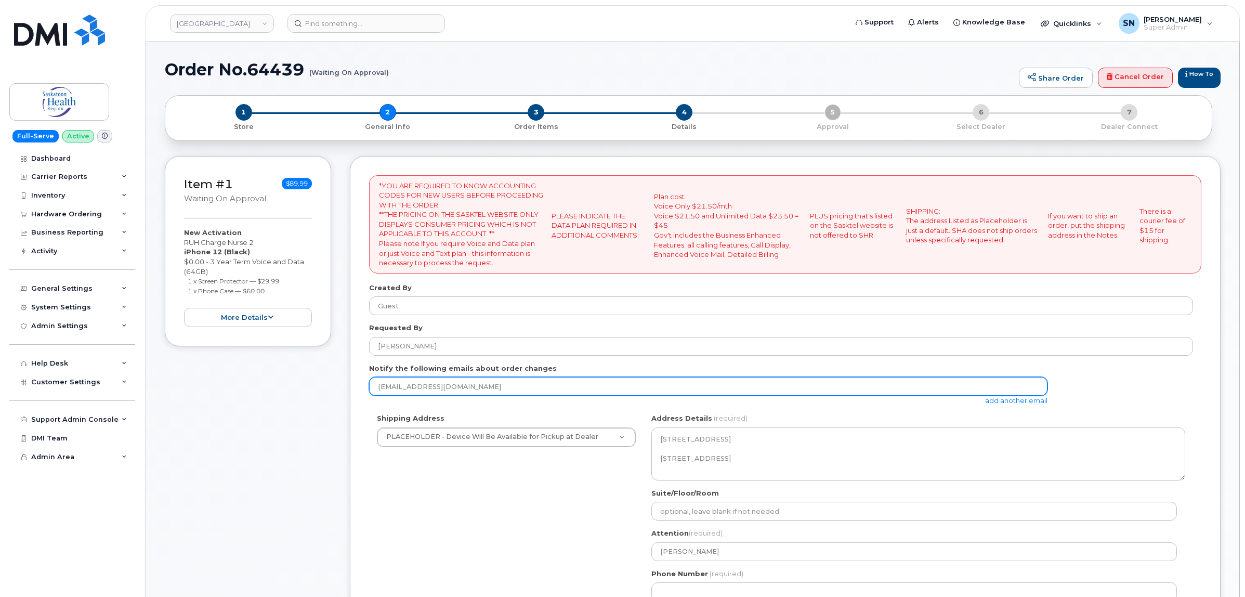
drag, startPoint x: 524, startPoint y: 388, endPoint x: 347, endPoint y: 386, distance: 176.8
click at [349, 386] on div "Item #1 Waiting On Approval $89.99 New Activation RUH Charge Nurse 2 iPhone 12 …" at bounding box center [693, 469] width 1056 height 626
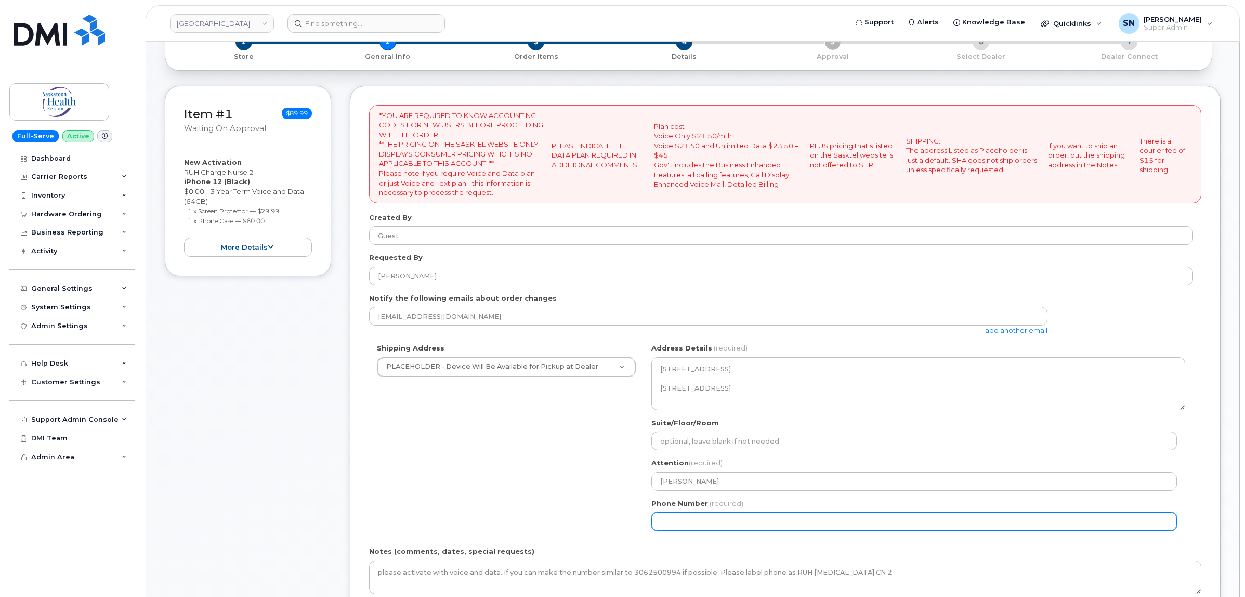
scroll to position [195, 0]
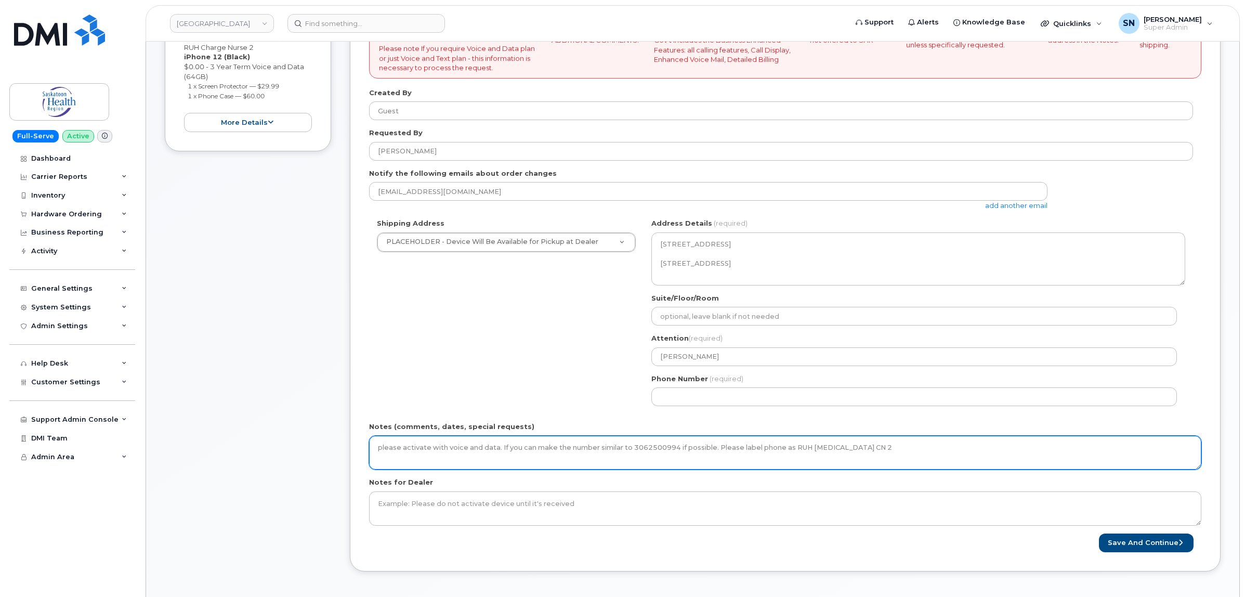
click at [867, 453] on textarea "please activate with voice and data. If you can make the number similar to 3062…" at bounding box center [785, 453] width 832 height 34
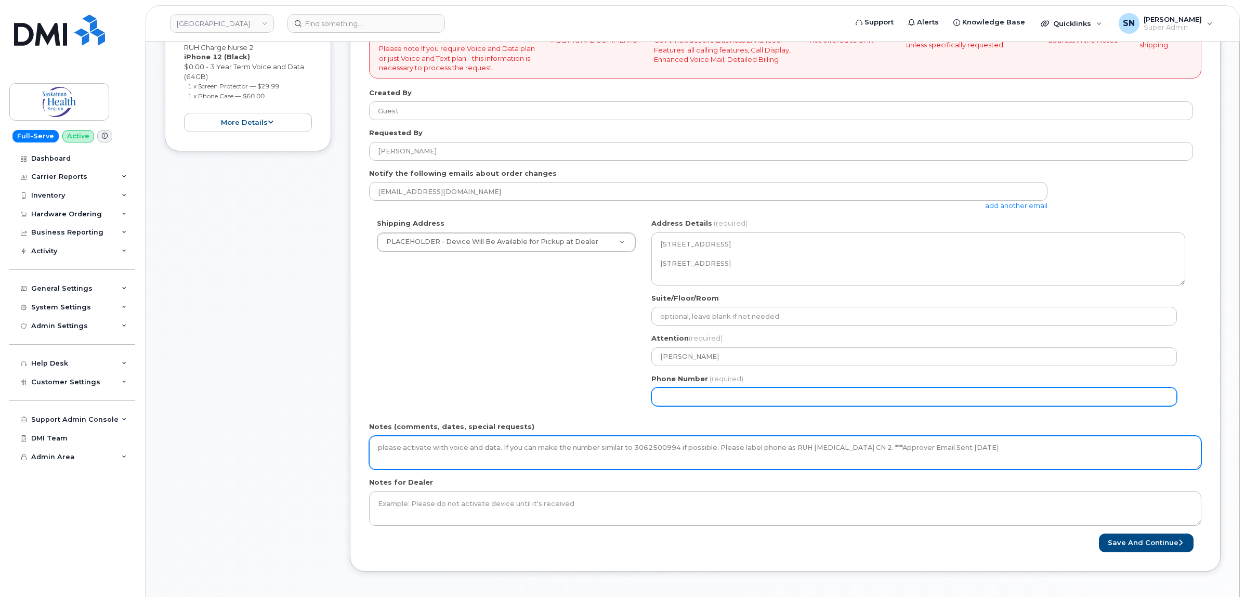
type textarea "please activate with voice and data. If you can make the number similar to 3062…"
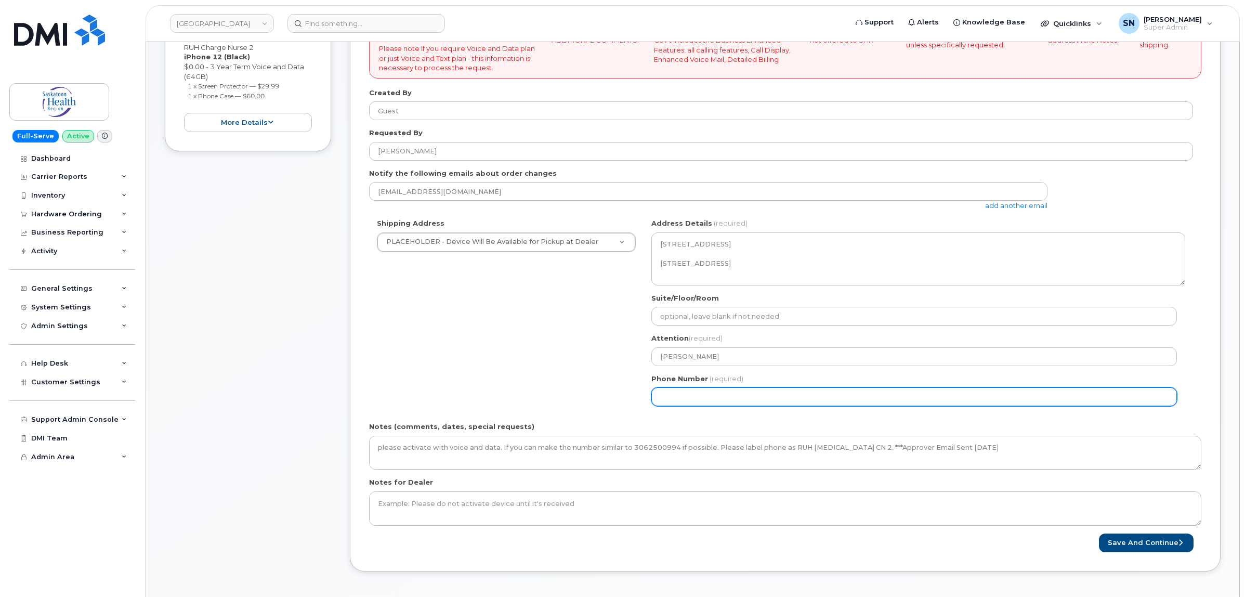
click at [780, 391] on input "Phone Number" at bounding box center [914, 396] width 526 height 19
select select
type input "123456789"
select select
type input "1234567890"
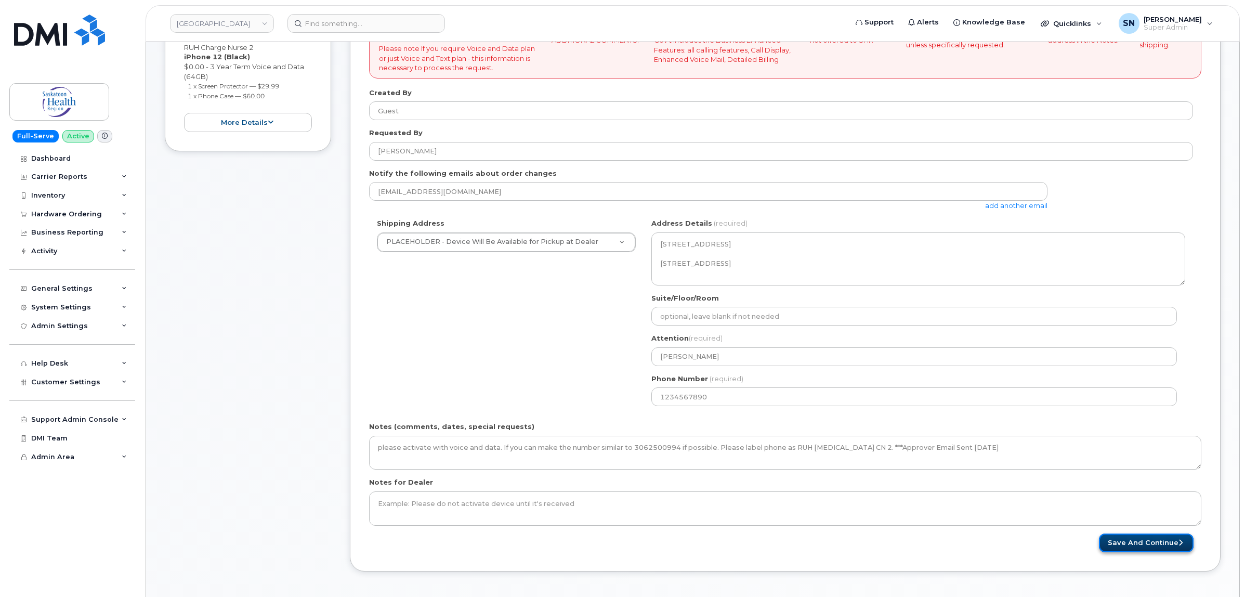
click at [1117, 542] on button "Save and Continue" at bounding box center [1146, 542] width 95 height 19
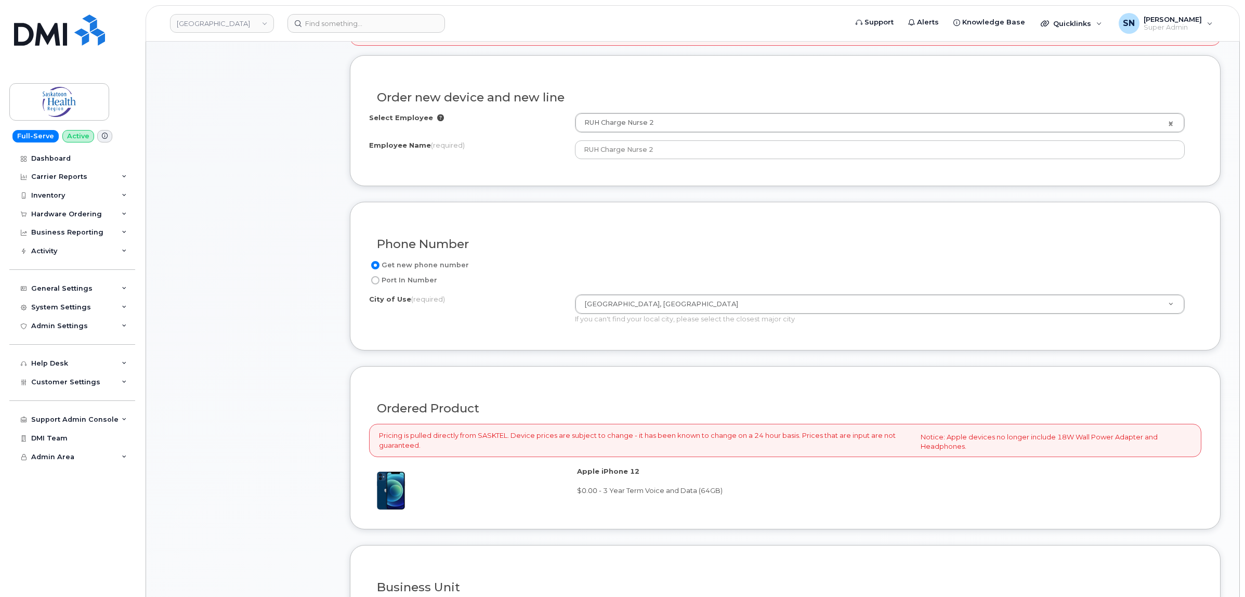
scroll to position [130, 0]
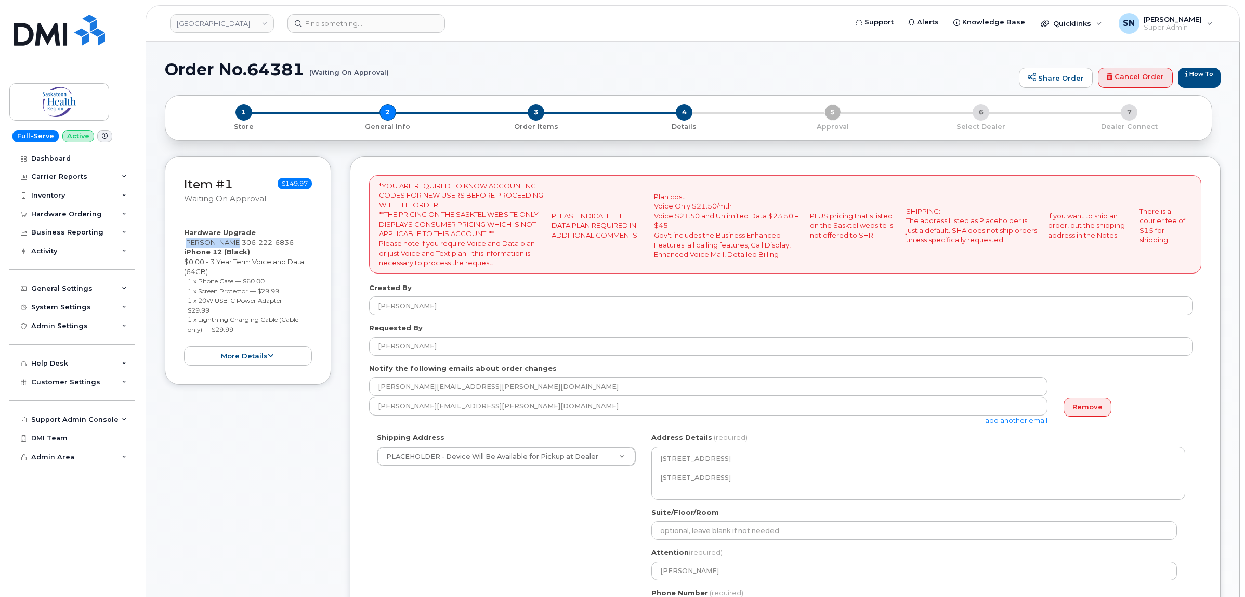
drag, startPoint x: 185, startPoint y: 240, endPoint x: 222, endPoint y: 239, distance: 36.9
click at [222, 239] on div "Hardware Upgrade [PERSON_NAME] [PHONE_NUMBER] iPhone 12 (Black) $0.00 - 3 Year …" at bounding box center [248, 297] width 128 height 138
copy div "[PERSON_NAME]"
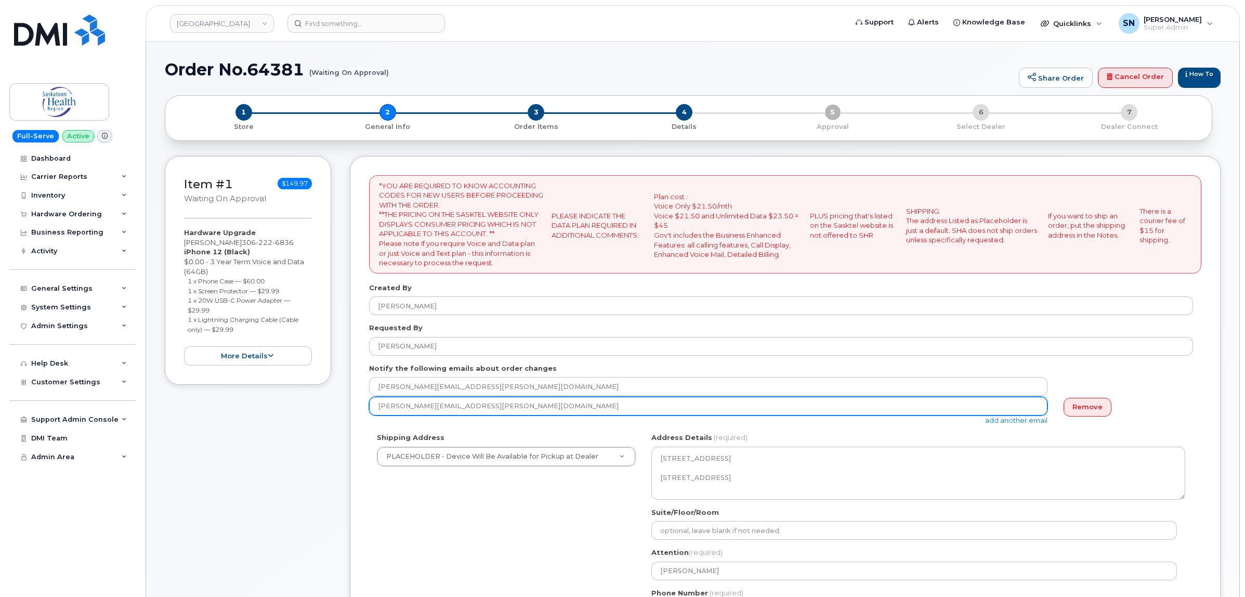
drag, startPoint x: 507, startPoint y: 407, endPoint x: 344, endPoint y: 408, distance: 163.2
click at [345, 408] on div "Item #1 Waiting On Approval $149.97 Hardware Upgrade Craig Ayers 306 222 6836 i…" at bounding box center [693, 479] width 1056 height 646
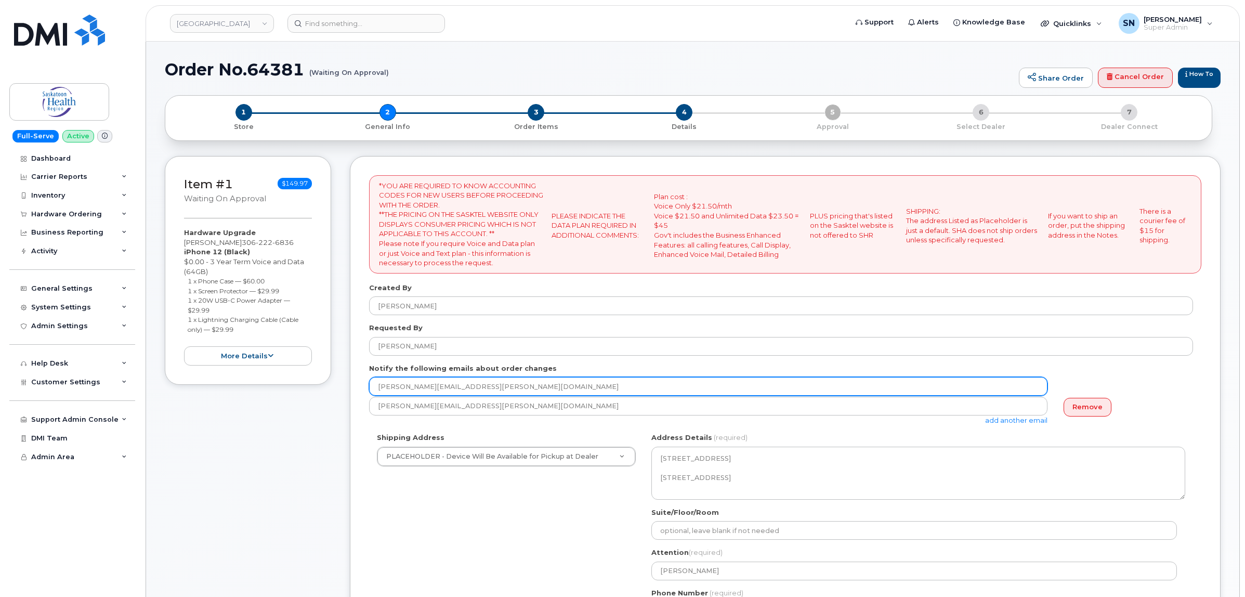
drag, startPoint x: 513, startPoint y: 389, endPoint x: 346, endPoint y: 381, distance: 167.1
click at [357, 381] on div "*YOU ARE REQUIRED TO KNOW ACCOUNTING CODES FOR NEW USERS BEFORE PROCEEDING WITH…" at bounding box center [785, 471] width 871 height 630
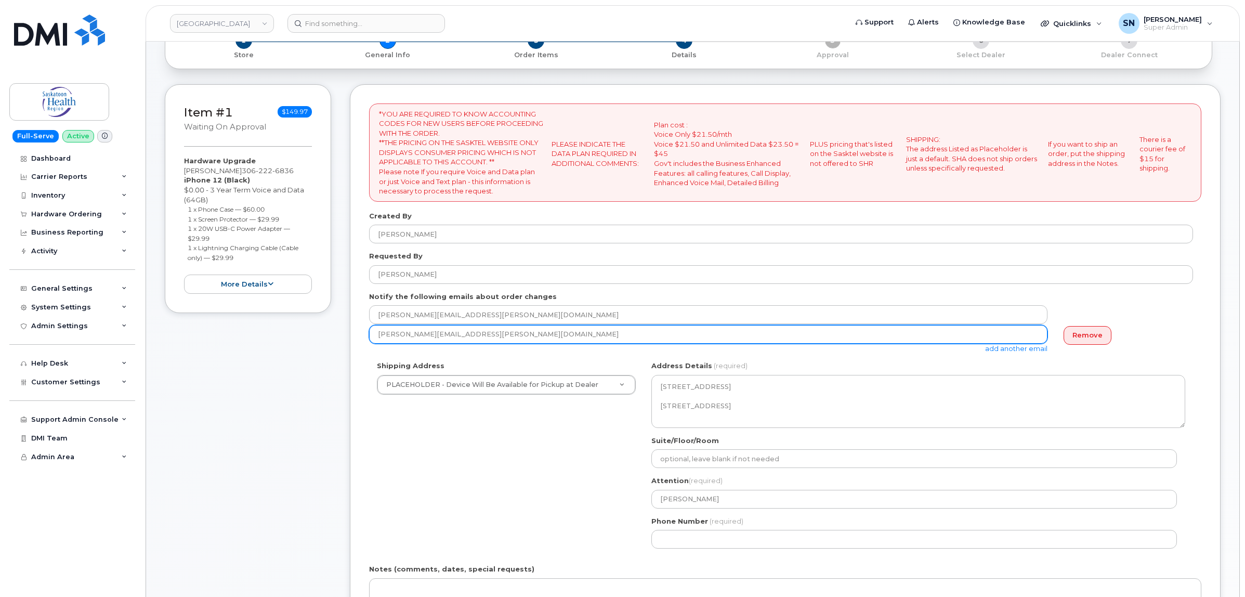
scroll to position [195, 0]
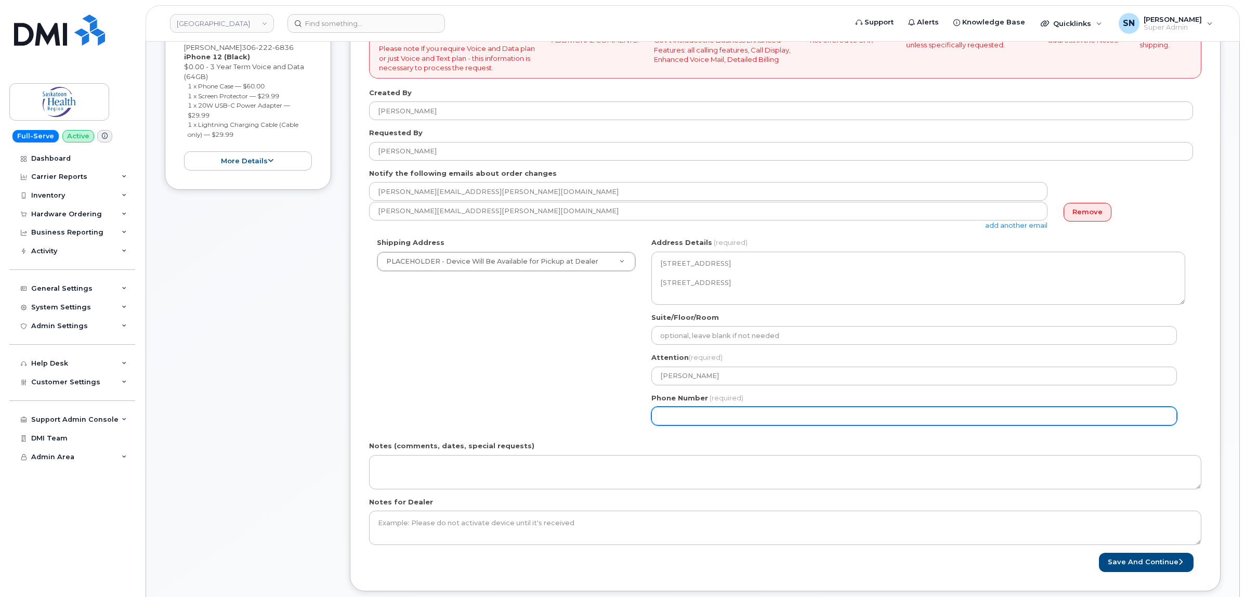
click at [721, 409] on input "Phone Number" at bounding box center [914, 416] width 526 height 19
select select
type input "123456789"
select select
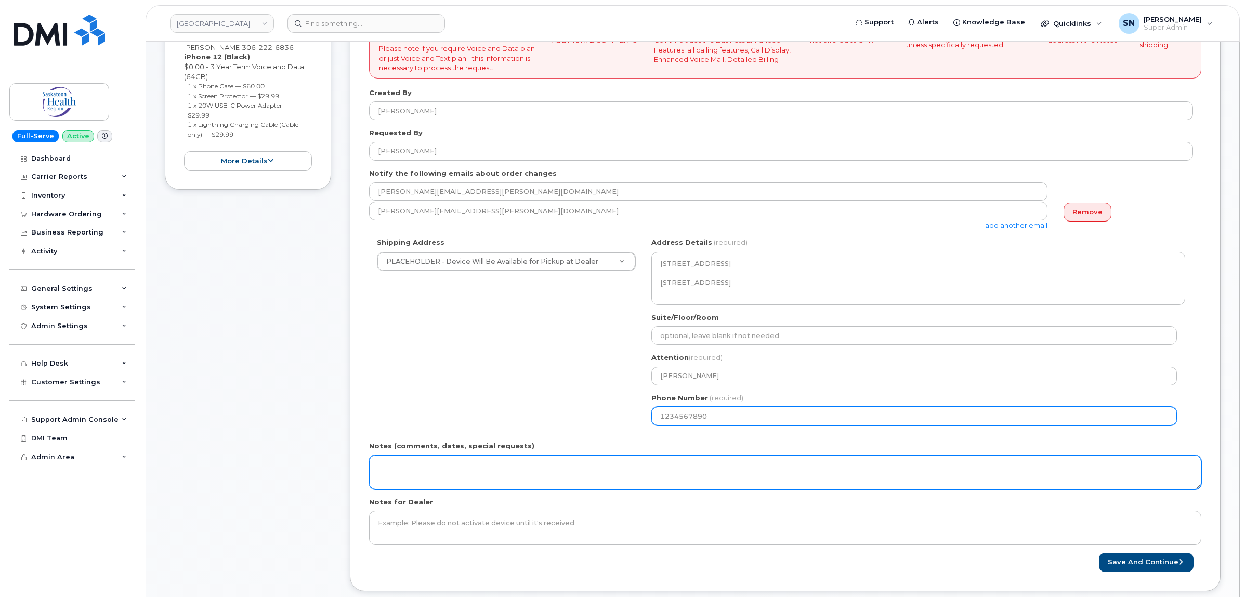
type input "1234567890"
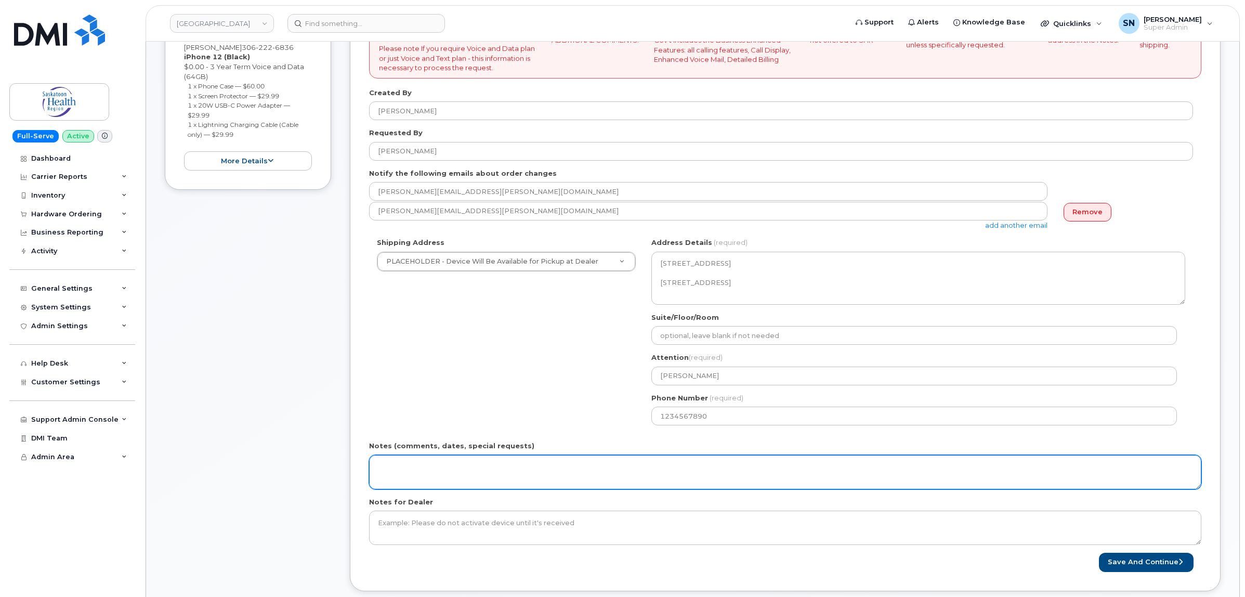
click at [713, 477] on textarea "Notes (comments, dates, special requests)" at bounding box center [785, 472] width 832 height 34
type textarea "***Approver Email Sent September 24 2025"
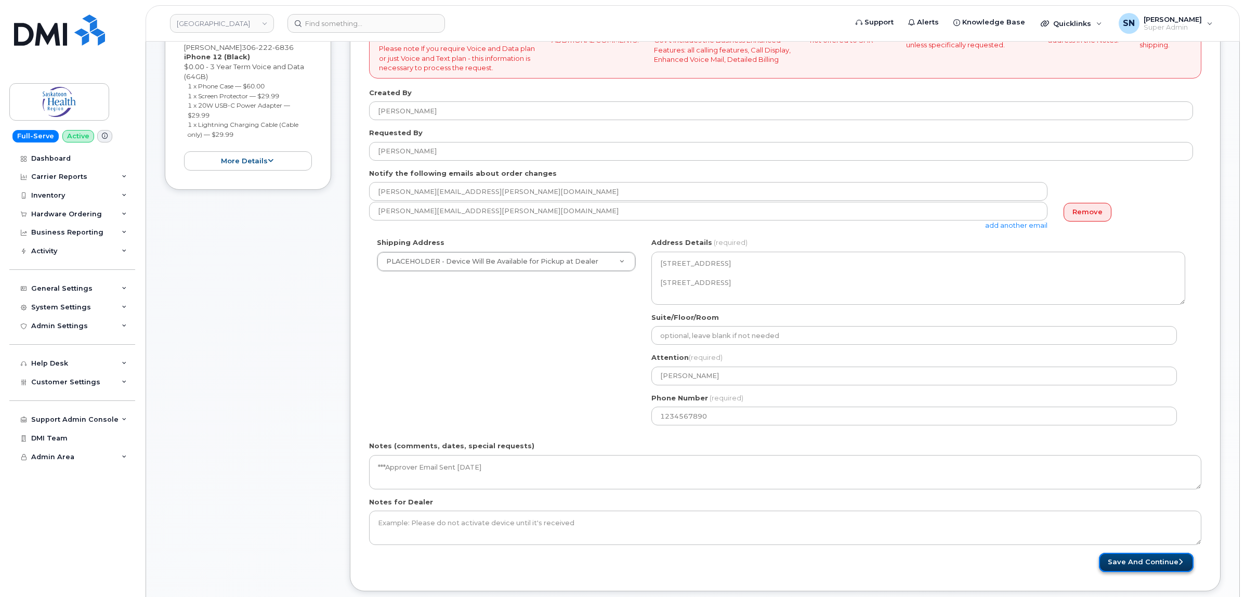
click at [1158, 562] on button "Save and Continue" at bounding box center [1146, 562] width 95 height 19
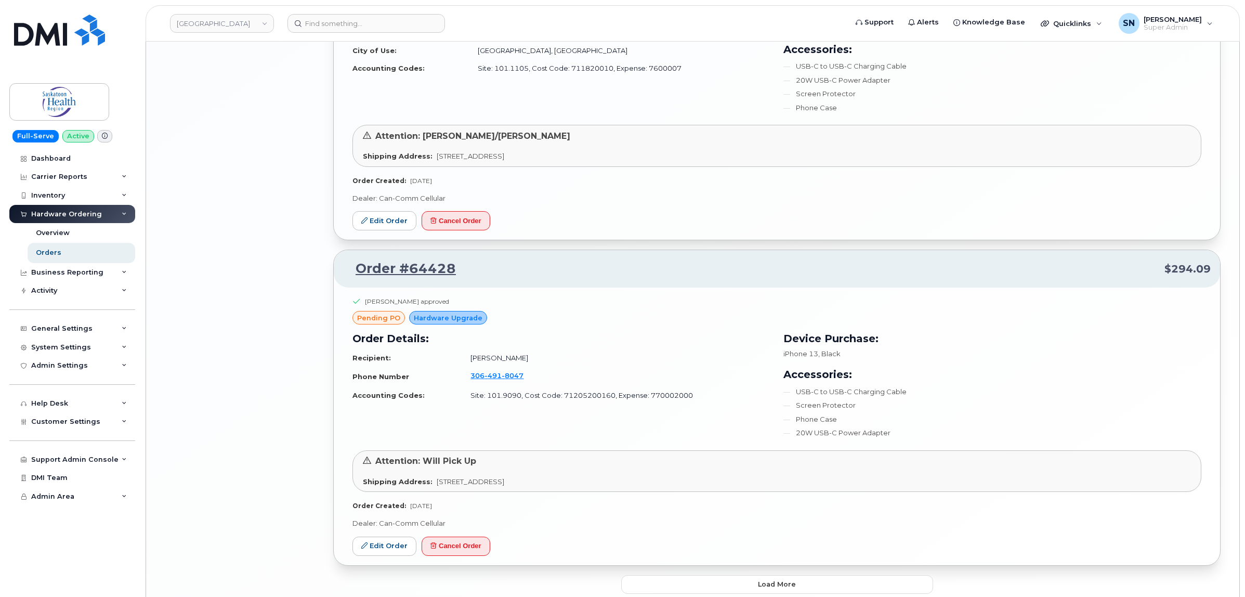
scroll to position [2065, 0]
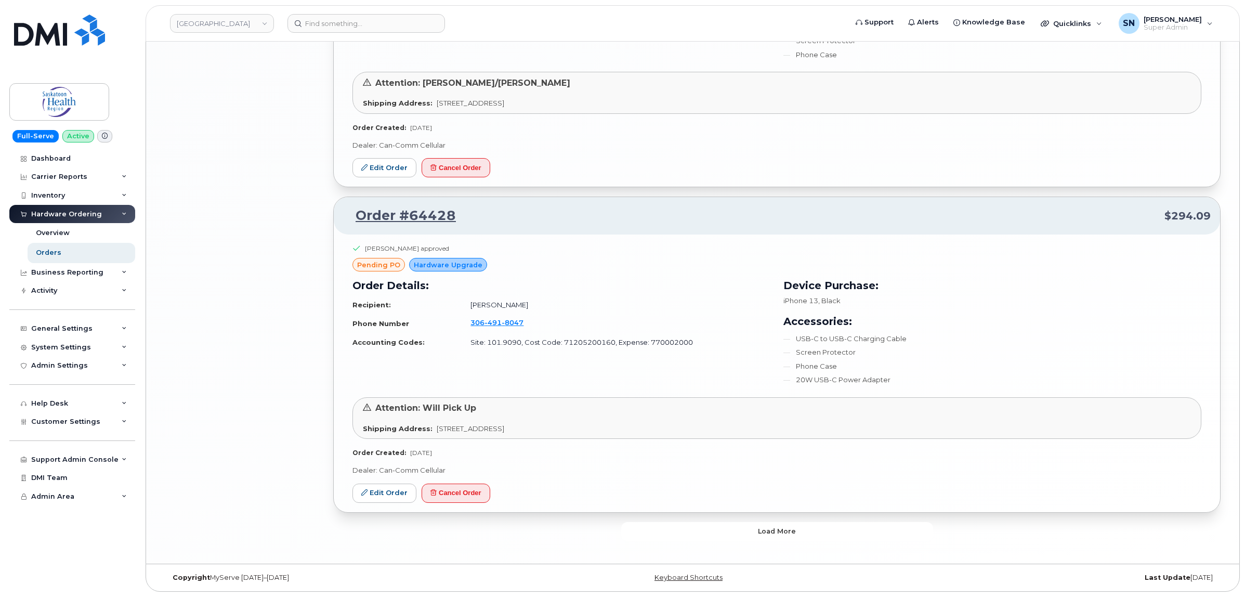
click at [752, 535] on button "Load more" at bounding box center [777, 531] width 312 height 19
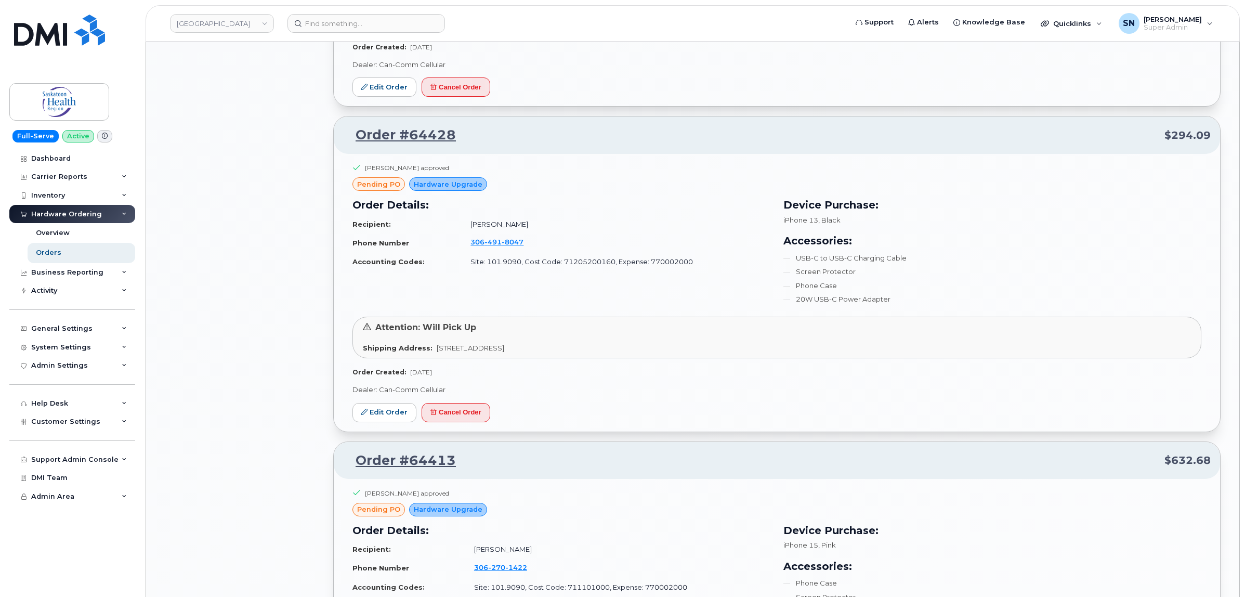
scroll to position [1817, 0]
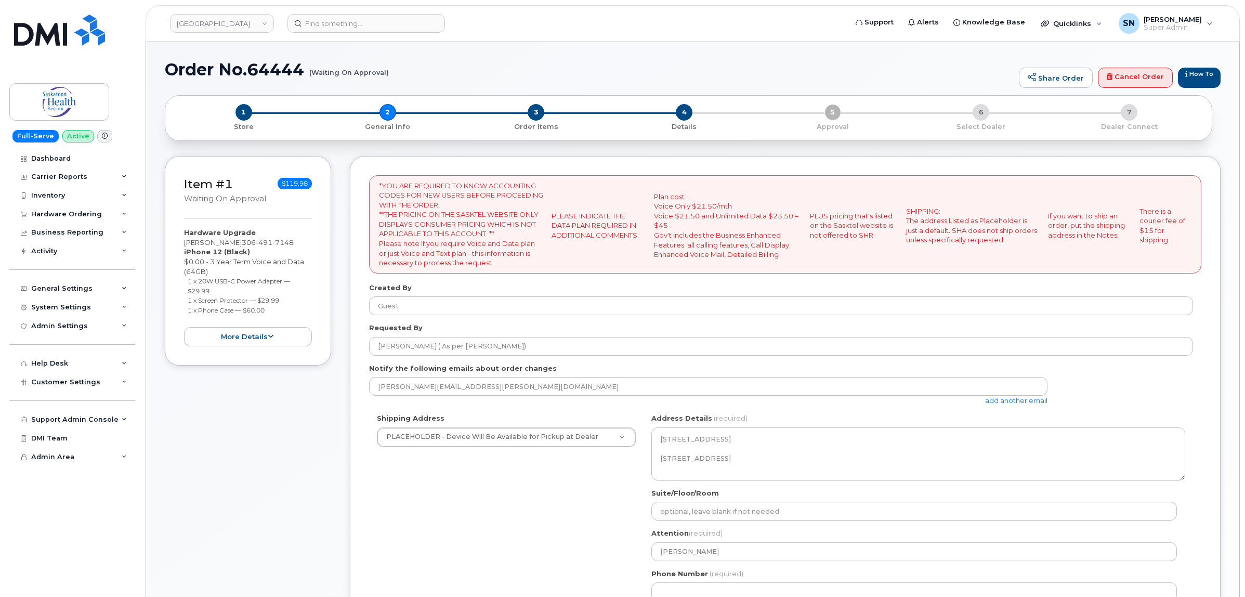
select select
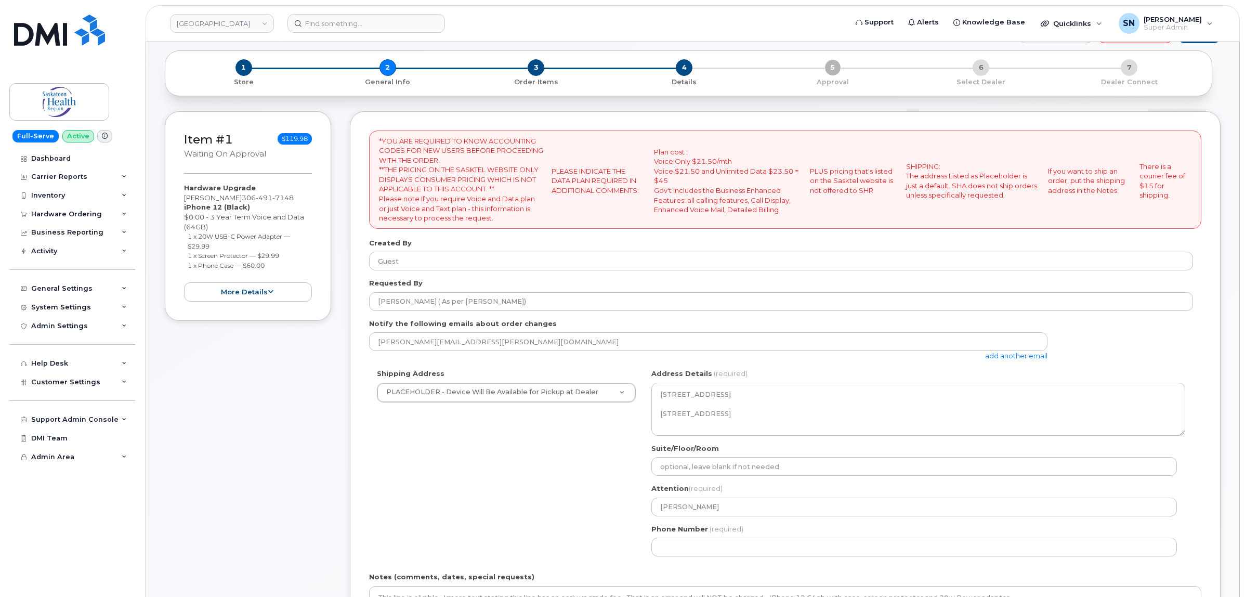
scroll to position [65, 0]
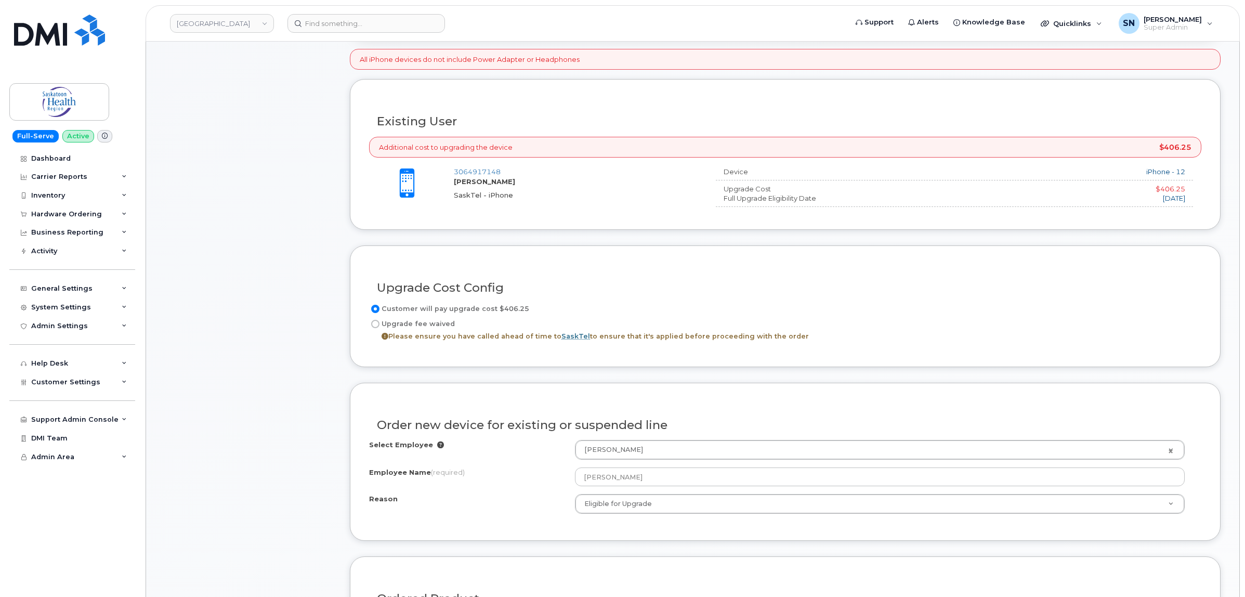
scroll to position [130, 0]
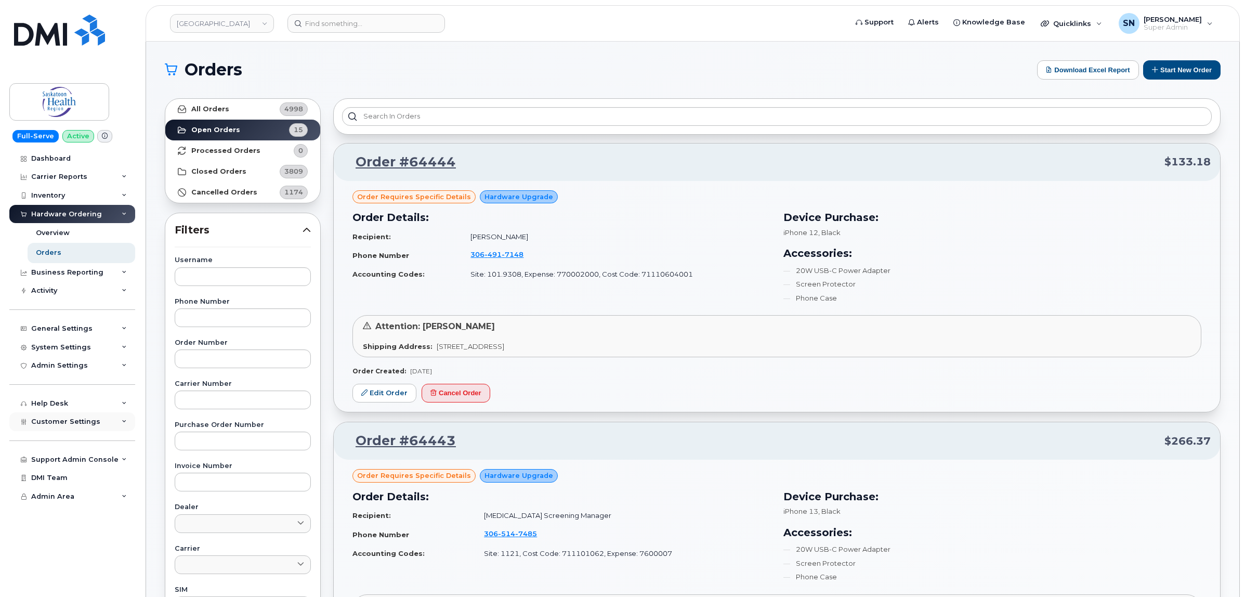
click at [67, 430] on div "Customer Settings" at bounding box center [72, 421] width 126 height 19
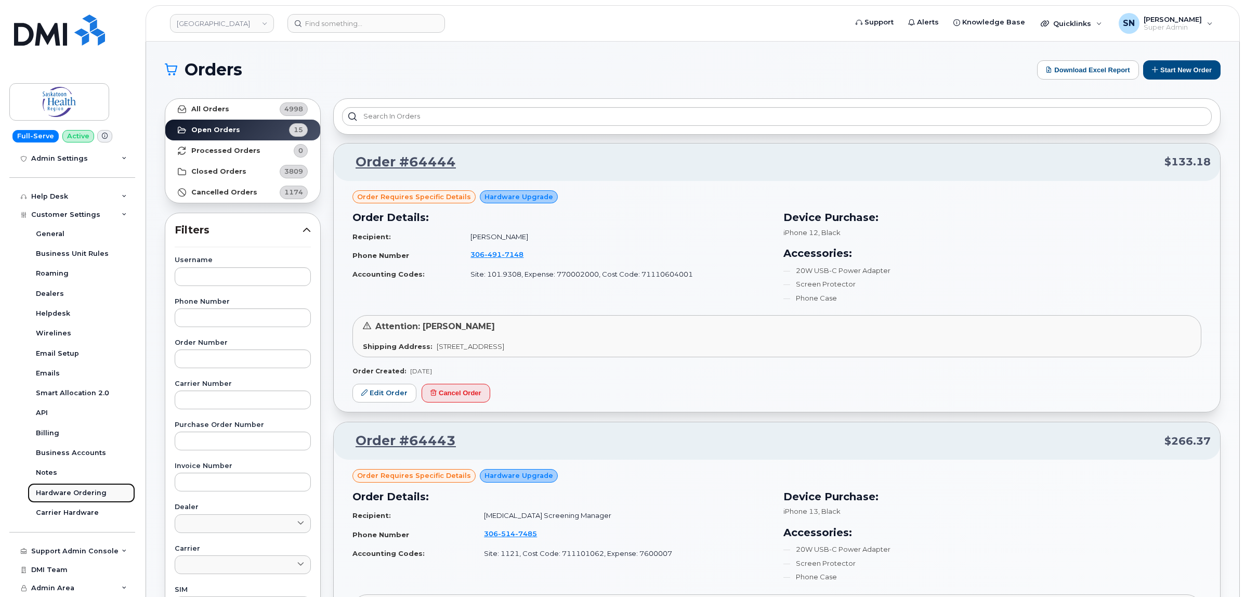
click at [78, 492] on div "Hardware Ordering" at bounding box center [71, 492] width 71 height 9
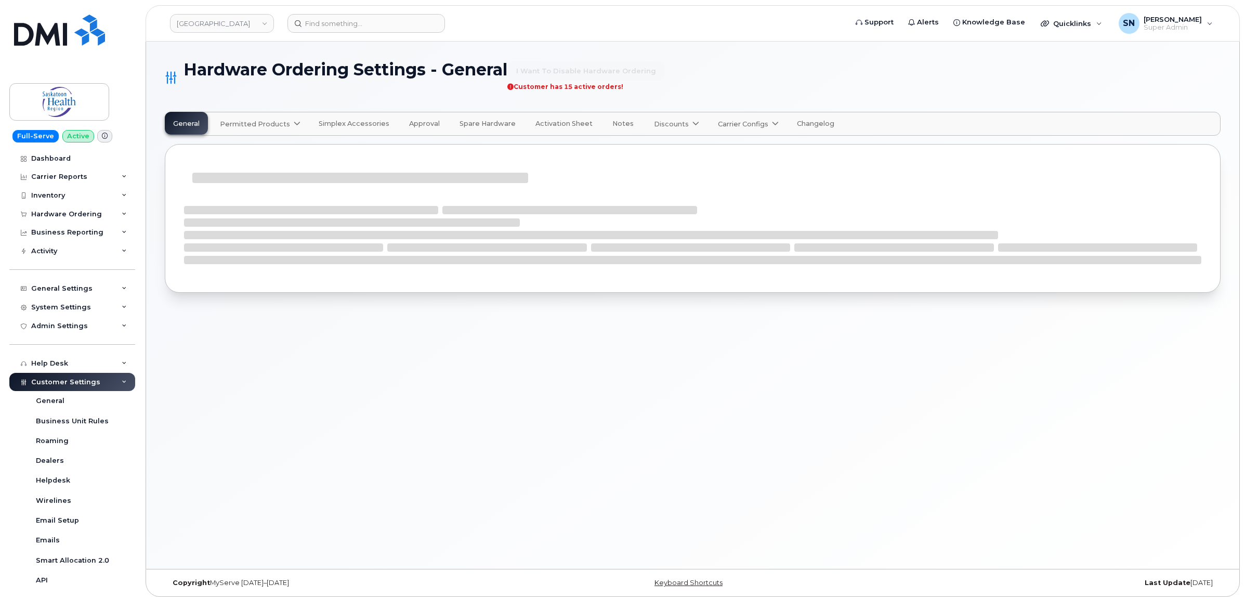
click at [257, 126] on span "Permitted Products" at bounding box center [255, 124] width 70 height 10
click at [243, 148] on span "SaskTel" at bounding box center [236, 149] width 27 height 11
select select "admins"
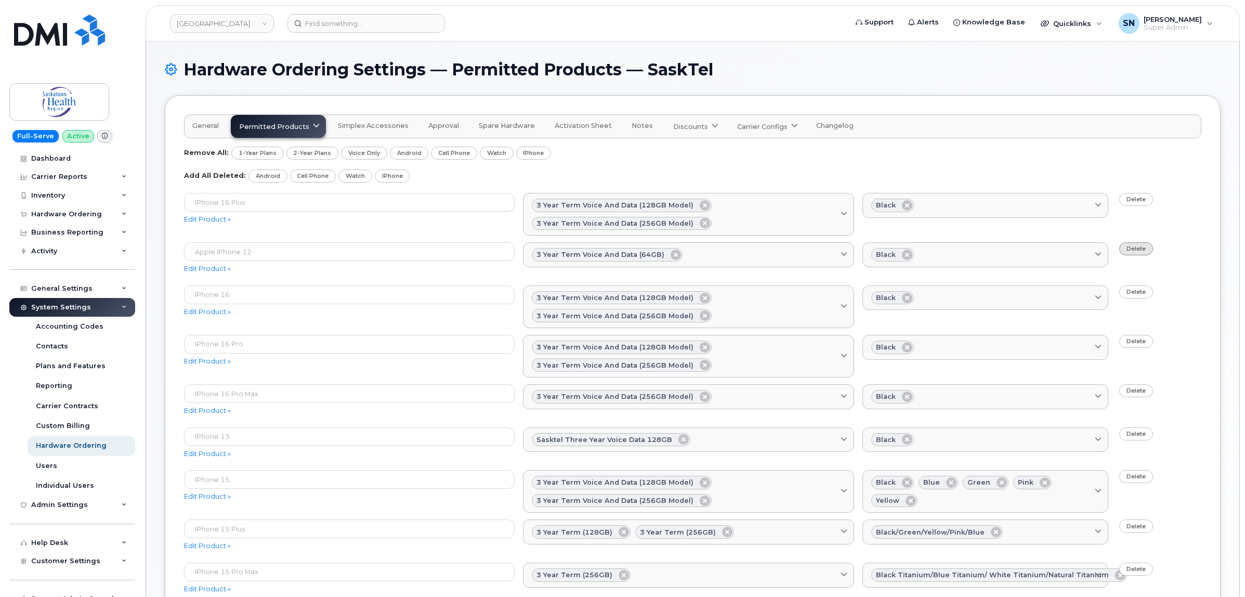
click at [1132, 255] on link "Delete" at bounding box center [1136, 248] width 34 height 13
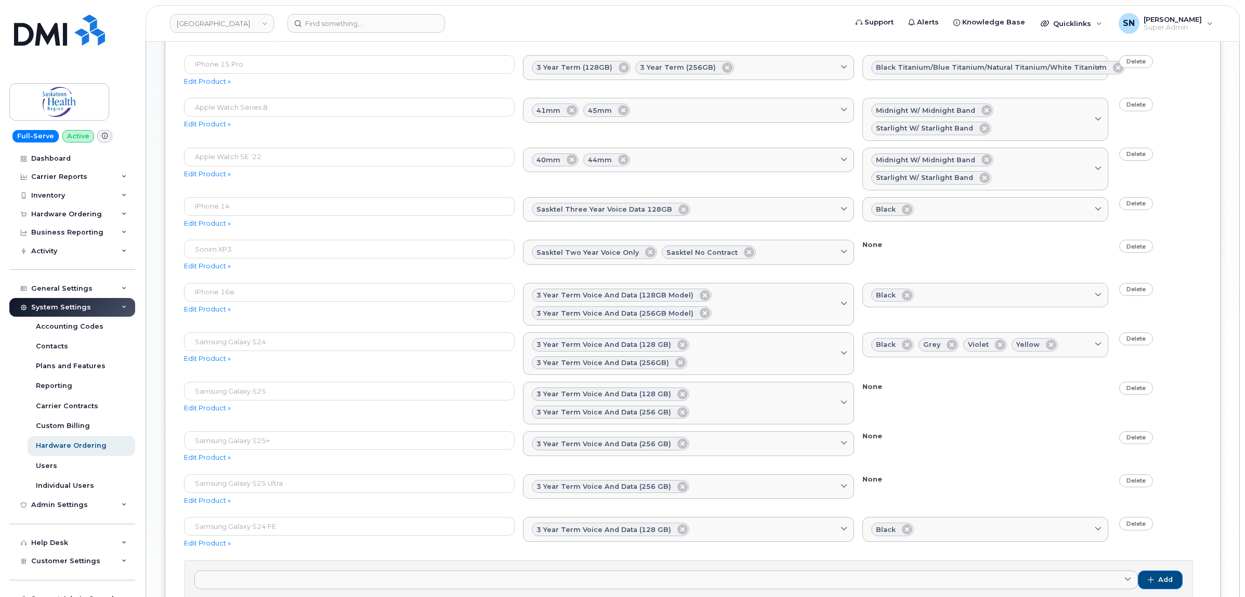
scroll to position [633, 0]
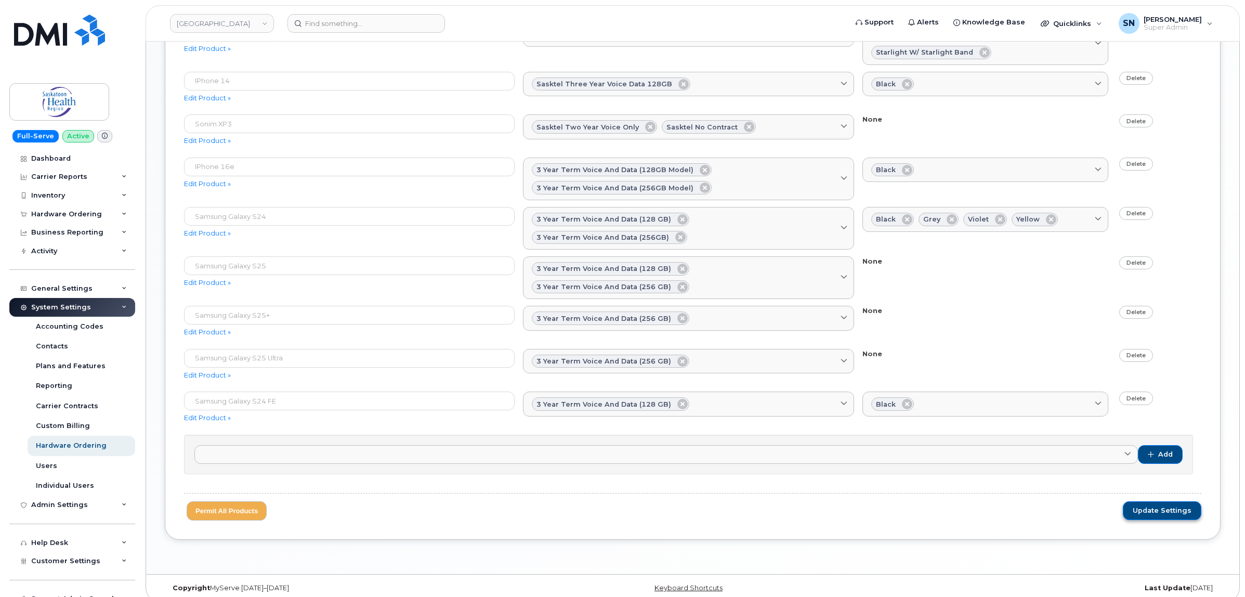
click at [1171, 505] on button "Update Settings" at bounding box center [1162, 510] width 79 height 19
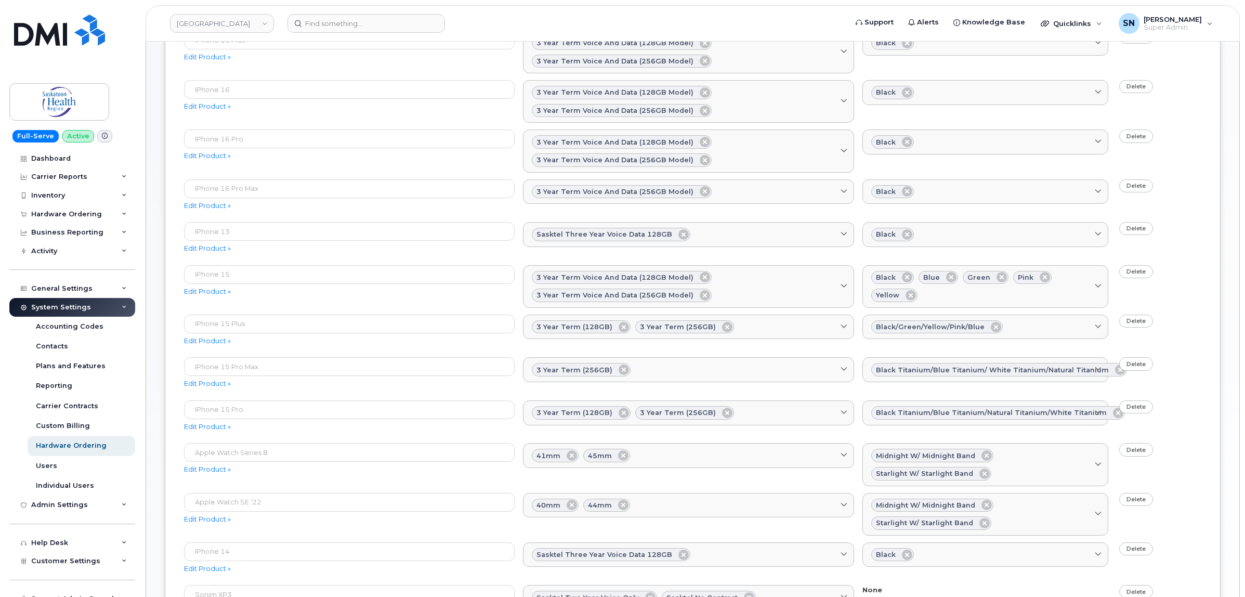
scroll to position [0, 0]
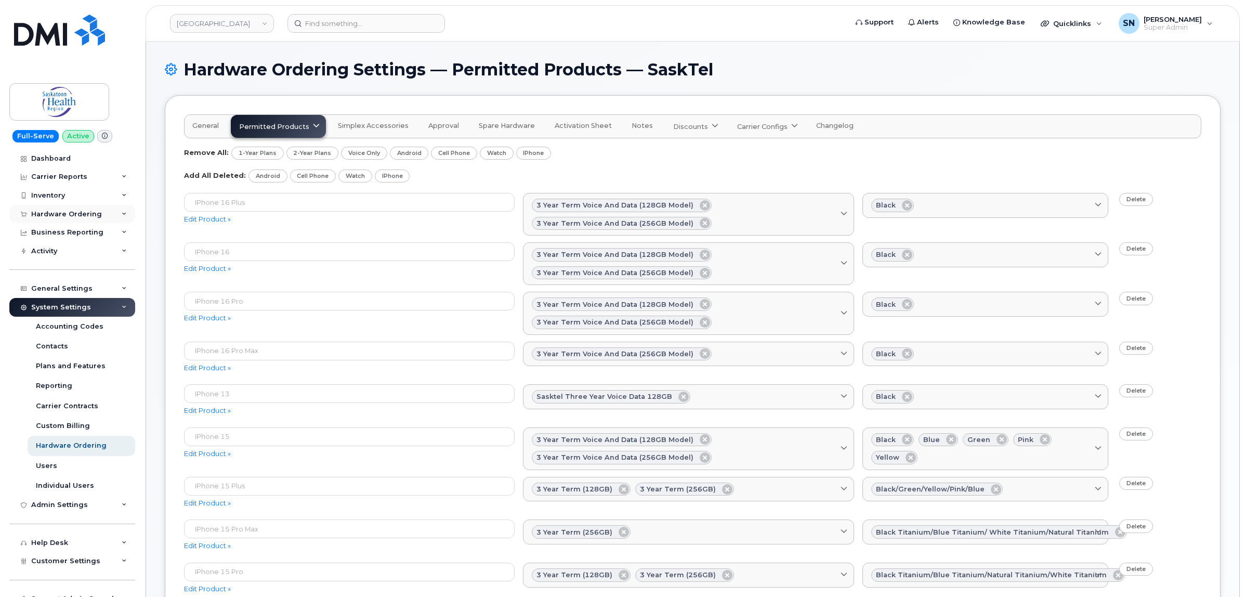
click at [71, 208] on div "Hardware Ordering" at bounding box center [72, 214] width 126 height 19
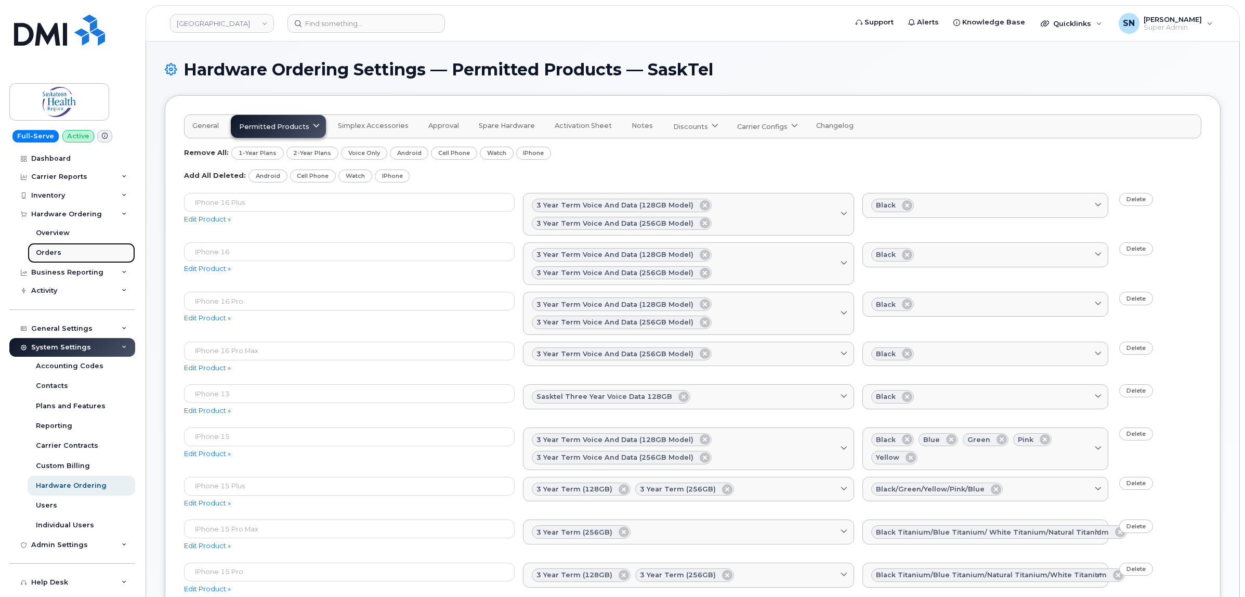
click at [48, 248] on link "Orders" at bounding box center [82, 253] width 108 height 20
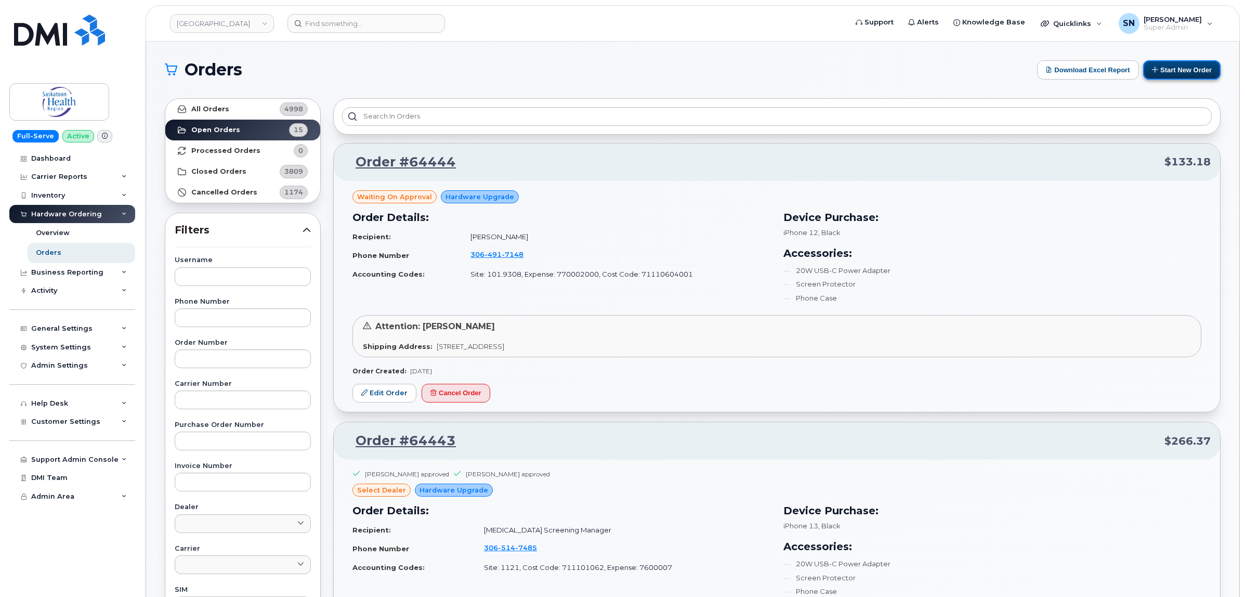
click at [1183, 61] on button "Start New Order" at bounding box center [1181, 69] width 77 height 19
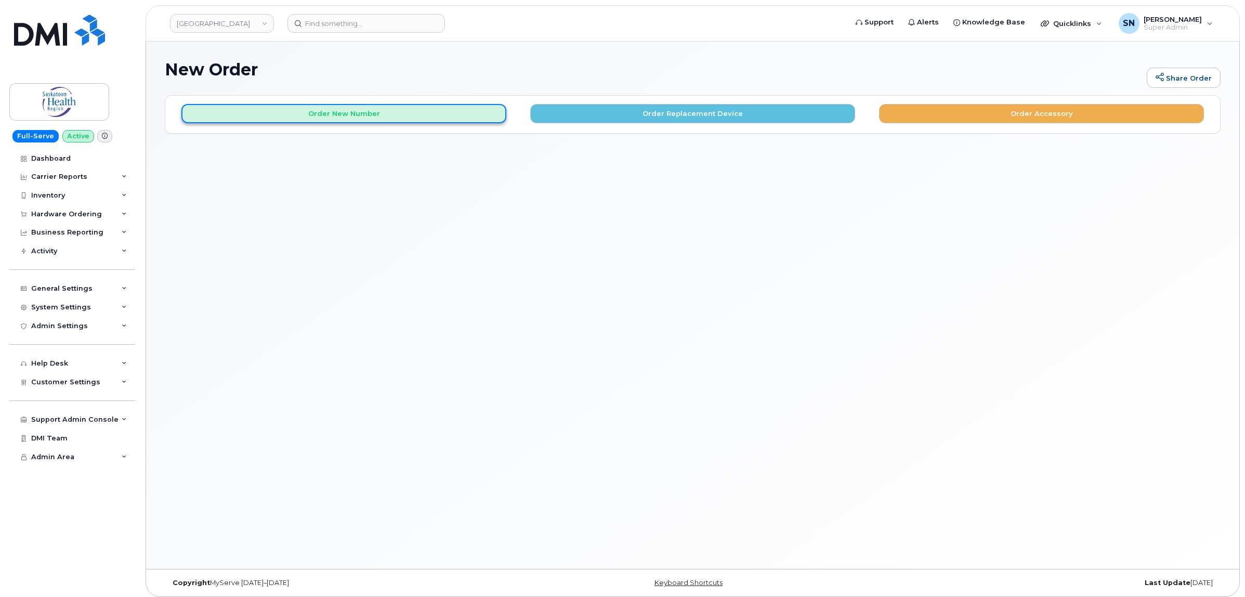
click at [303, 110] on button "Order New Number" at bounding box center [343, 113] width 325 height 19
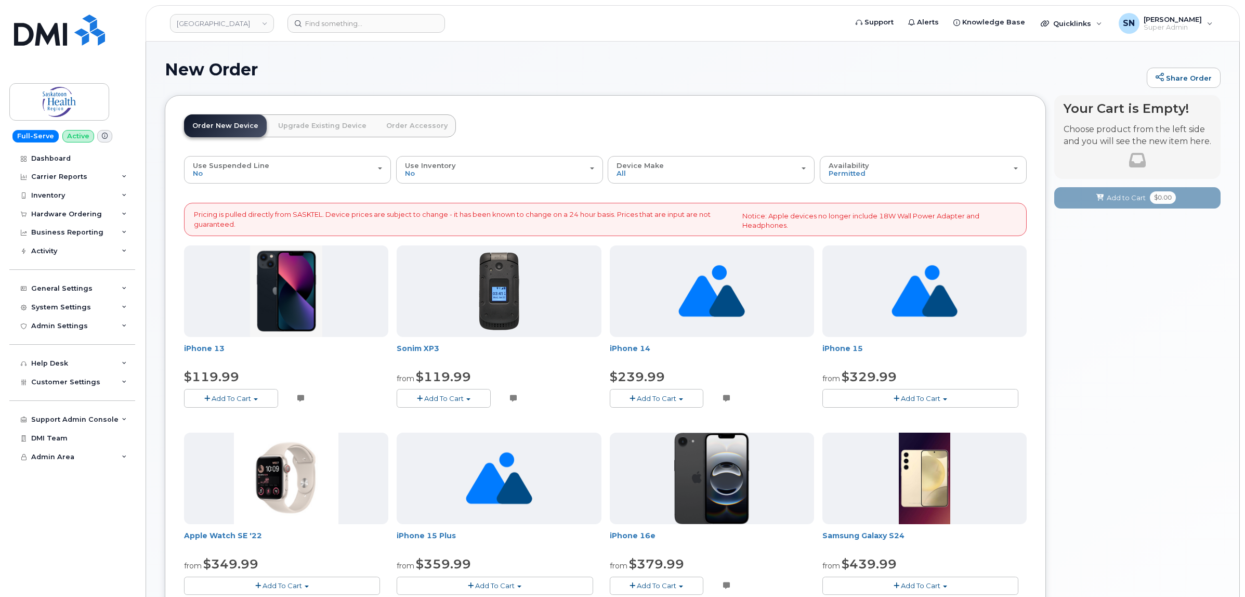
click at [478, 92] on div "New Order Share Order" at bounding box center [693, 77] width 1056 height 35
